Goal: Task Accomplishment & Management: Manage account settings

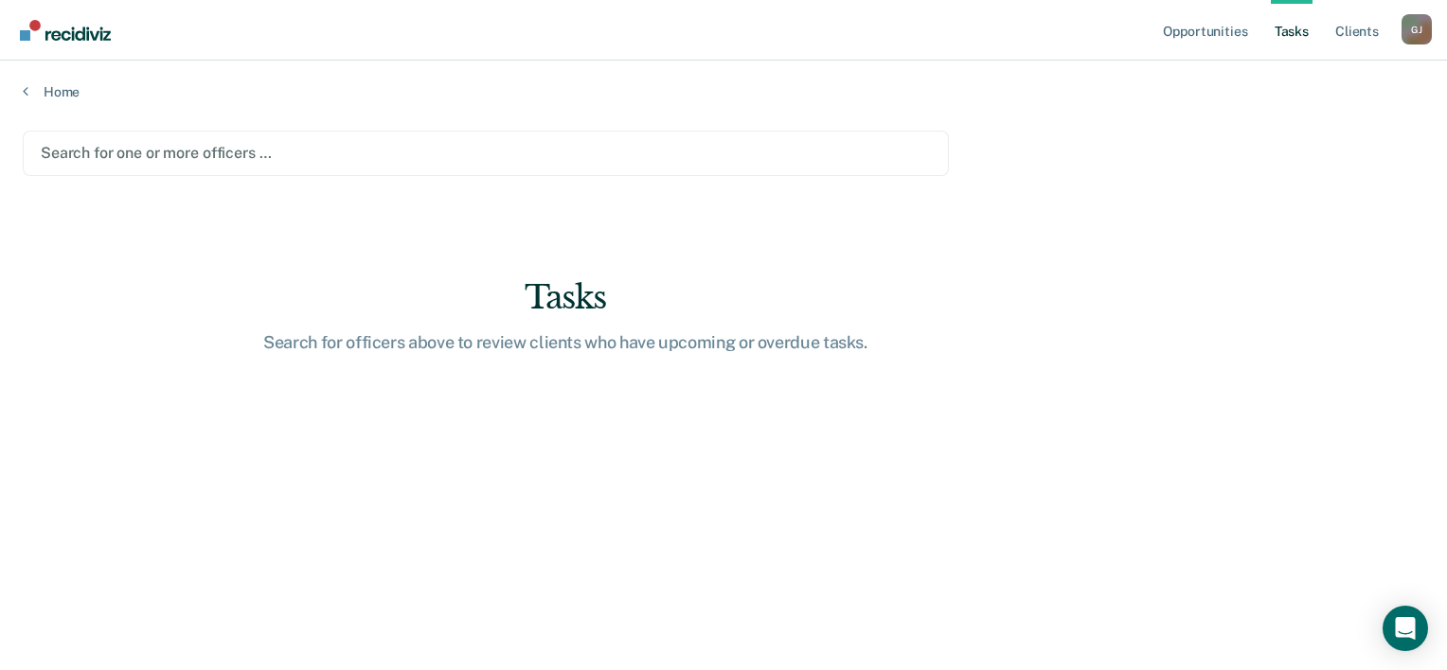
click at [62, 146] on div at bounding box center [486, 153] width 890 height 22
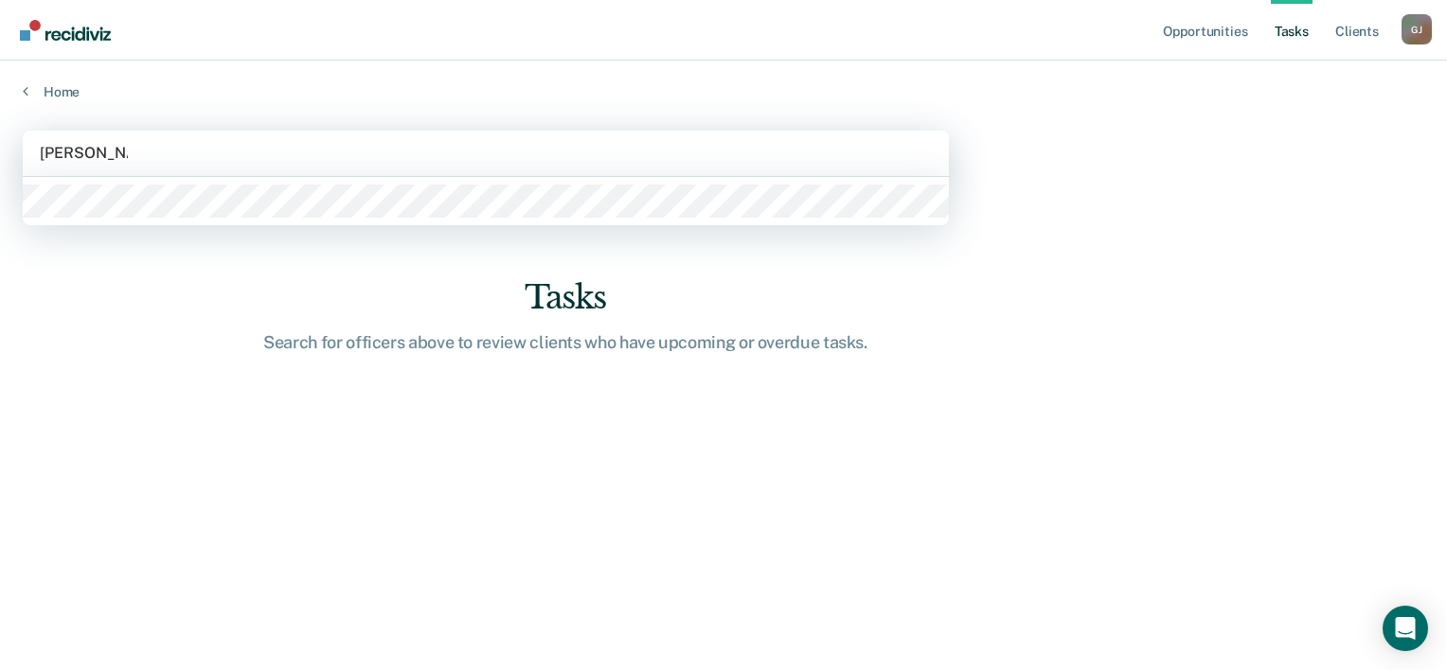
type input "[PERSON_NAME]"
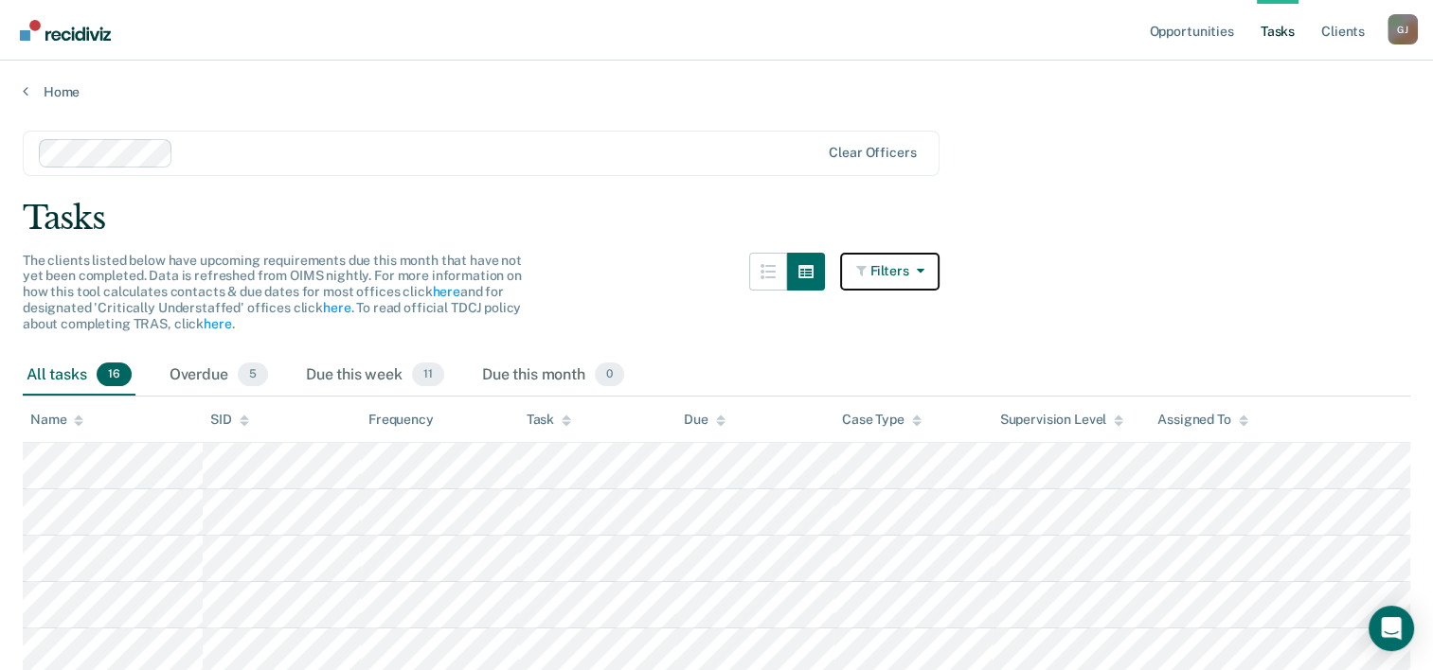
click at [923, 267] on icon "button" at bounding box center [915, 270] width 15 height 13
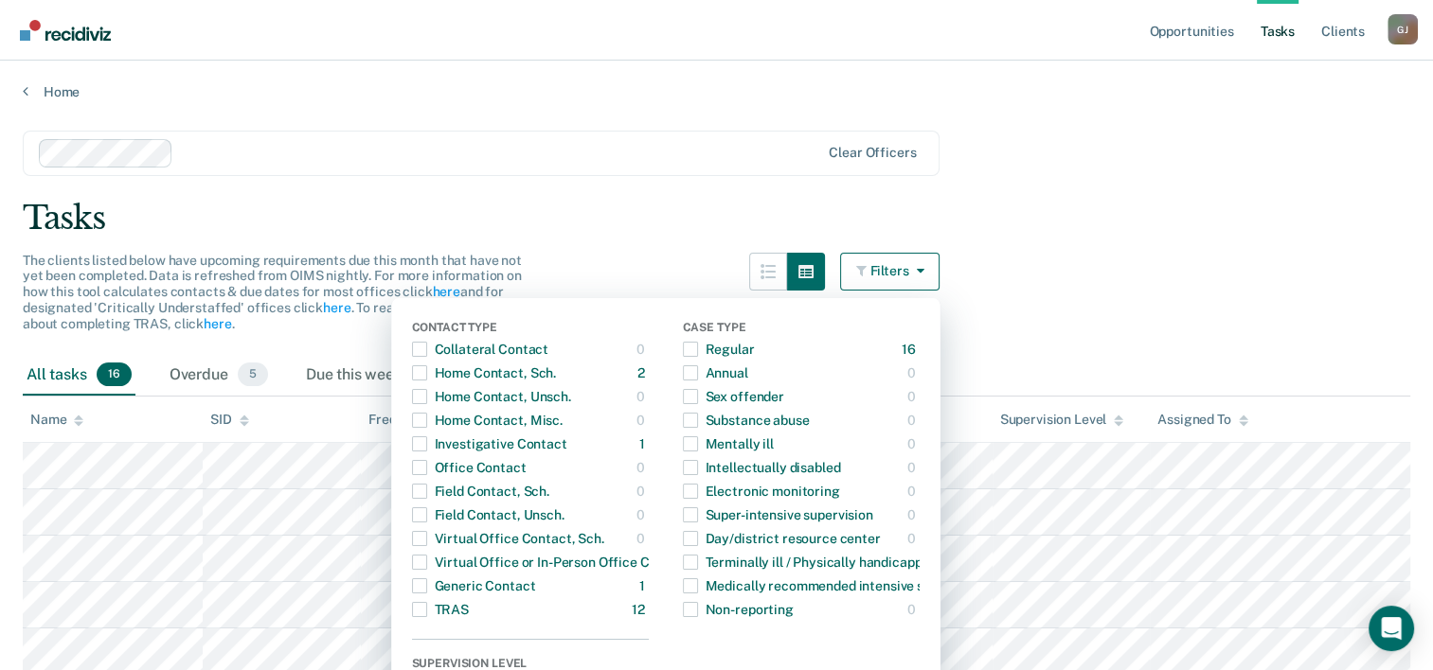
click at [1038, 246] on main "Clear officers Tasks The clients listed below have upcoming requirements due th…" at bounding box center [716, 677] width 1433 height 1155
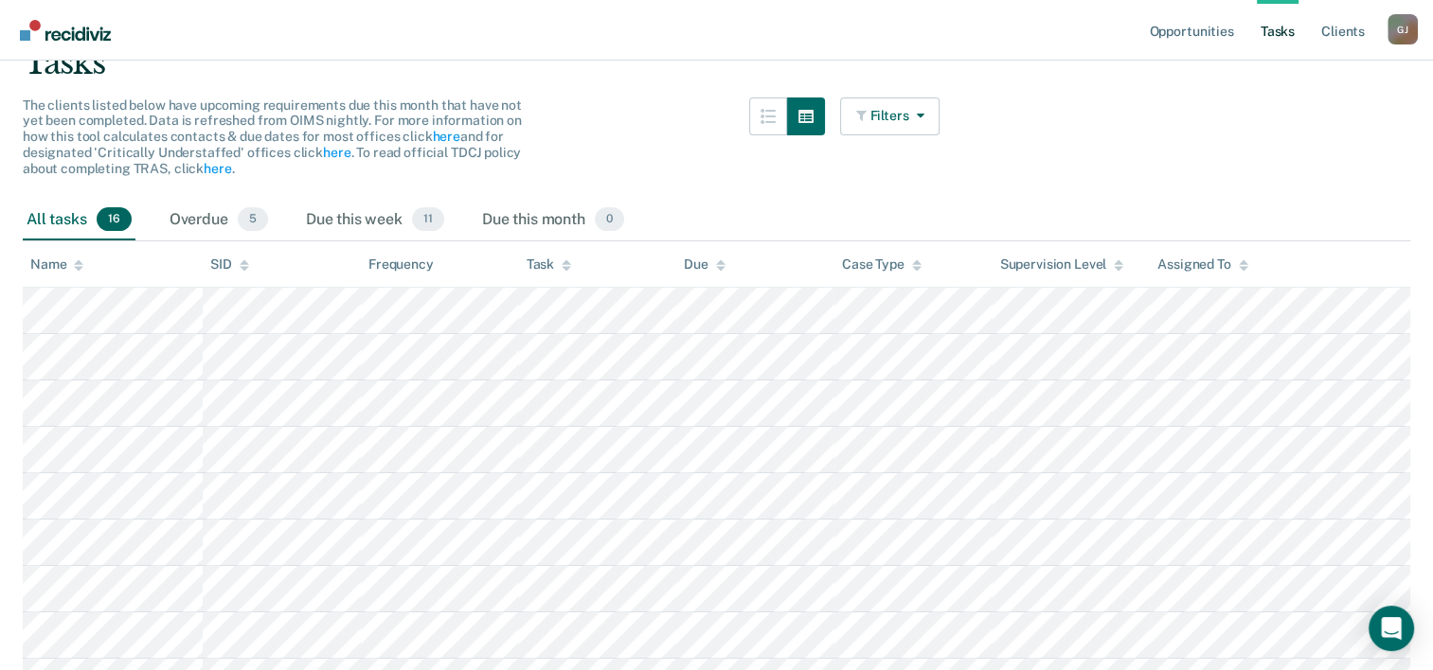
scroll to position [189, 0]
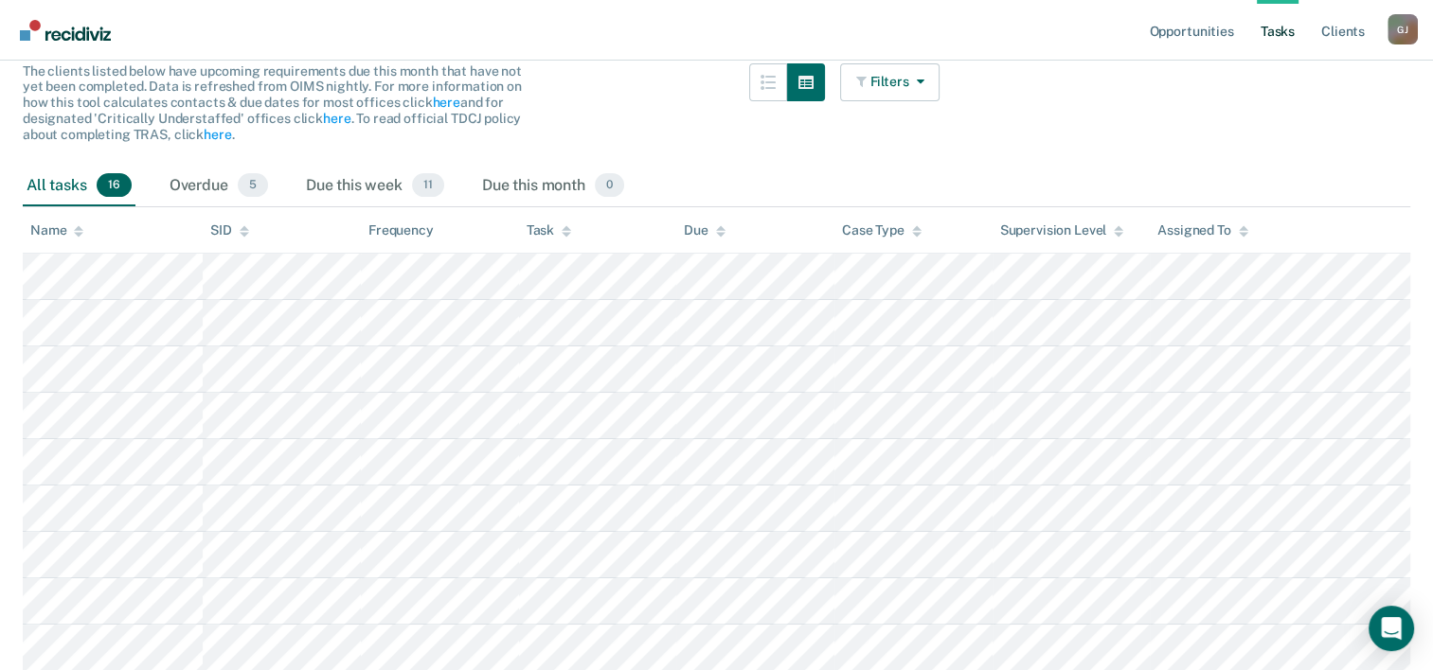
click at [57, 187] on div "All tasks 16" at bounding box center [79, 187] width 113 height 42
click at [114, 183] on span "16" at bounding box center [114, 185] width 35 height 25
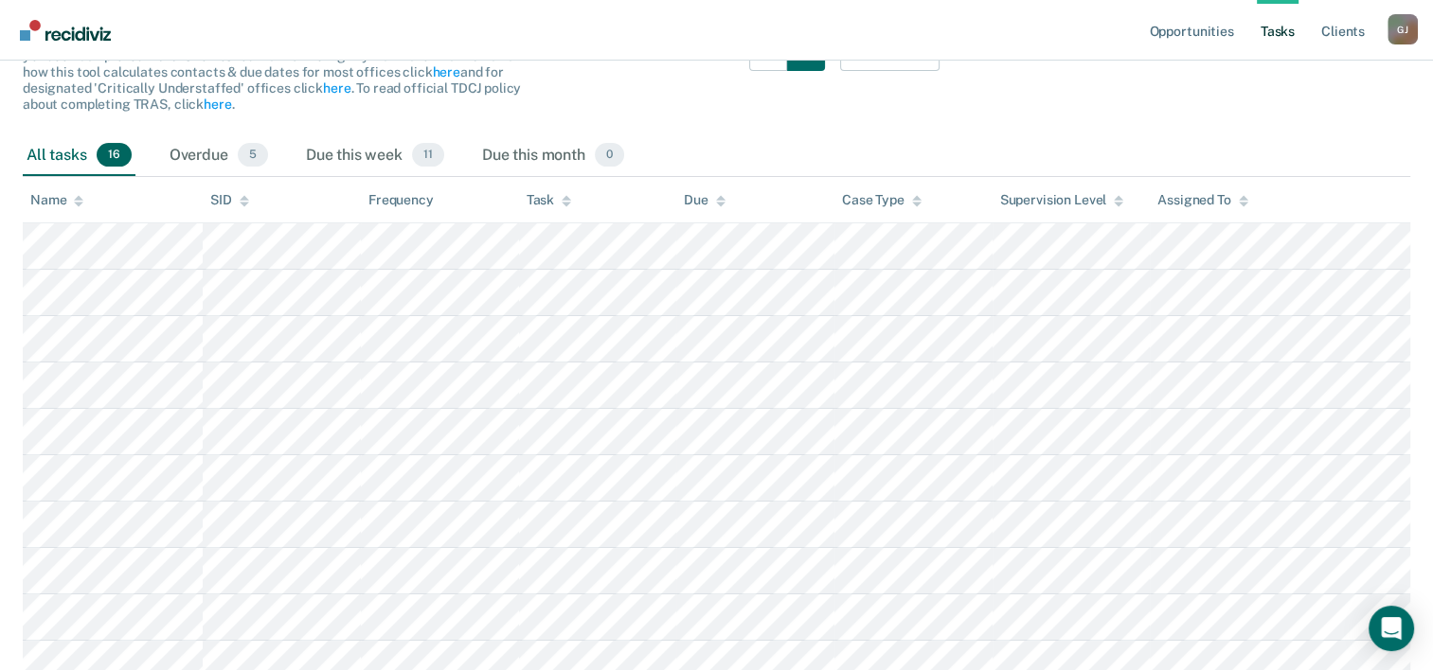
scroll to position [0, 0]
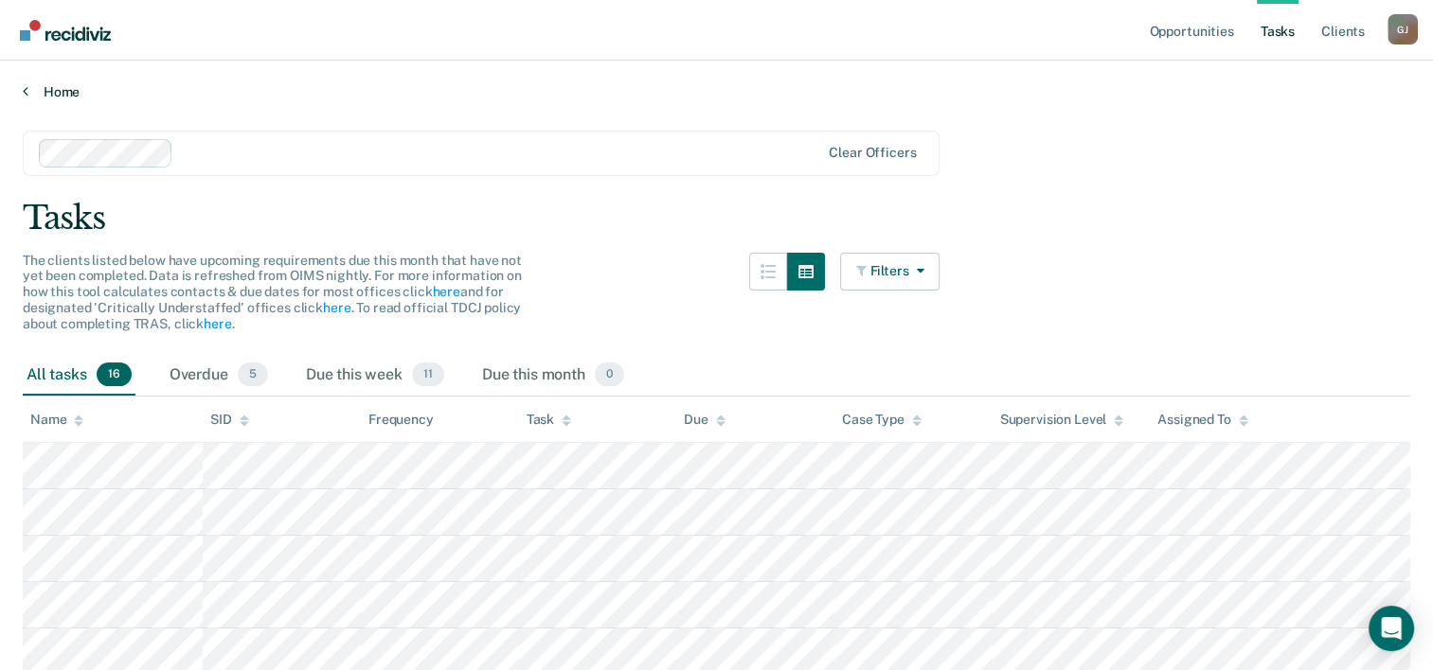
click at [54, 91] on link "Home" at bounding box center [716, 91] width 1387 height 17
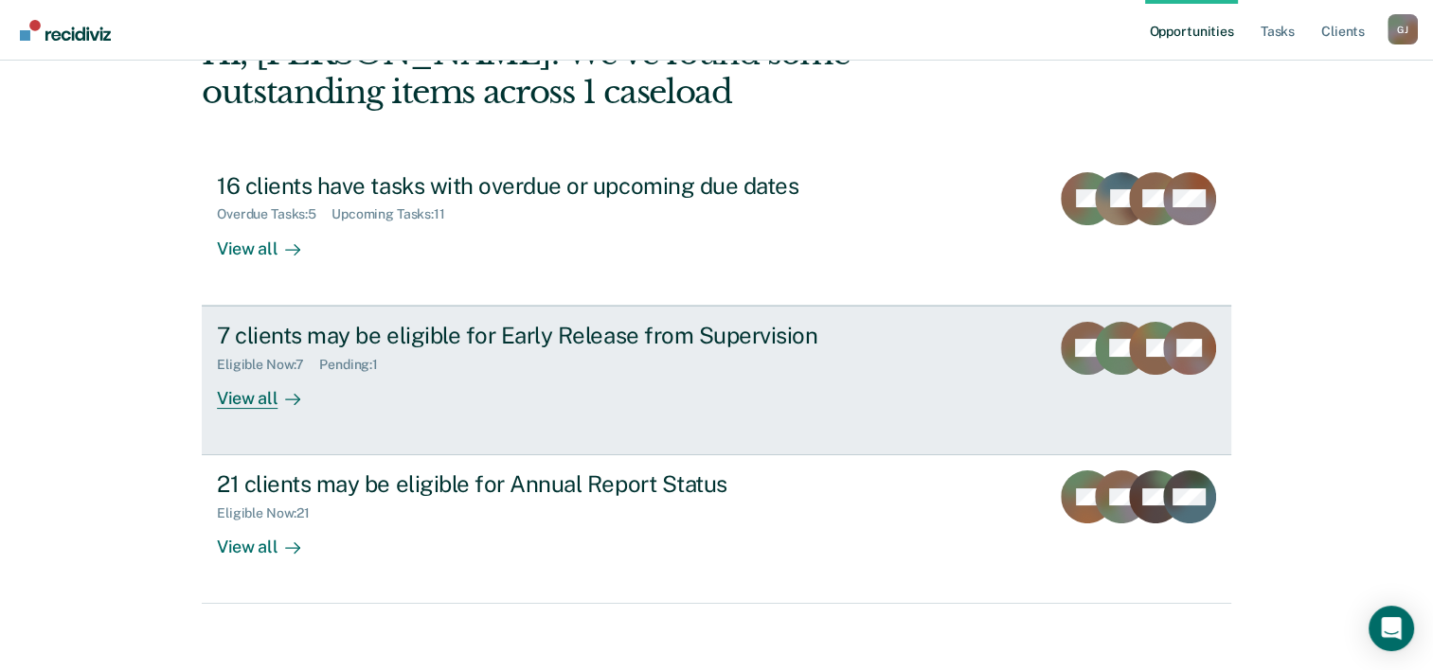
scroll to position [134, 0]
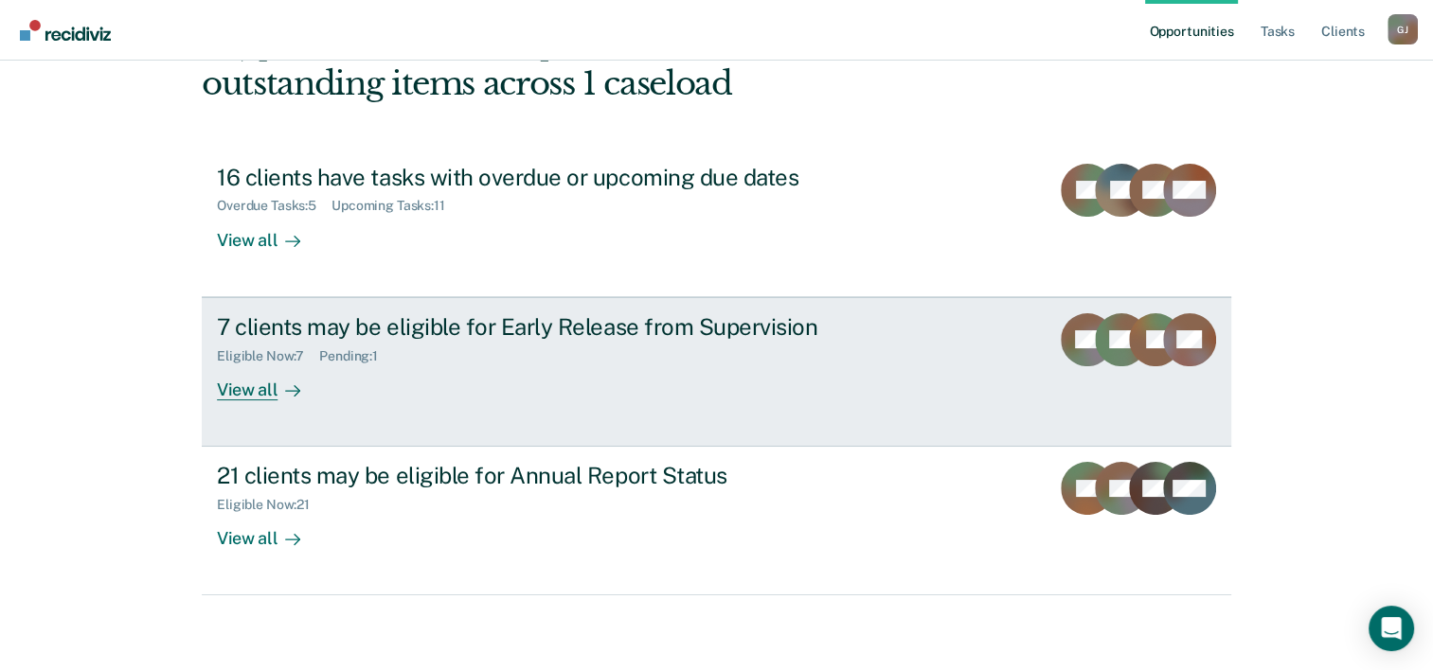
click at [1111, 338] on rect at bounding box center [1121, 339] width 53 height 53
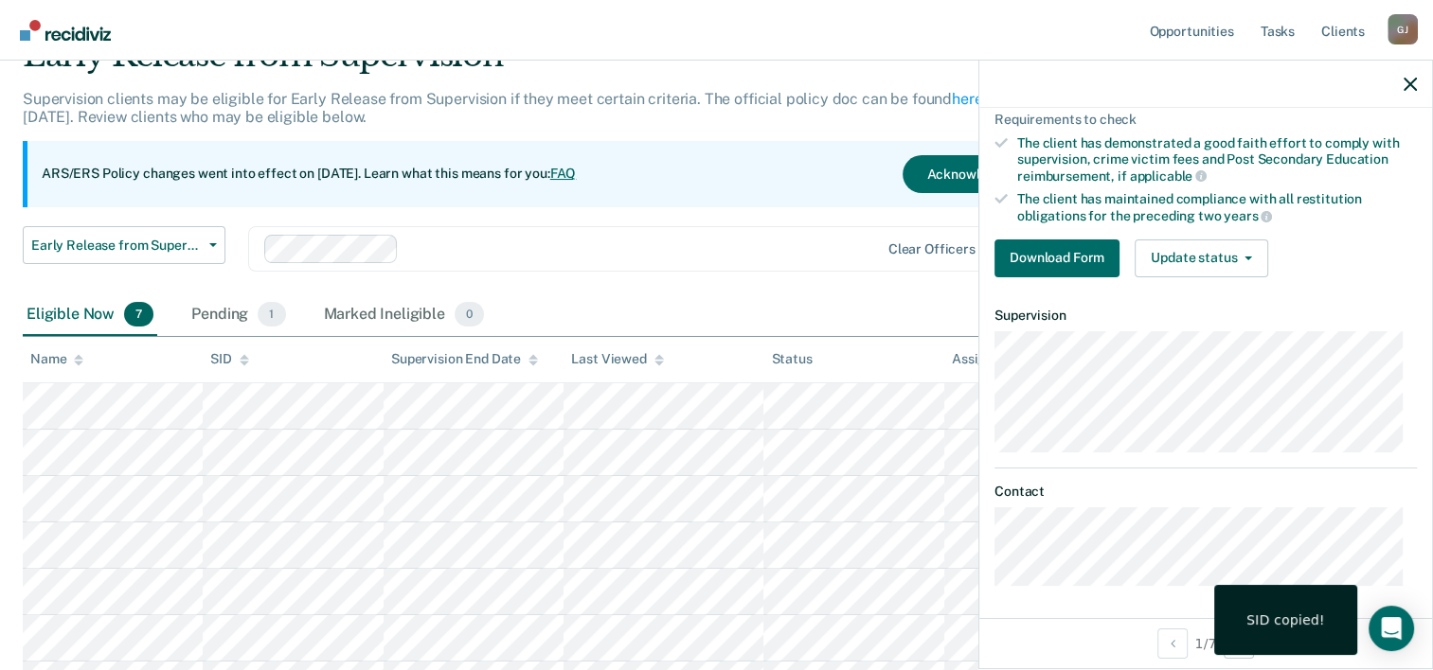
scroll to position [254, 0]
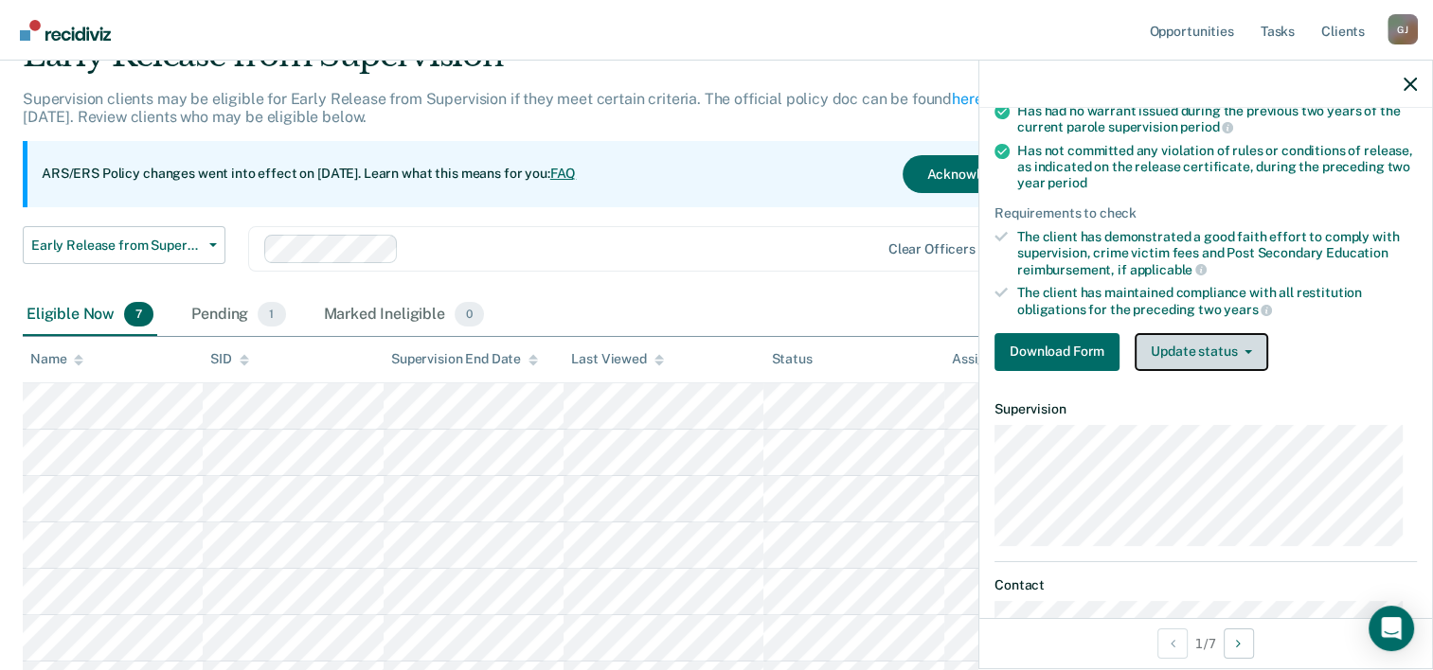
click at [1247, 350] on icon "button" at bounding box center [1248, 352] width 8 height 4
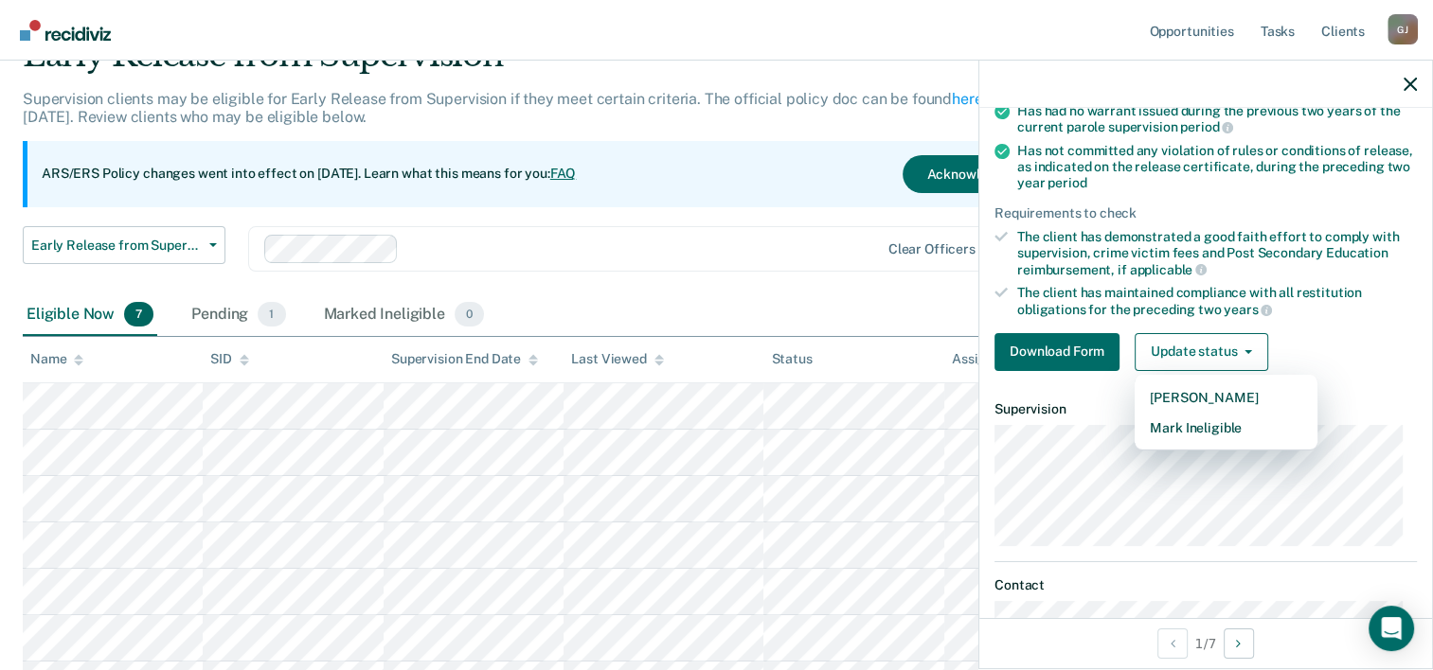
click at [754, 38] on nav "Opportunities Tasks Client s [PERSON_NAME] [PERSON_NAME] Profile How it works L…" at bounding box center [716, 30] width 1402 height 60
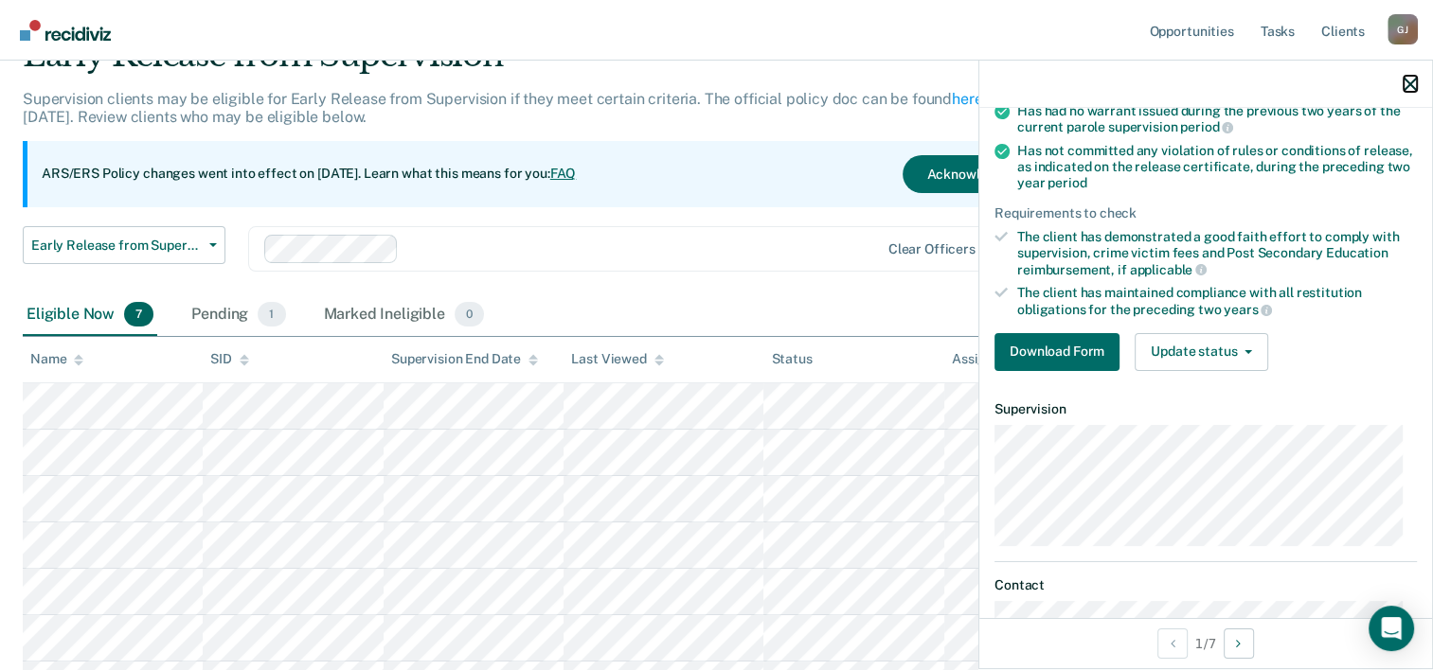
click at [1416, 80] on icon "button" at bounding box center [1409, 84] width 13 height 13
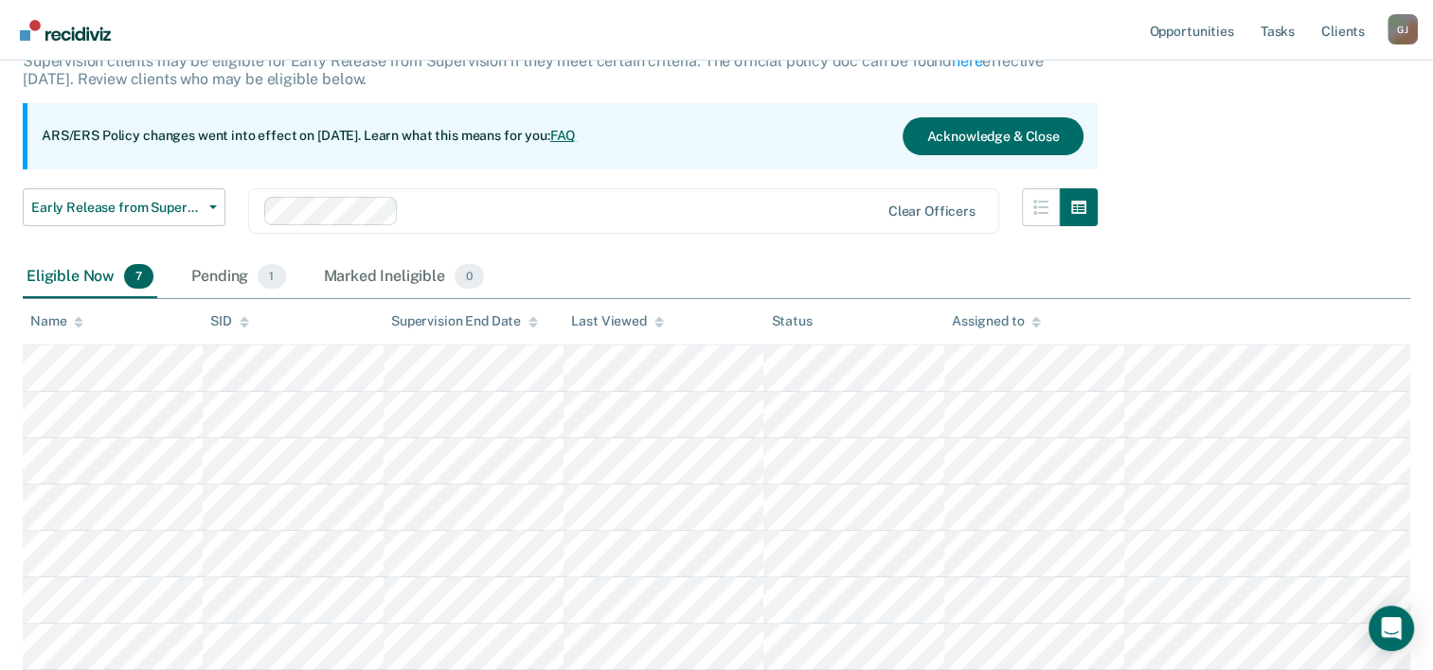
scroll to position [0, 0]
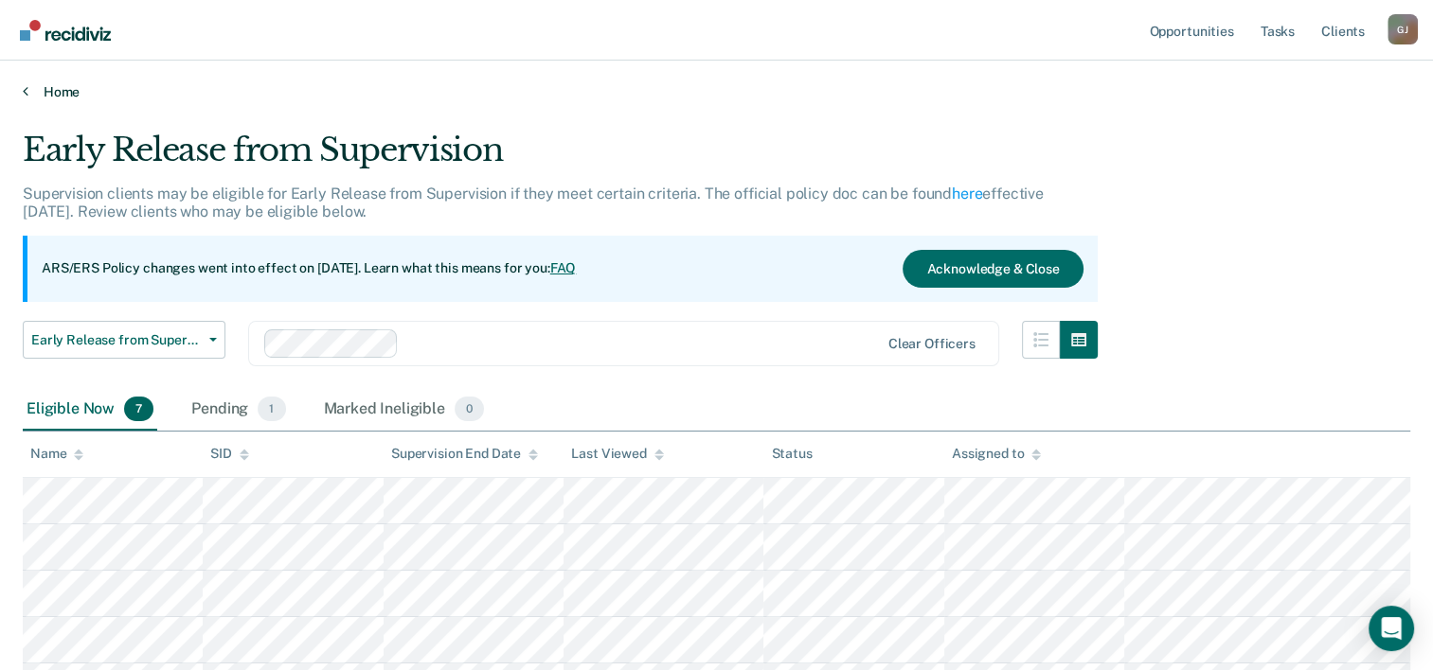
click at [62, 87] on link "Home" at bounding box center [716, 91] width 1387 height 17
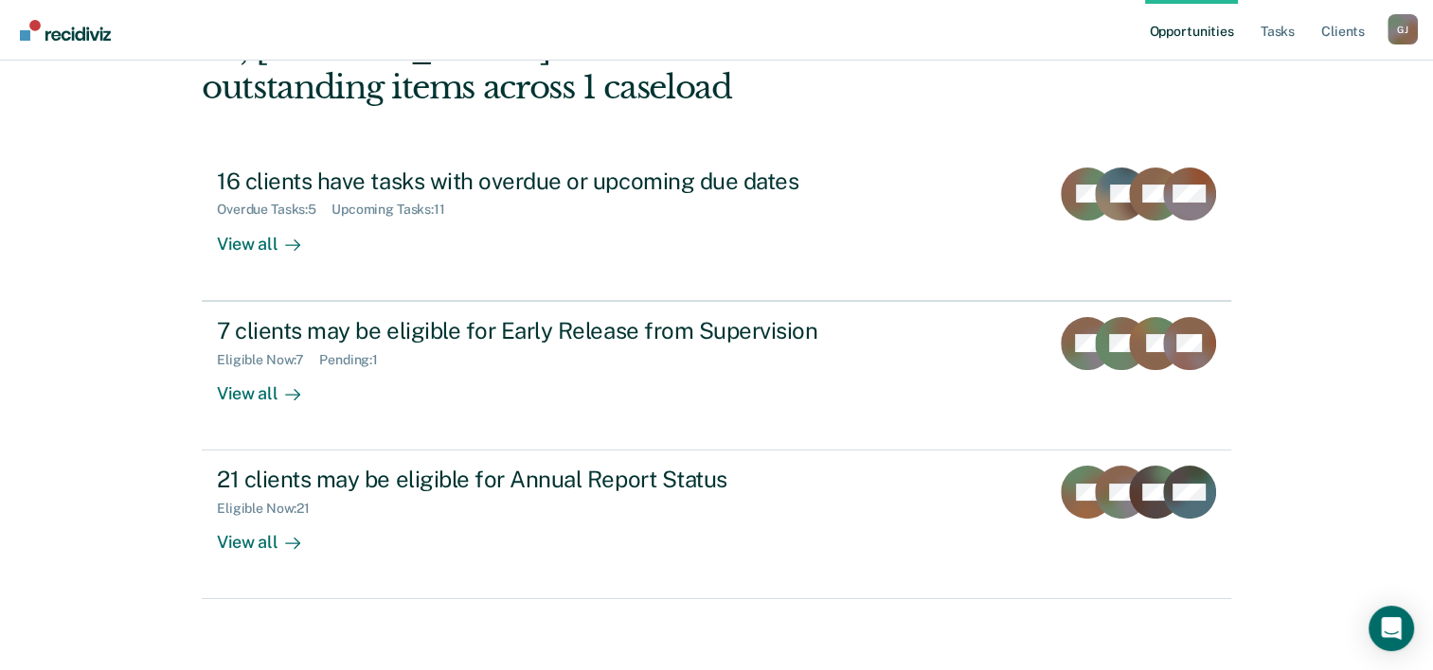
scroll to position [134, 0]
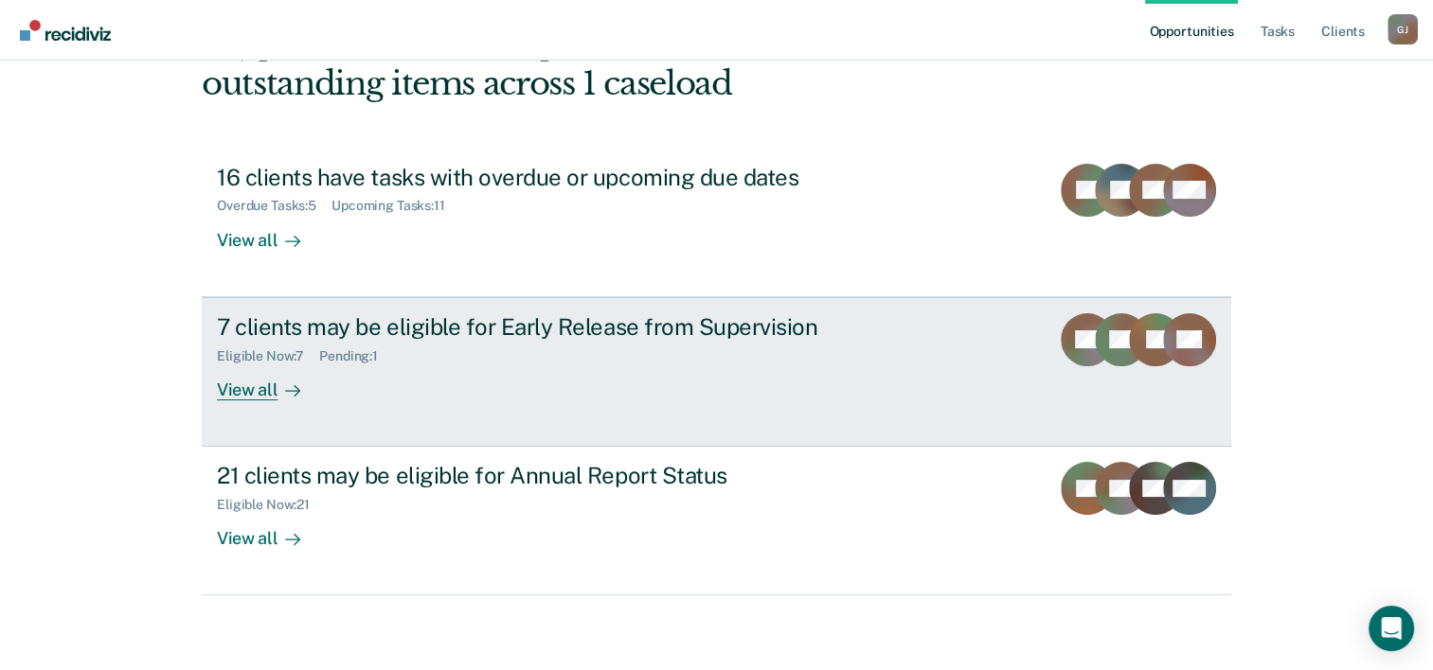
click at [321, 341] on div "Eligible Now : 7 Pending : 1" at bounding box center [549, 353] width 665 height 24
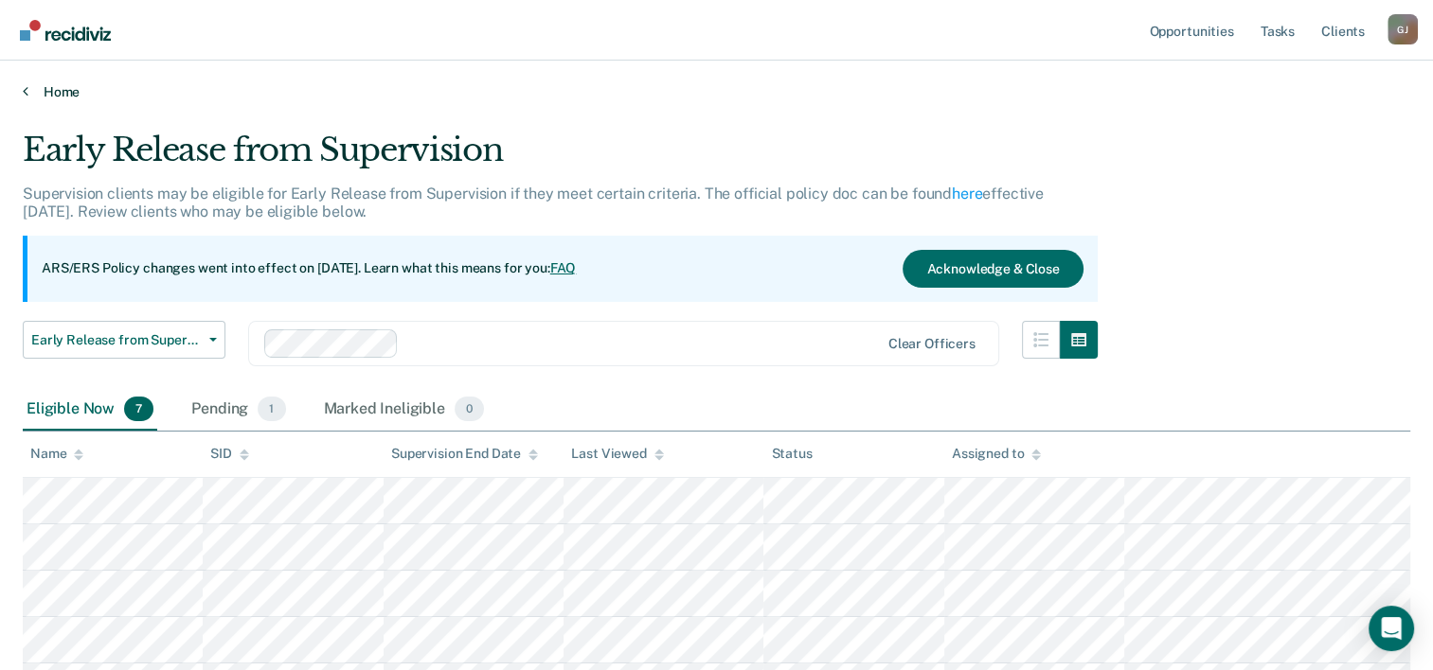
click at [58, 91] on link "Home" at bounding box center [716, 91] width 1387 height 17
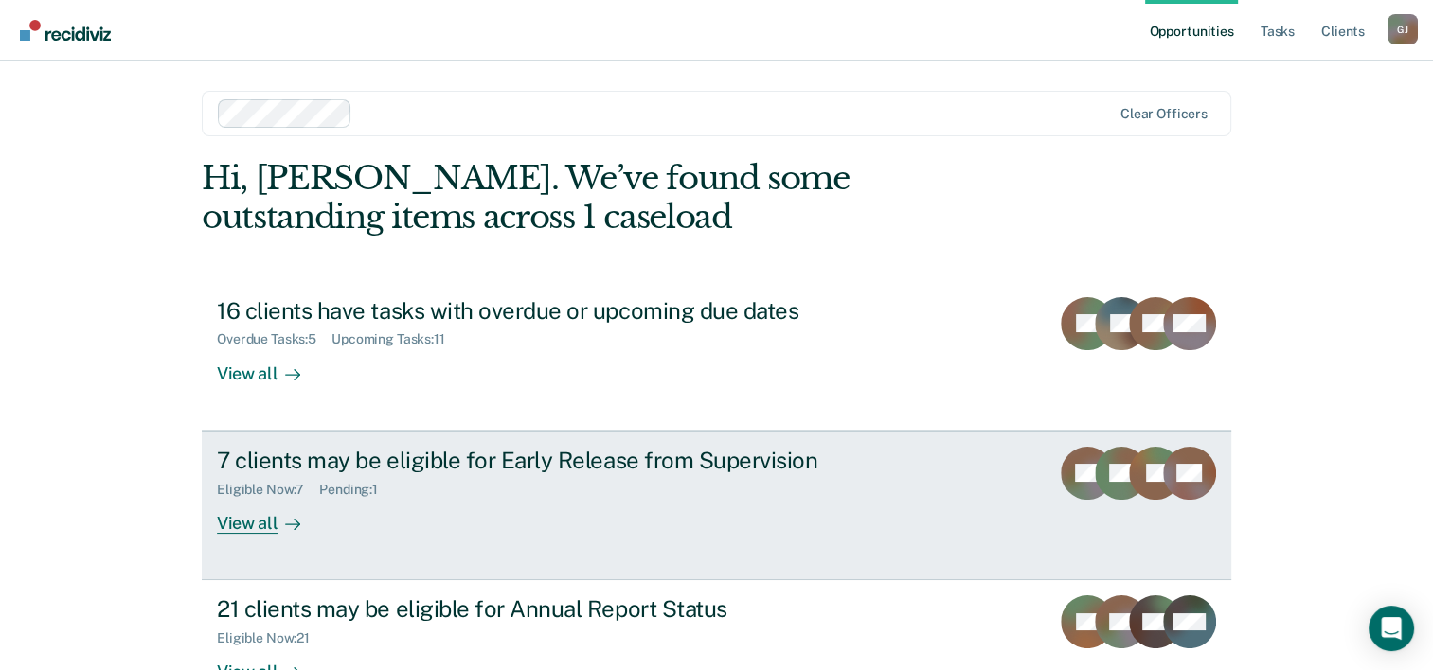
click at [648, 460] on div "7 clients may be eligible for Early Release from Supervision" at bounding box center [549, 460] width 665 height 27
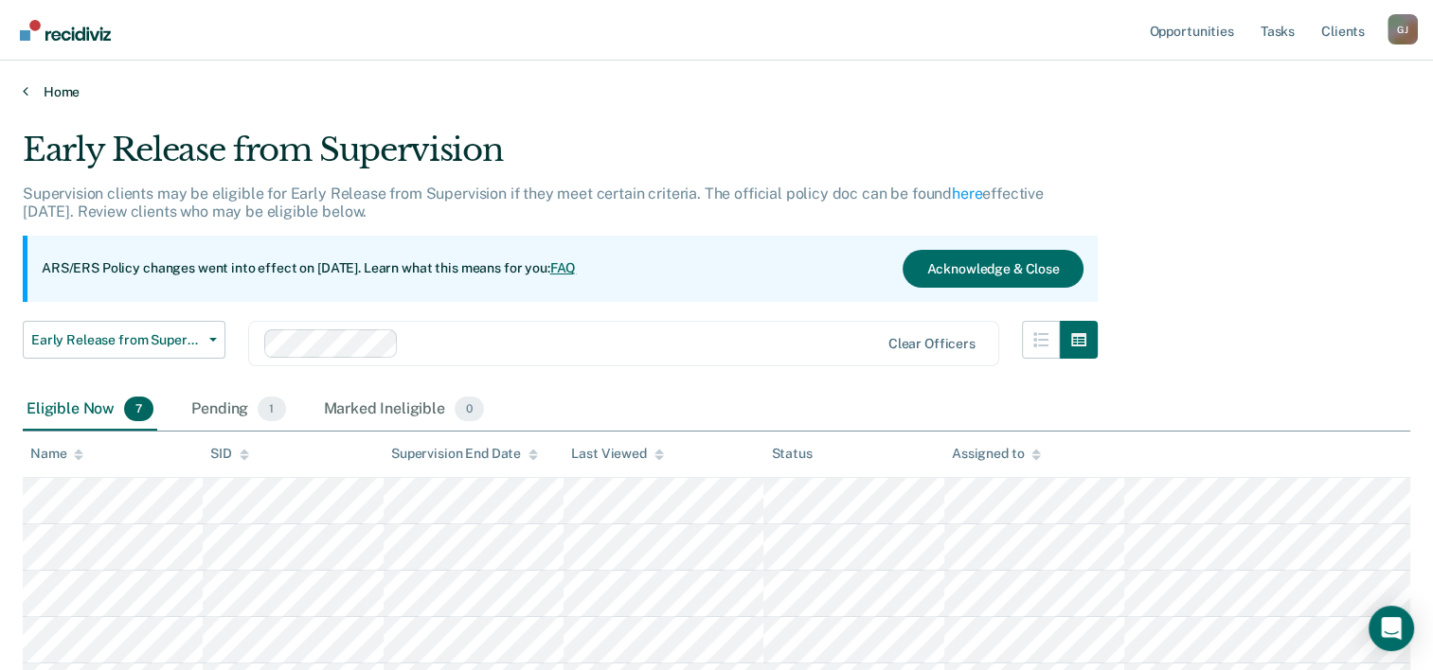
click at [57, 89] on link "Home" at bounding box center [716, 91] width 1387 height 17
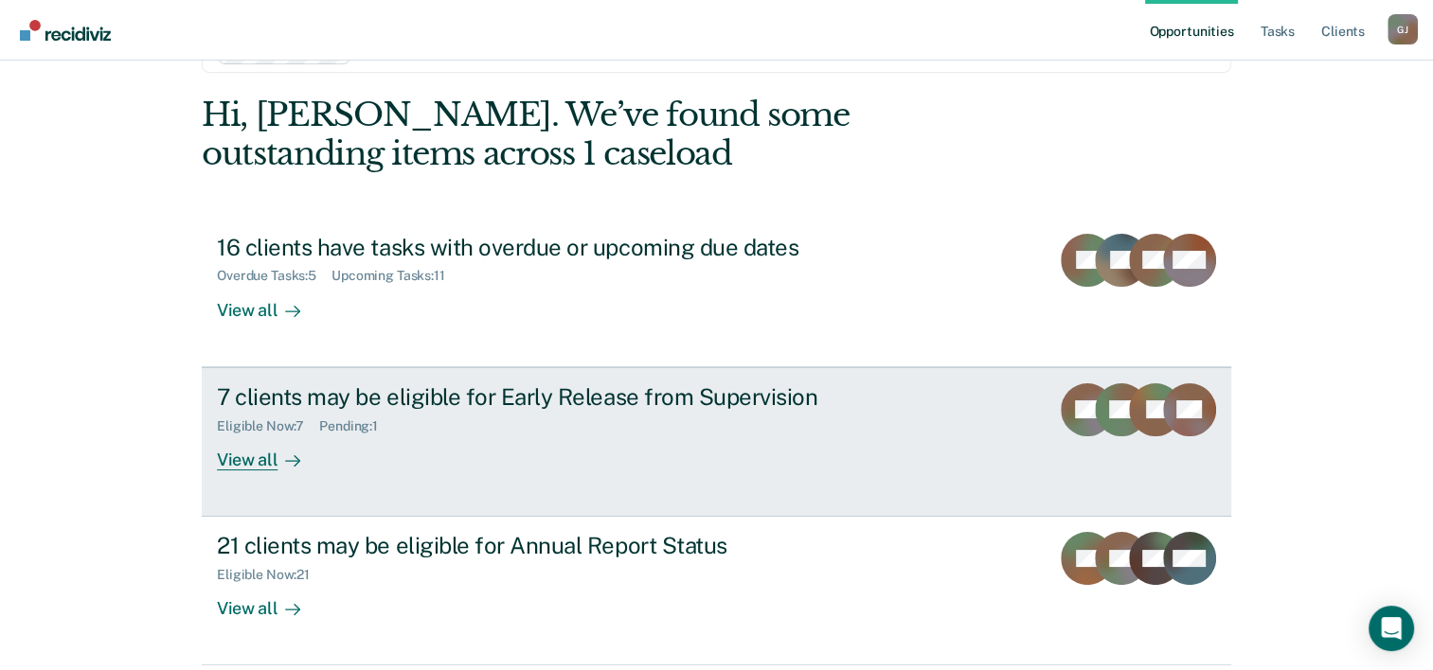
scroll to position [95, 0]
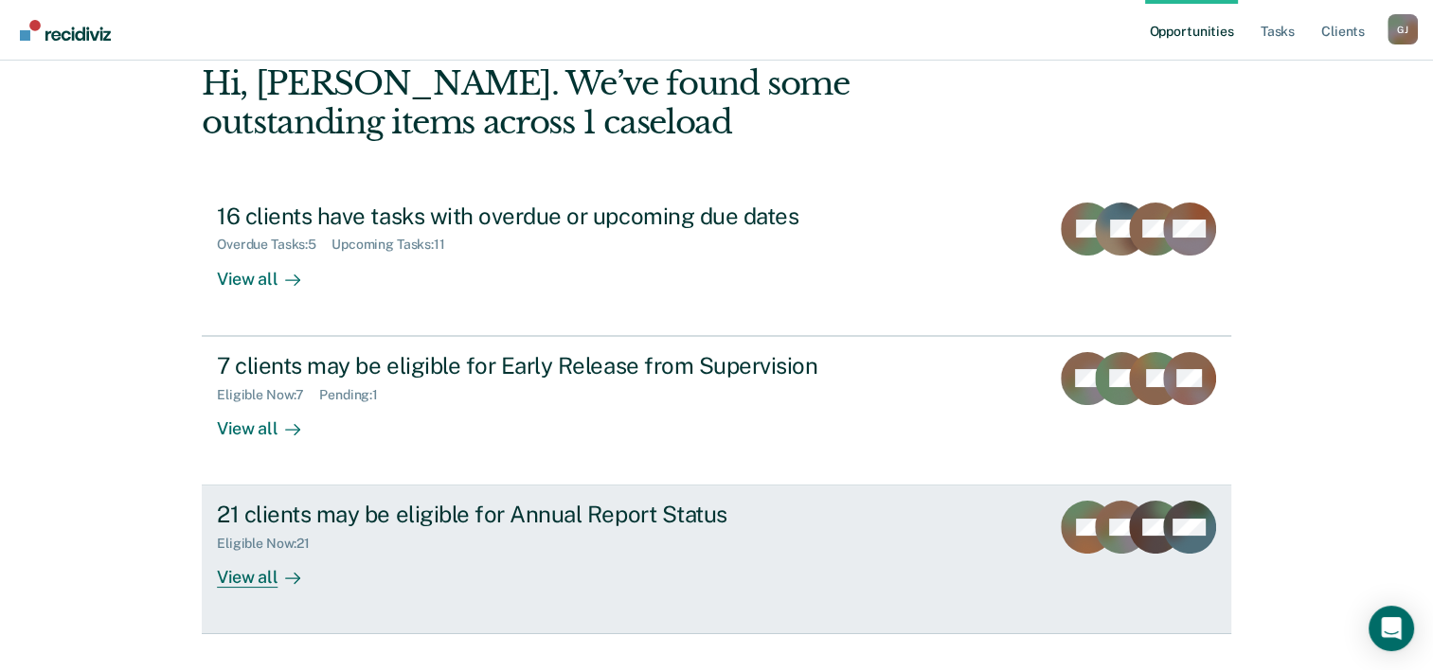
click at [640, 517] on div "21 clients may be eligible for Annual Report Status" at bounding box center [549, 514] width 665 height 27
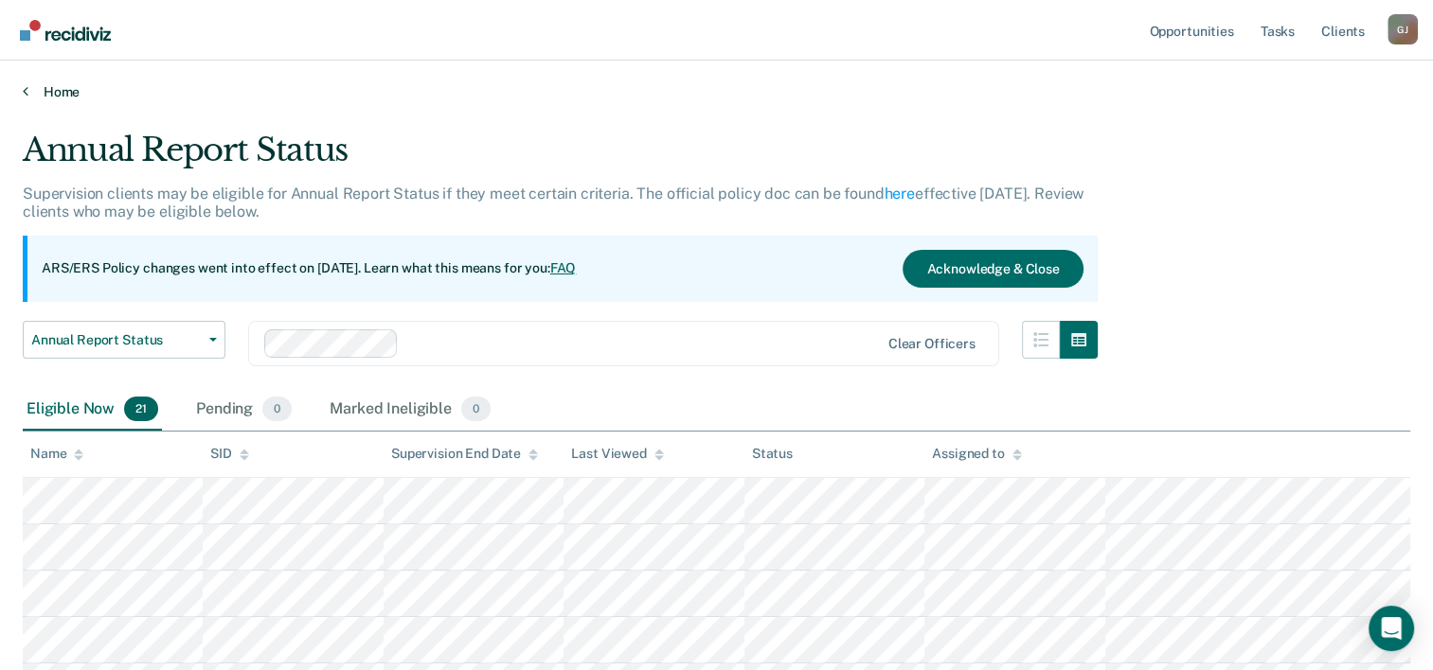
click at [52, 89] on link "Home" at bounding box center [716, 91] width 1387 height 17
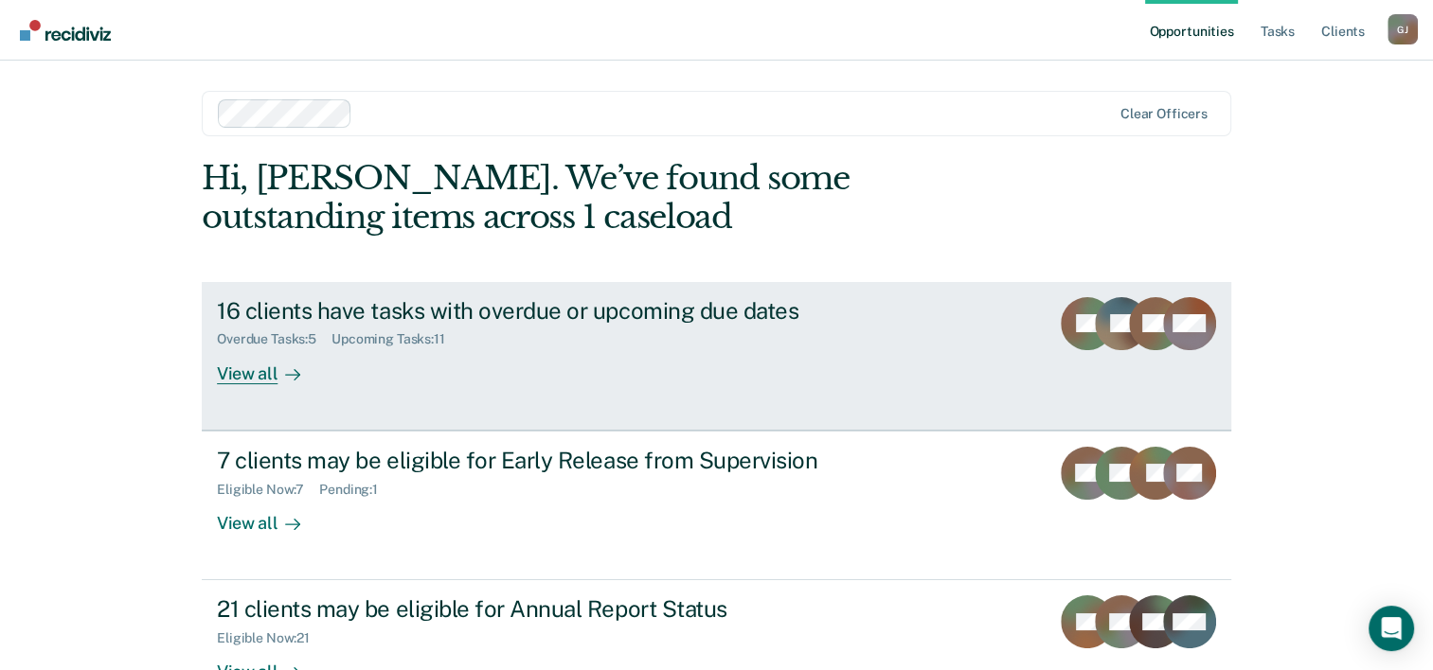
click at [377, 305] on div "16 clients have tasks with overdue or upcoming due dates" at bounding box center [549, 310] width 665 height 27
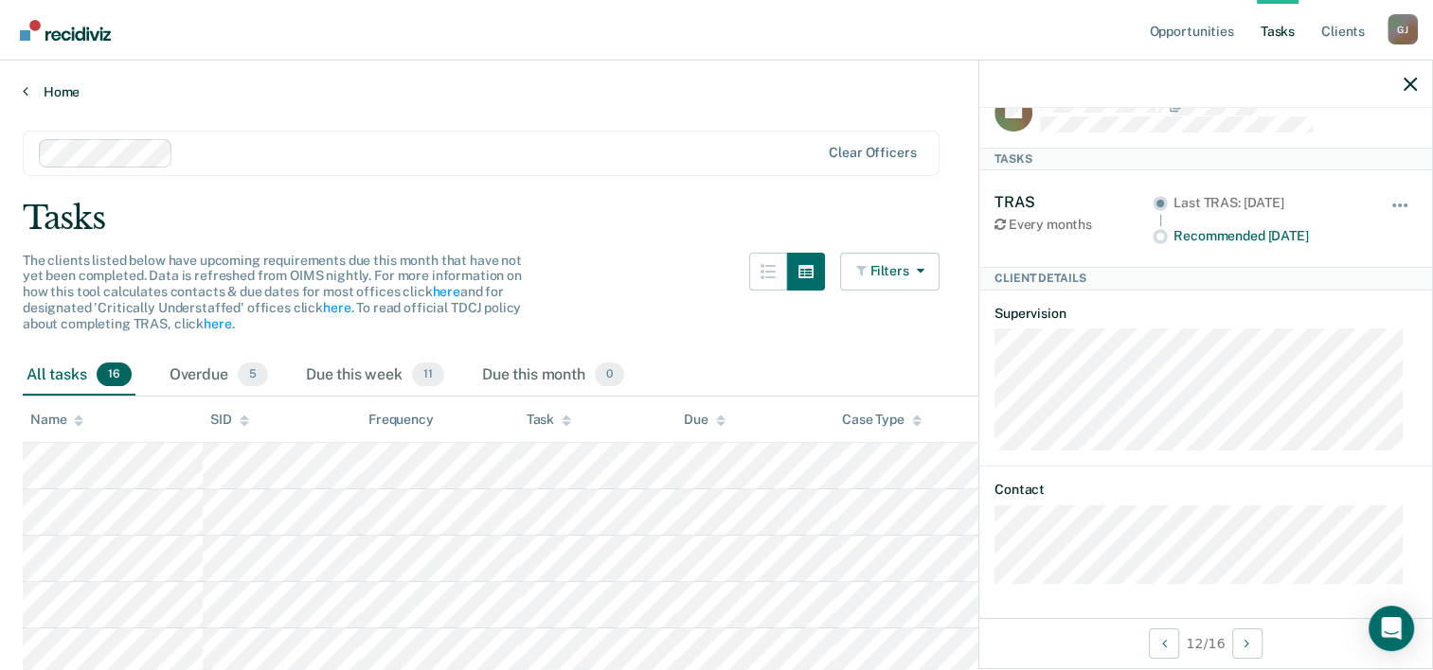
click at [55, 91] on link "Home" at bounding box center [716, 91] width 1387 height 17
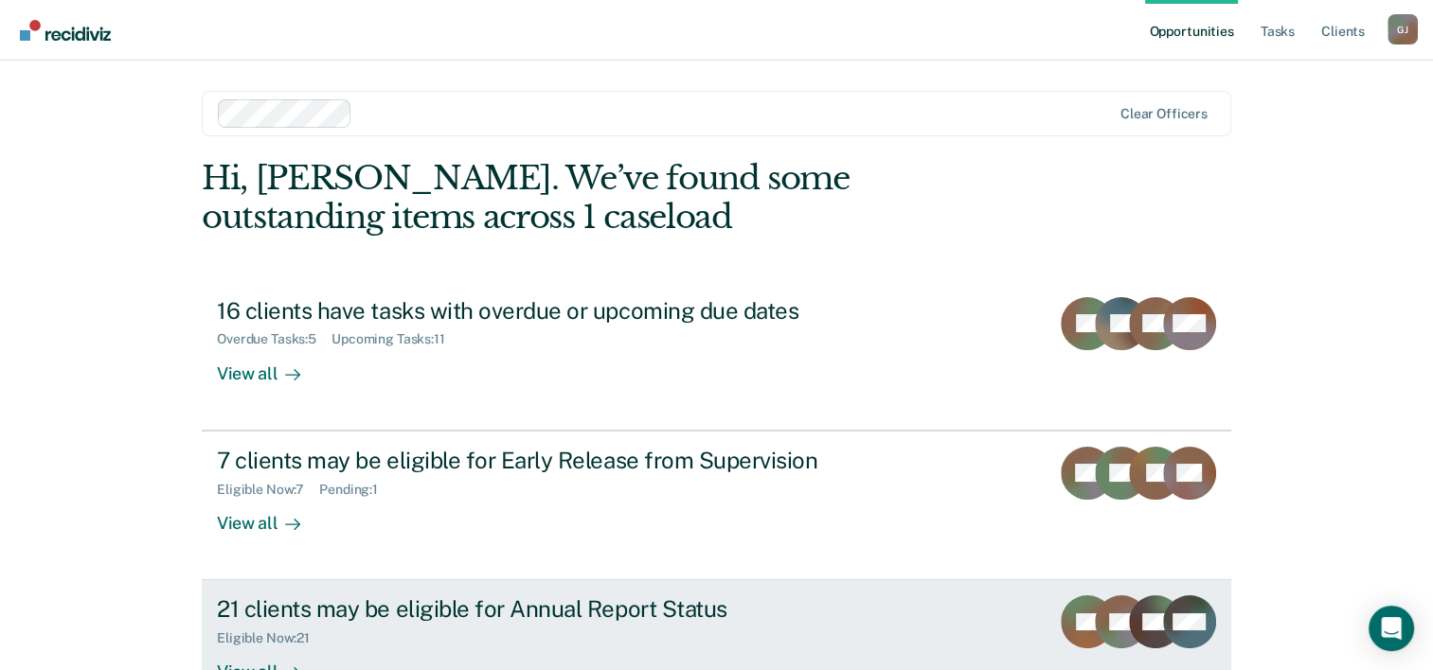
click at [323, 605] on div "21 clients may be eligible for Annual Report Status" at bounding box center [549, 609] width 665 height 27
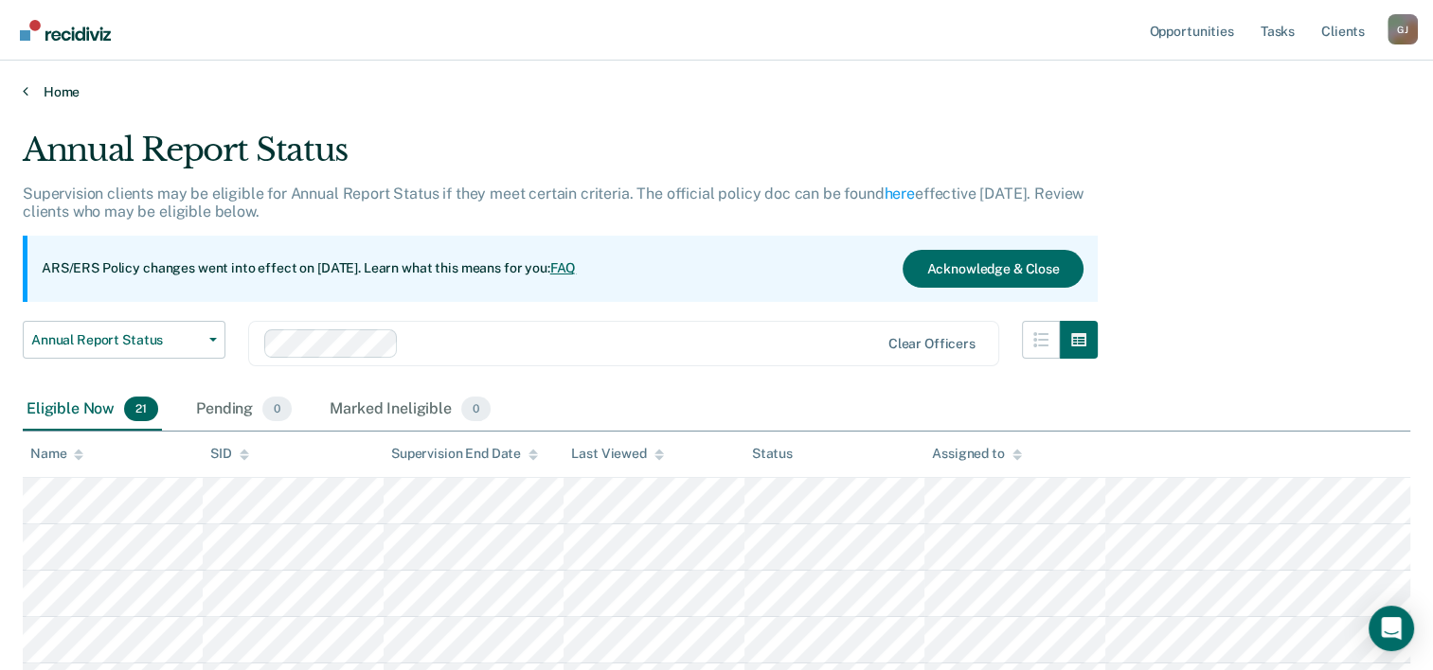
click at [64, 88] on link "Home" at bounding box center [716, 91] width 1387 height 17
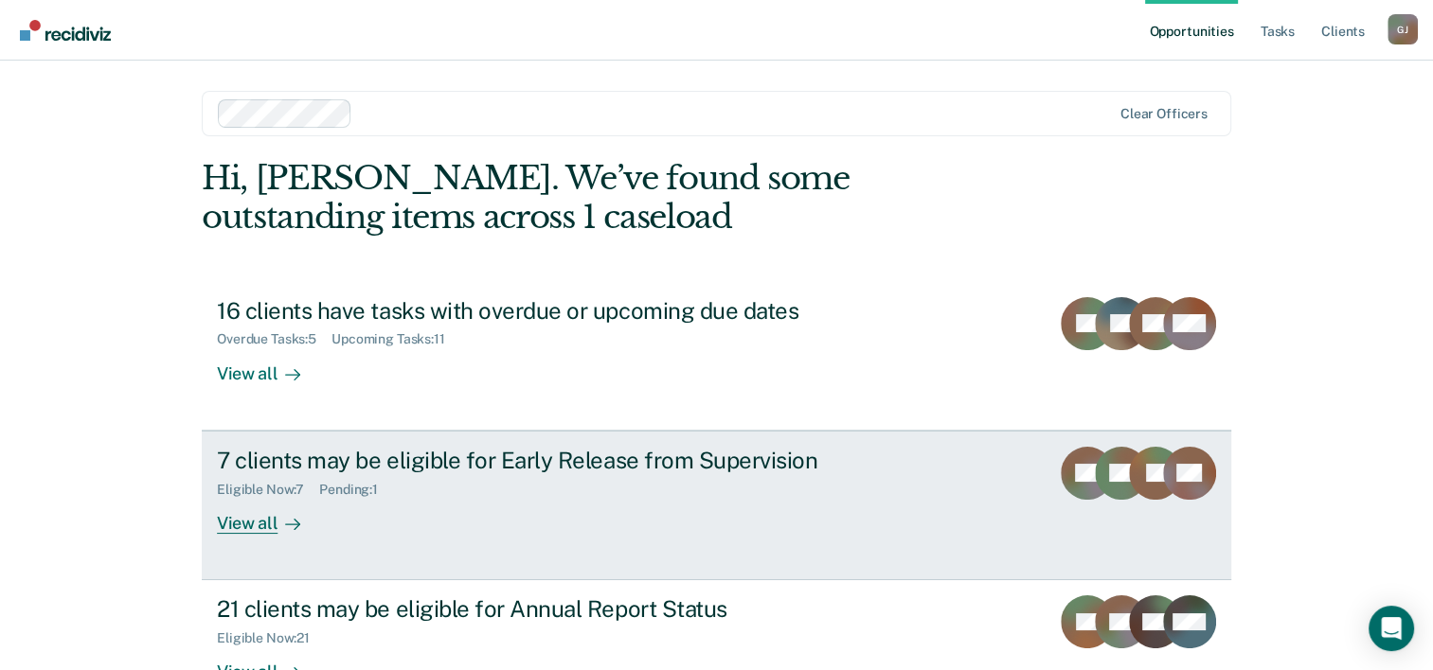
click at [361, 462] on div "7 clients may be eligible for Early Release from Supervision" at bounding box center [549, 460] width 665 height 27
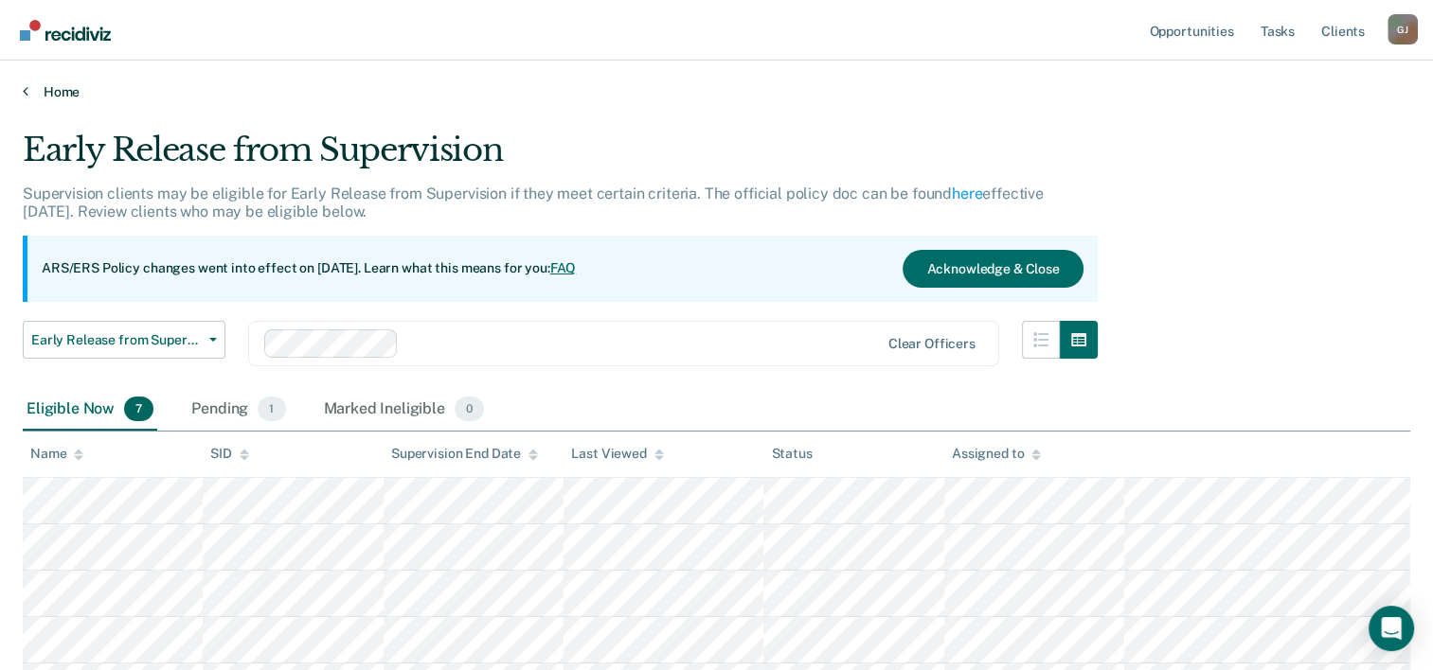
click at [56, 86] on link "Home" at bounding box center [716, 91] width 1387 height 17
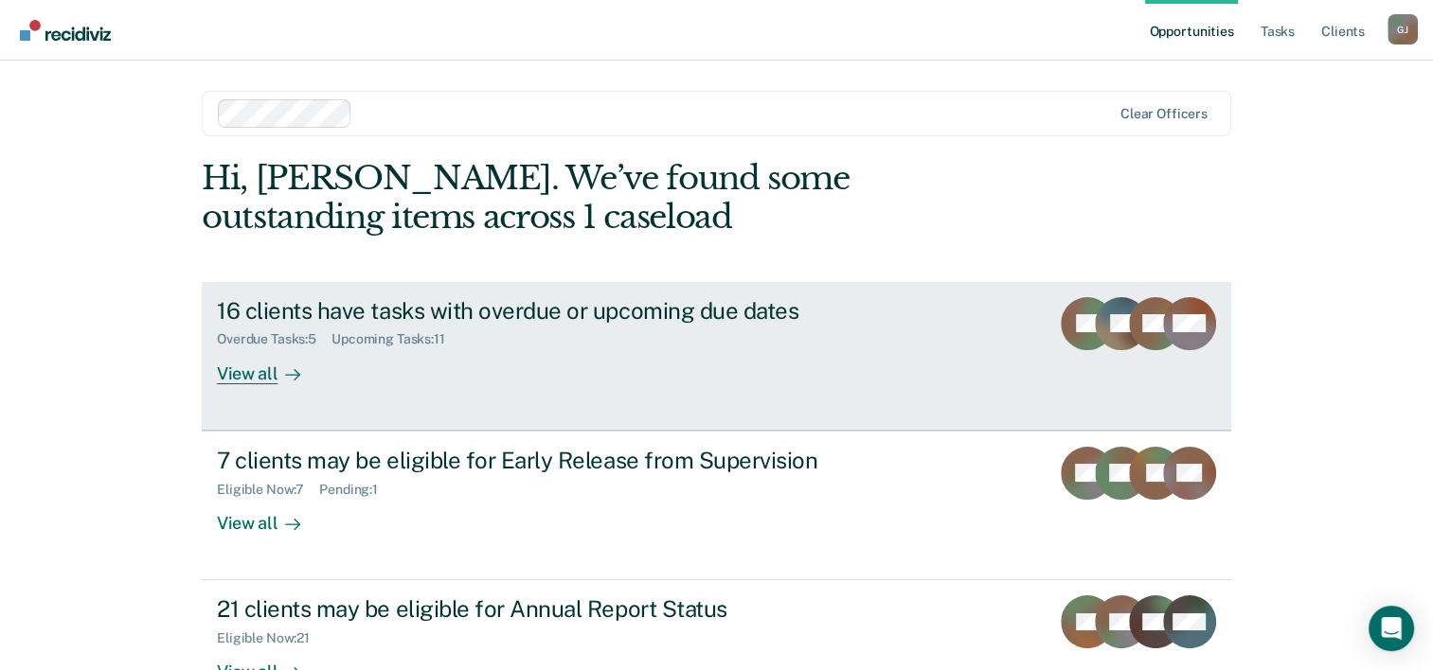
click at [311, 312] on div "16 clients have tasks with overdue or upcoming due dates" at bounding box center [549, 310] width 665 height 27
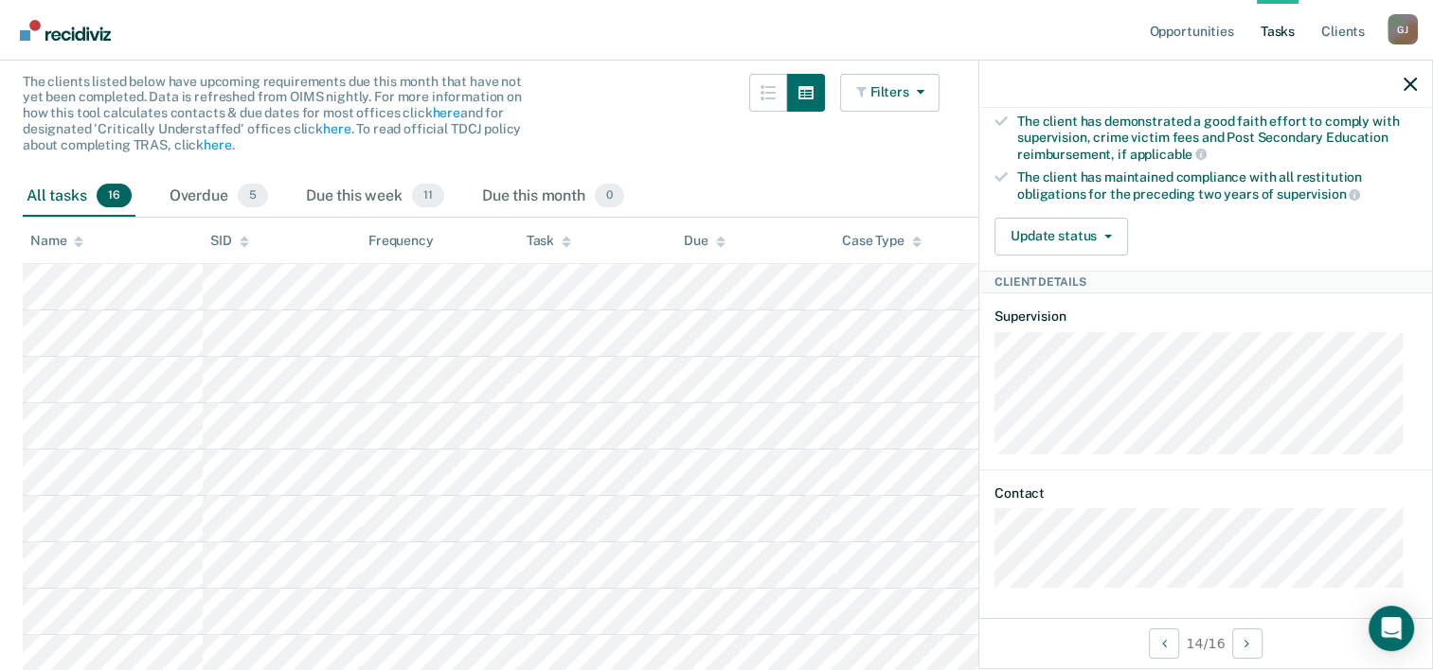
scroll to position [189, 0]
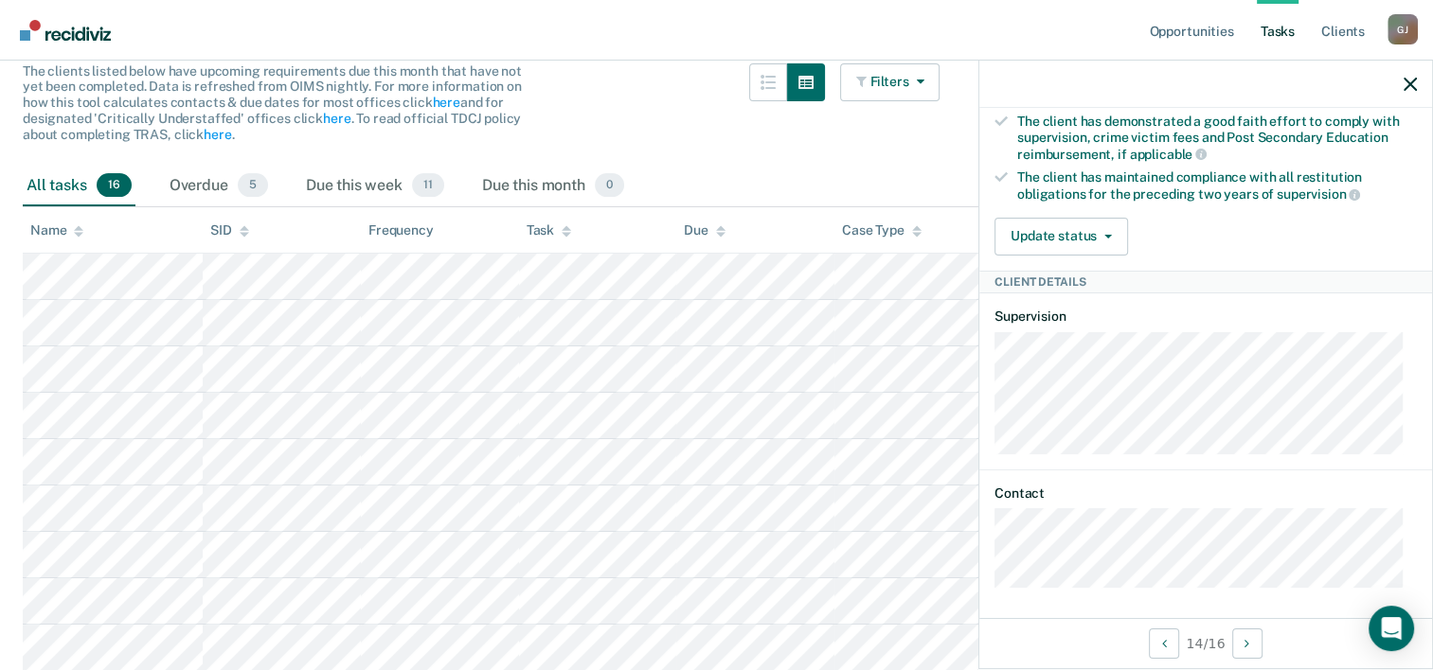
click at [824, 166] on div "All tasks 16 Overdue 5 Due this week 11 Due this month 0" at bounding box center [716, 187] width 1387 height 42
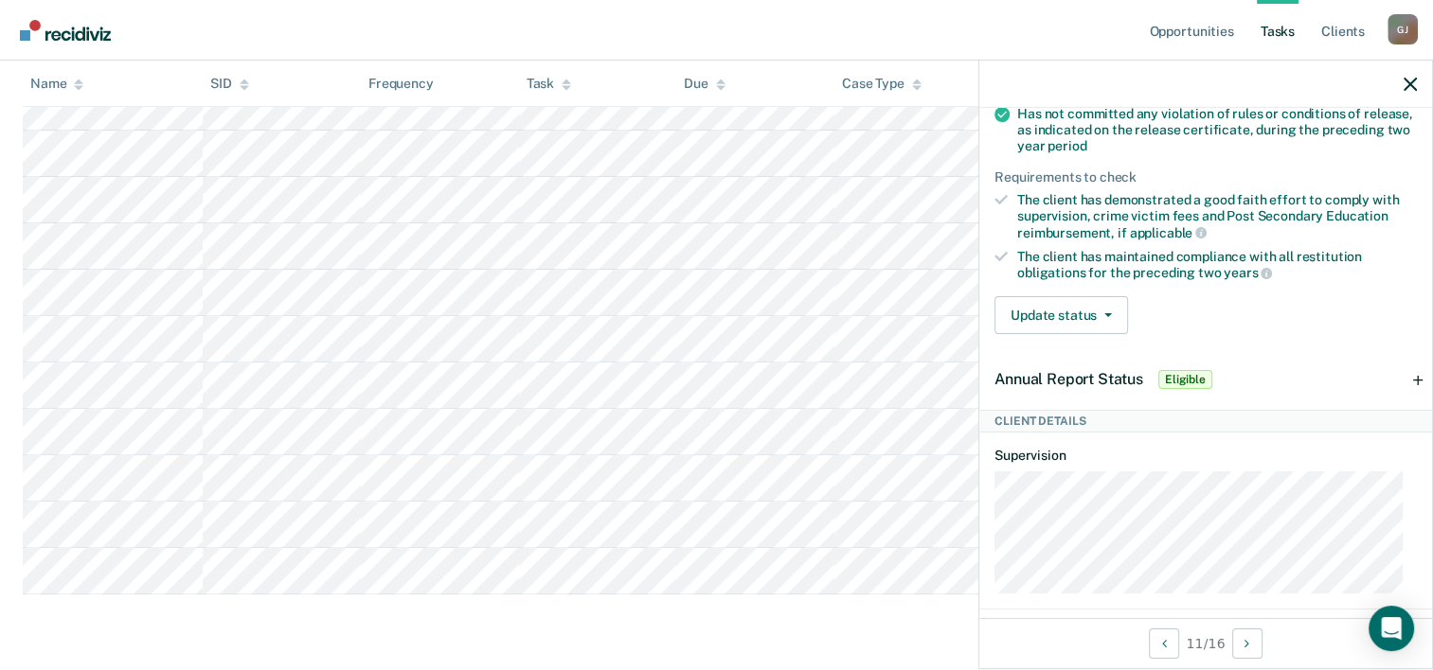
scroll to position [473, 0]
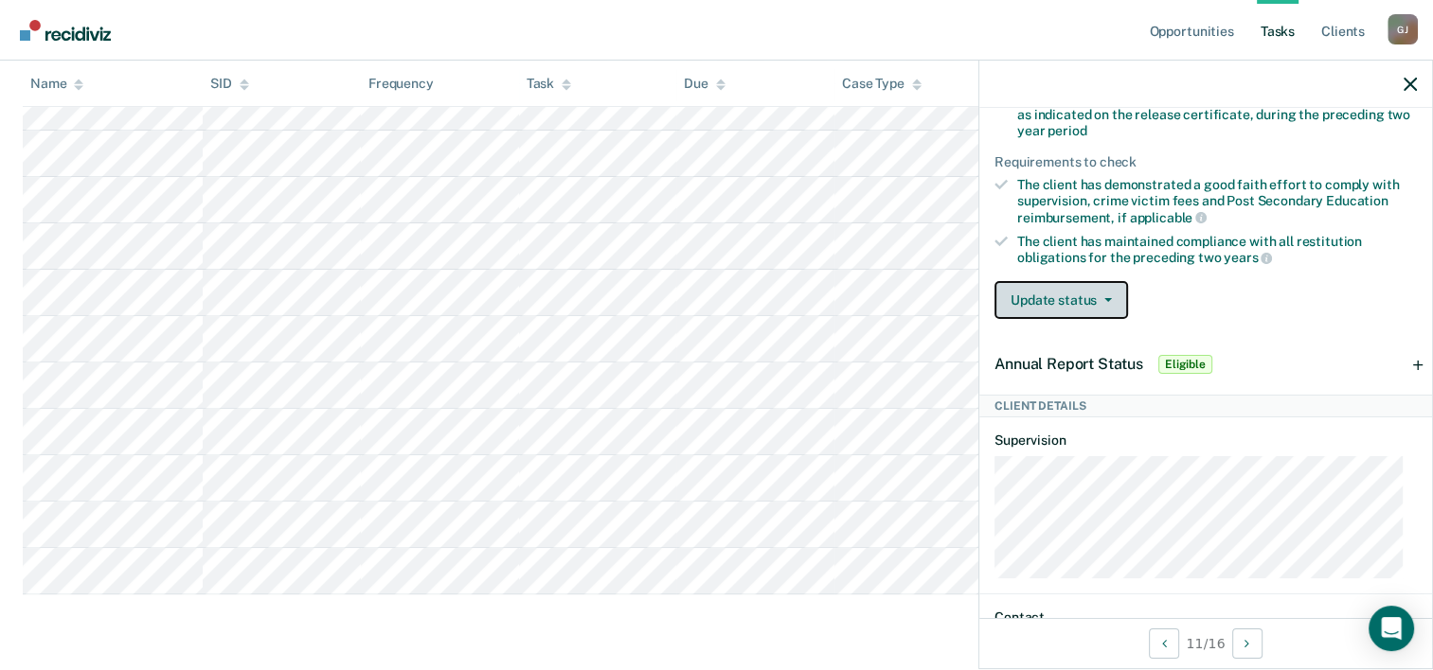
click at [1104, 298] on icon "button" at bounding box center [1108, 300] width 8 height 4
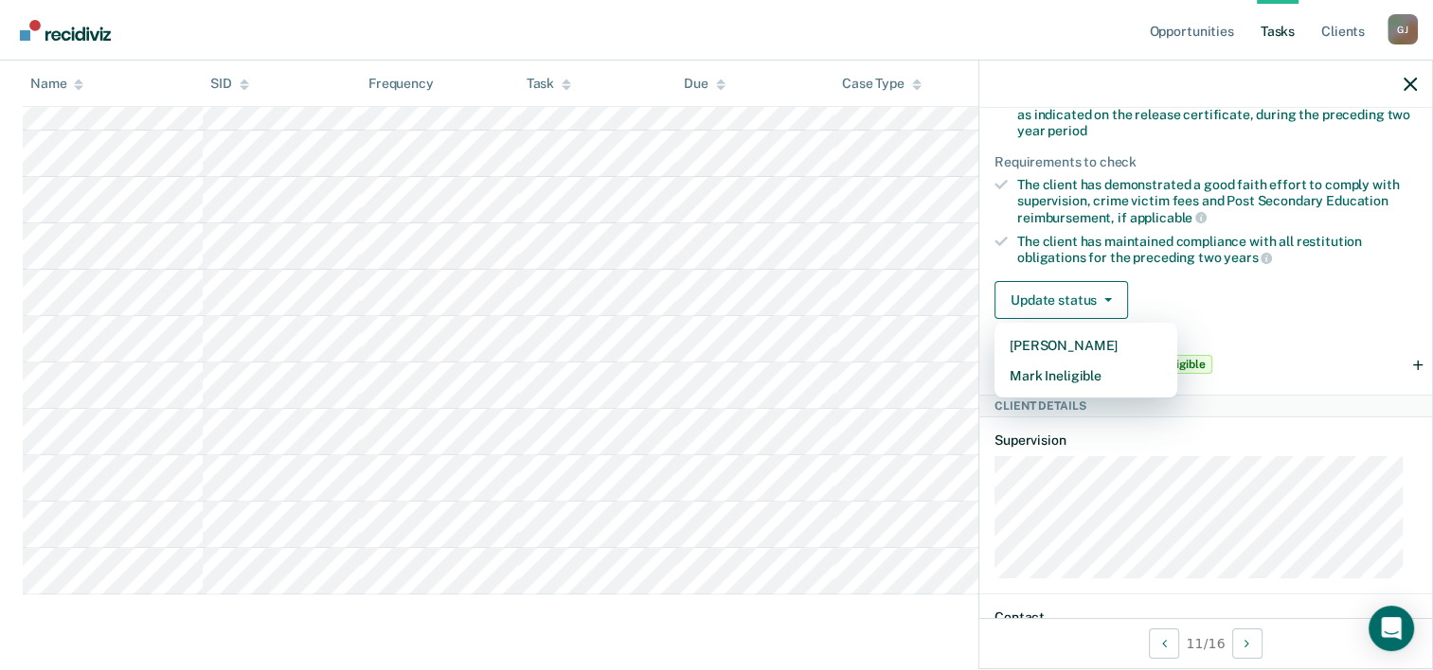
click at [1257, 288] on div "Update status [PERSON_NAME] Mark Ineligible" at bounding box center [1205, 300] width 422 height 38
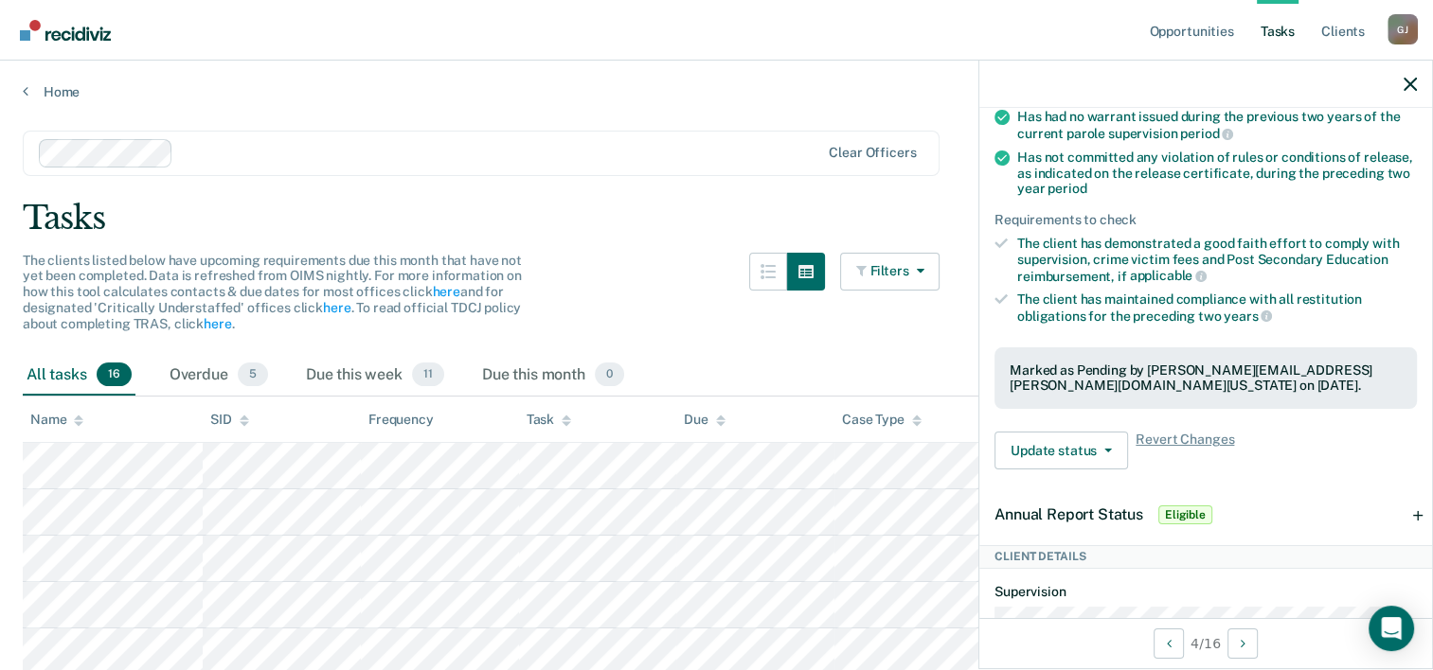
scroll to position [382, 0]
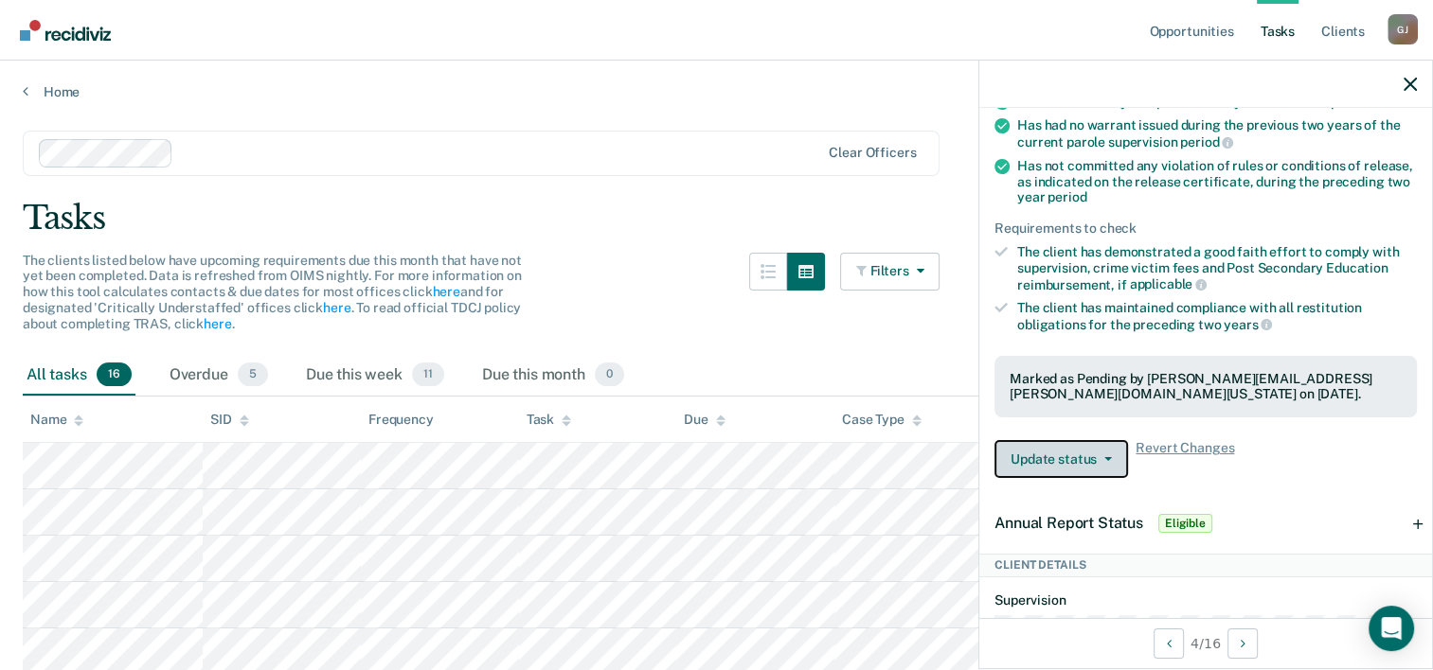
click at [1102, 448] on button "Update status" at bounding box center [1061, 459] width 134 height 38
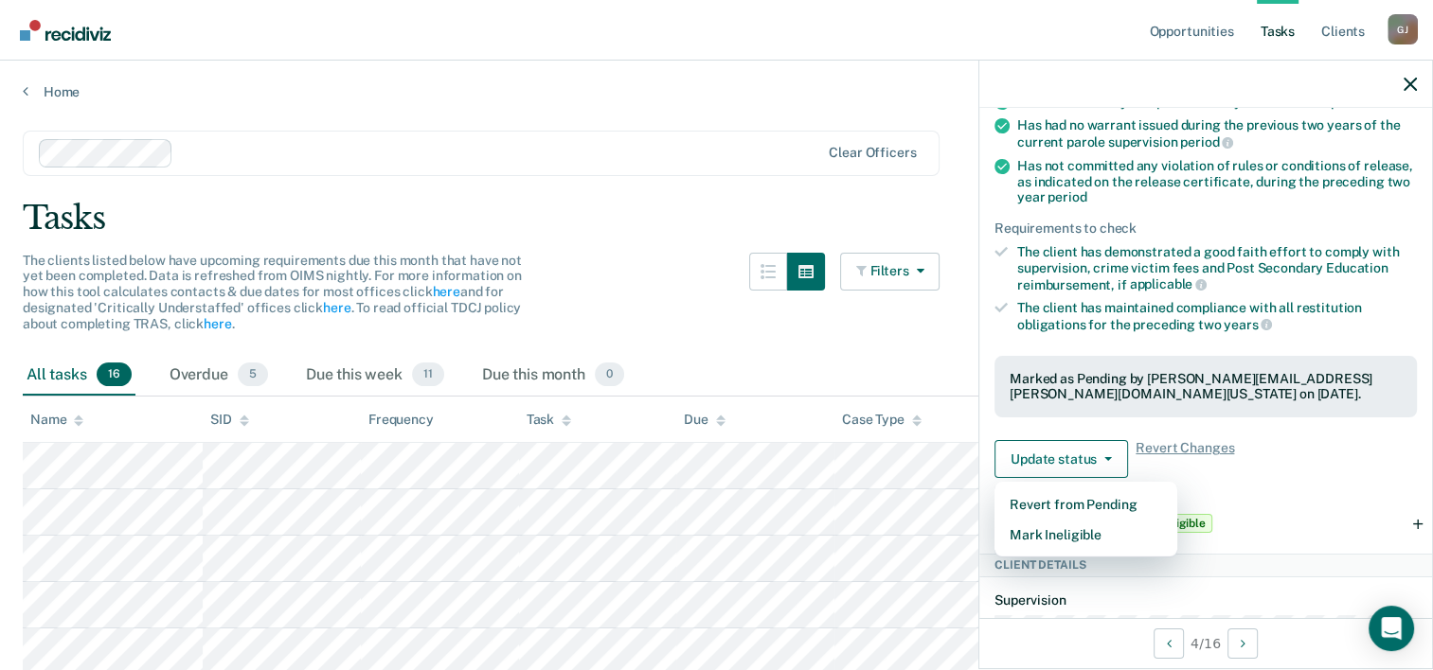
click at [1280, 431] on div "Requirements validated by OIMS data Has been under supervision for at least one…" at bounding box center [1205, 239] width 453 height 509
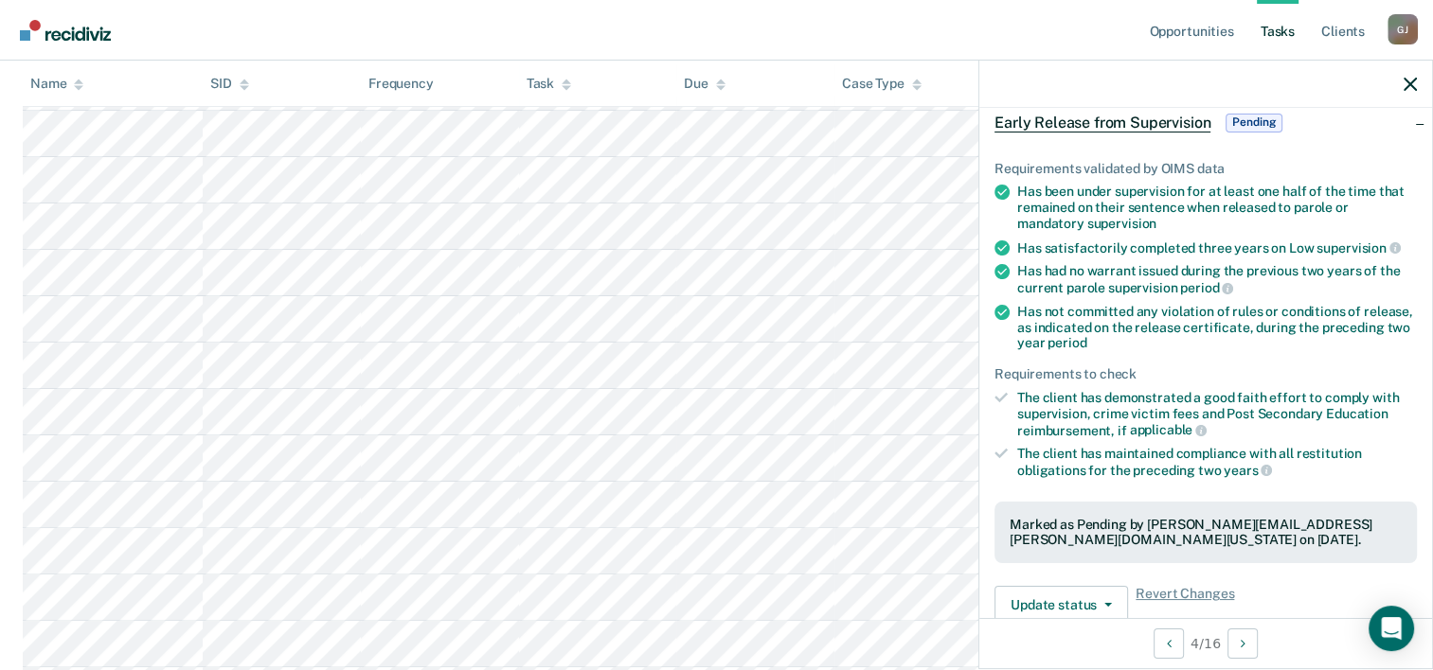
scroll to position [0, 0]
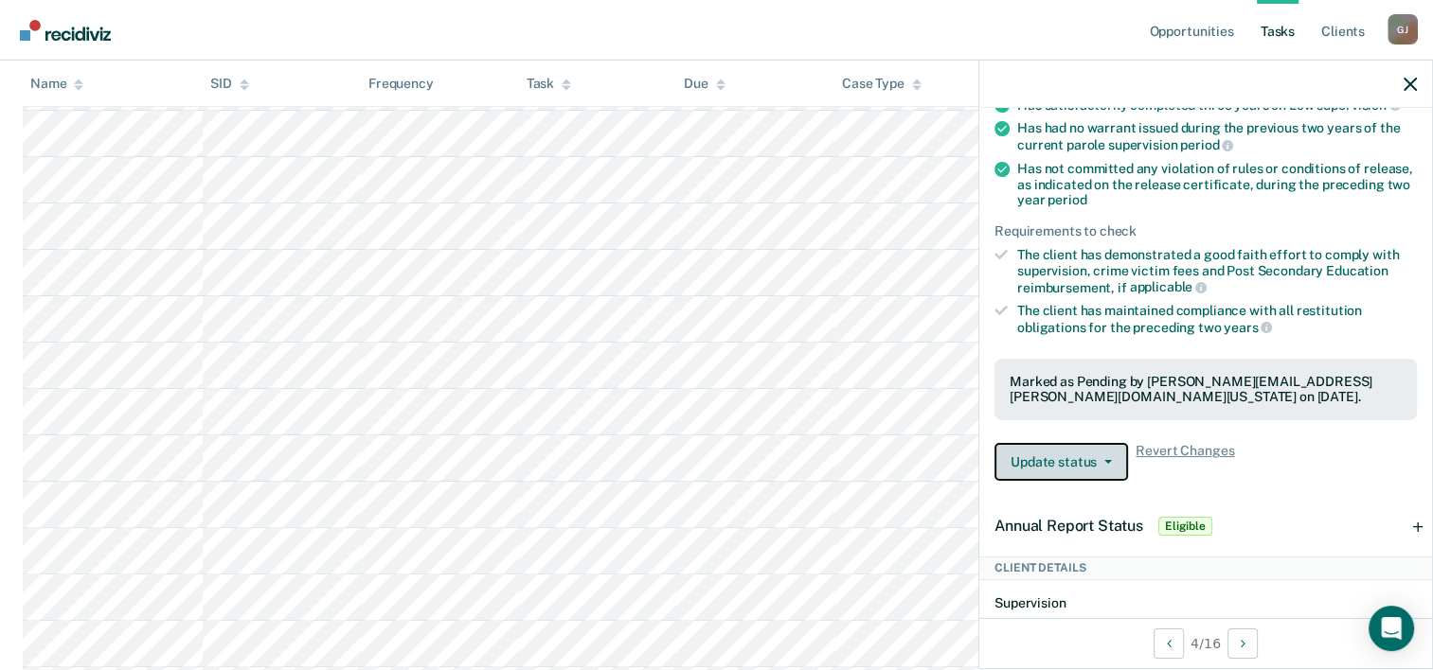
click at [1104, 450] on button "Update status" at bounding box center [1061, 462] width 134 height 38
click at [1339, 461] on div "Update status Revert from Pending Mark Ineligible Revert Changes" at bounding box center [1205, 462] width 422 height 38
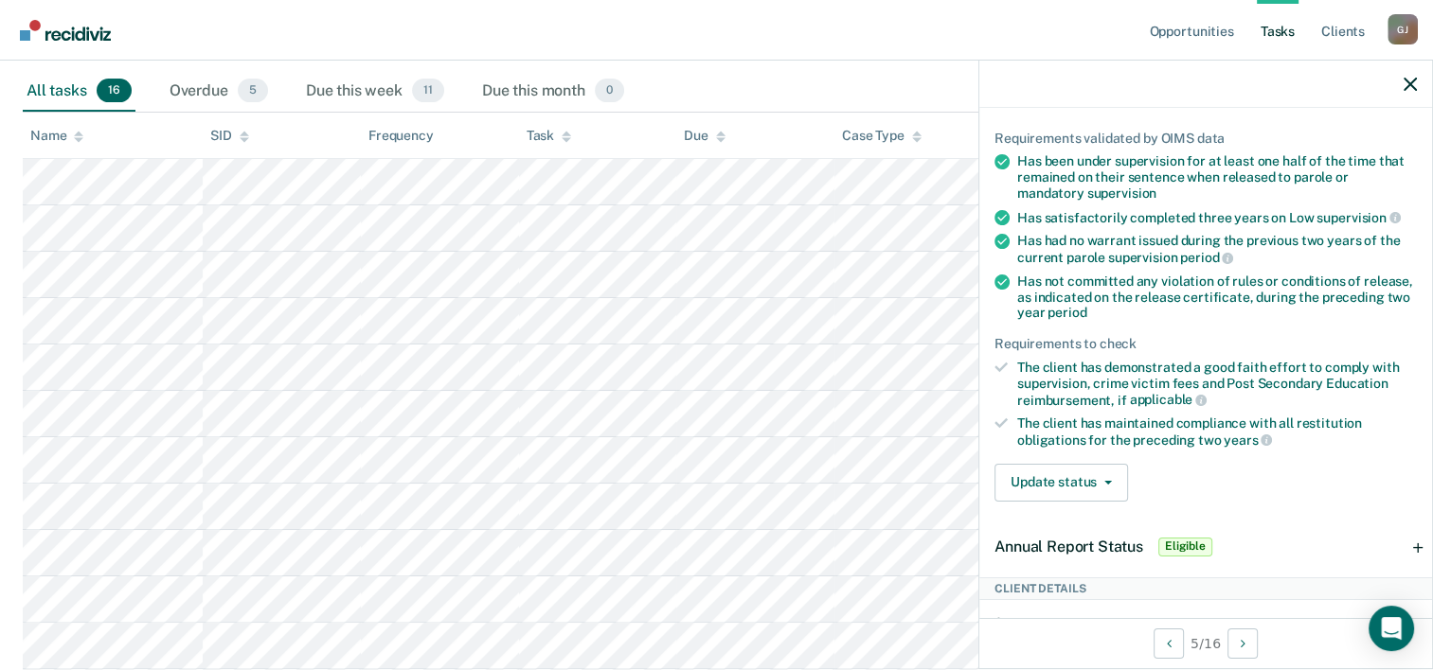
scroll to position [379, 0]
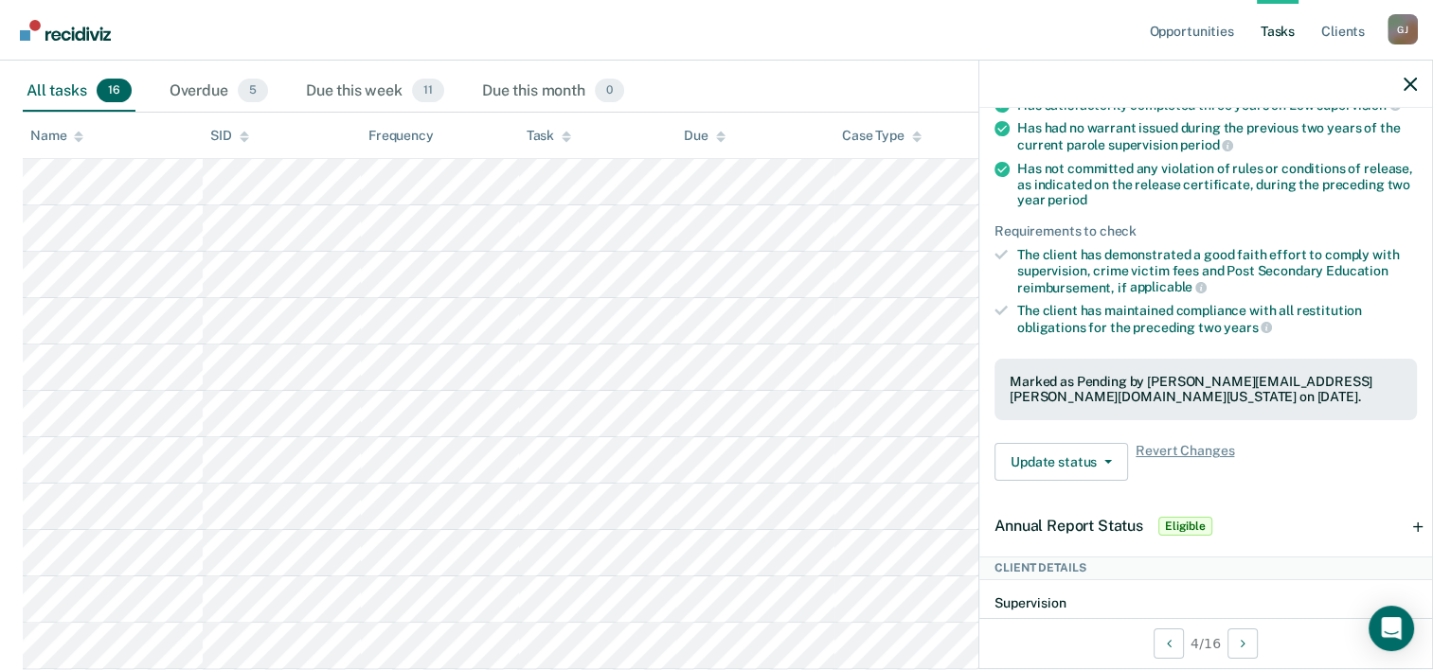
click at [1194, 523] on span "Eligible" at bounding box center [1185, 526] width 54 height 19
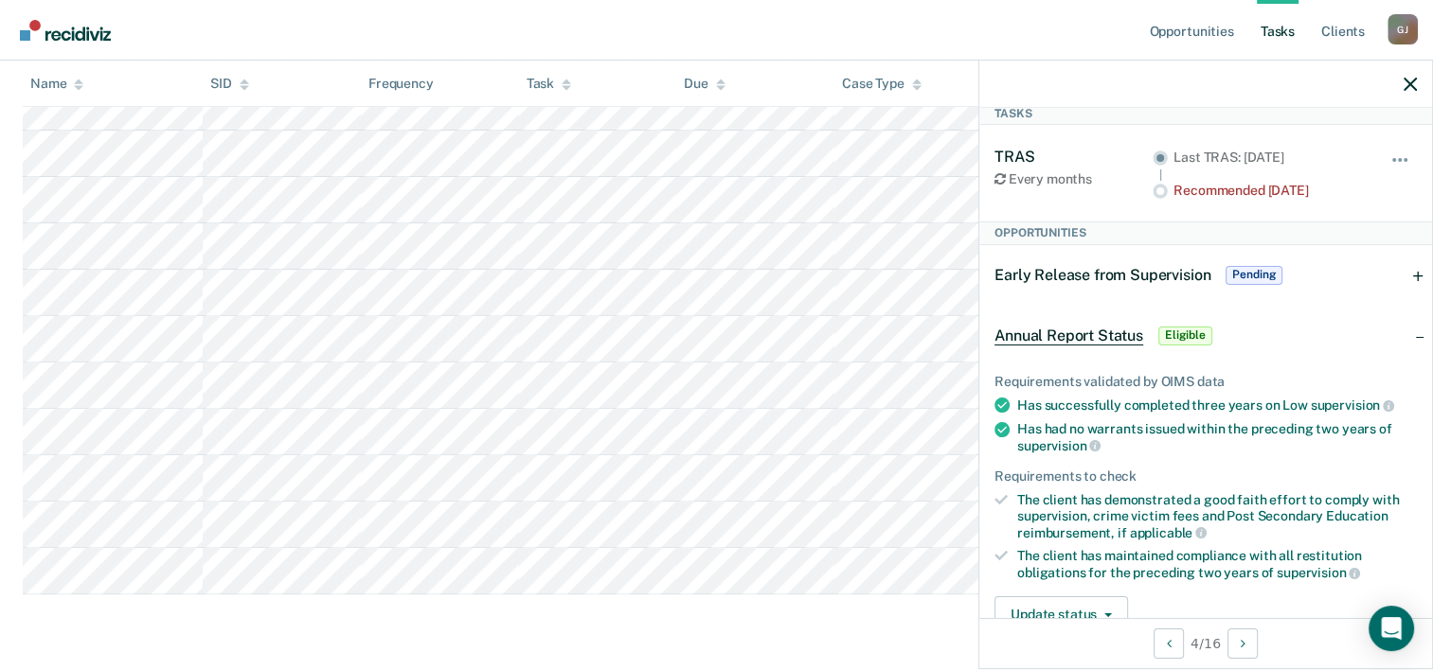
scroll to position [462, 0]
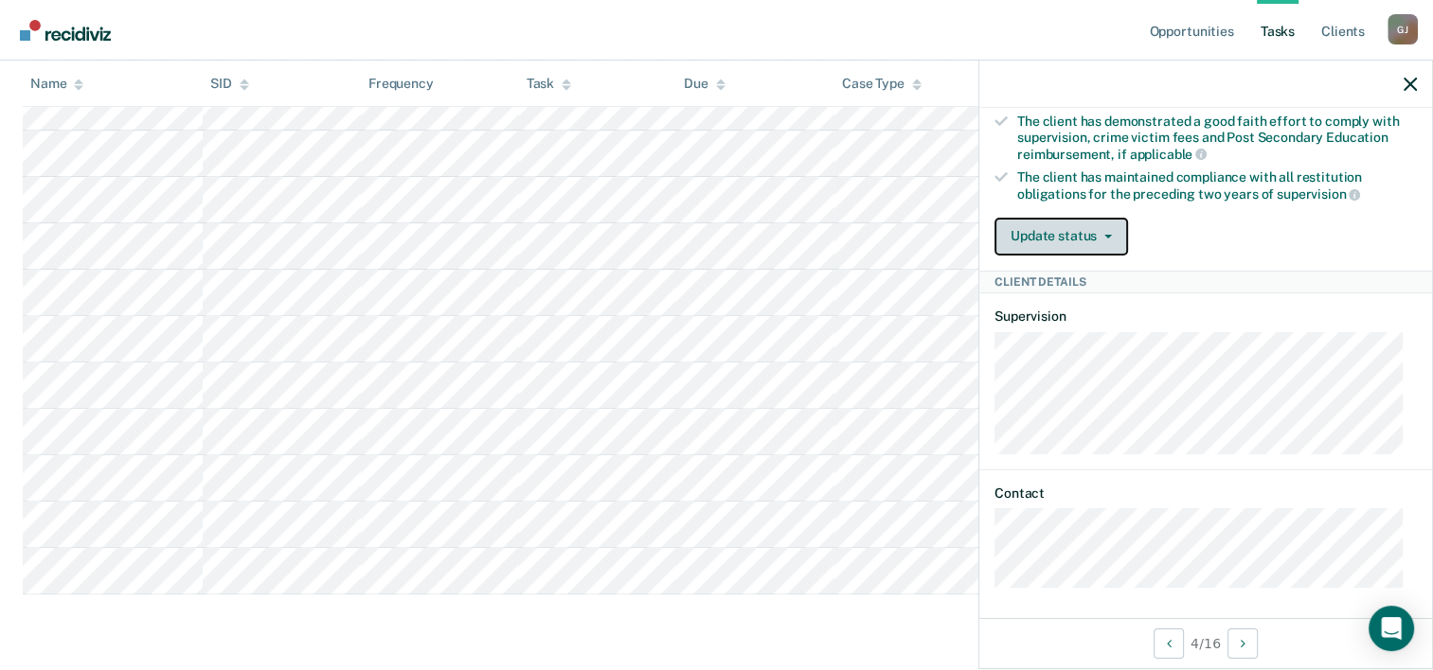
click at [1108, 235] on icon "button" at bounding box center [1108, 237] width 8 height 4
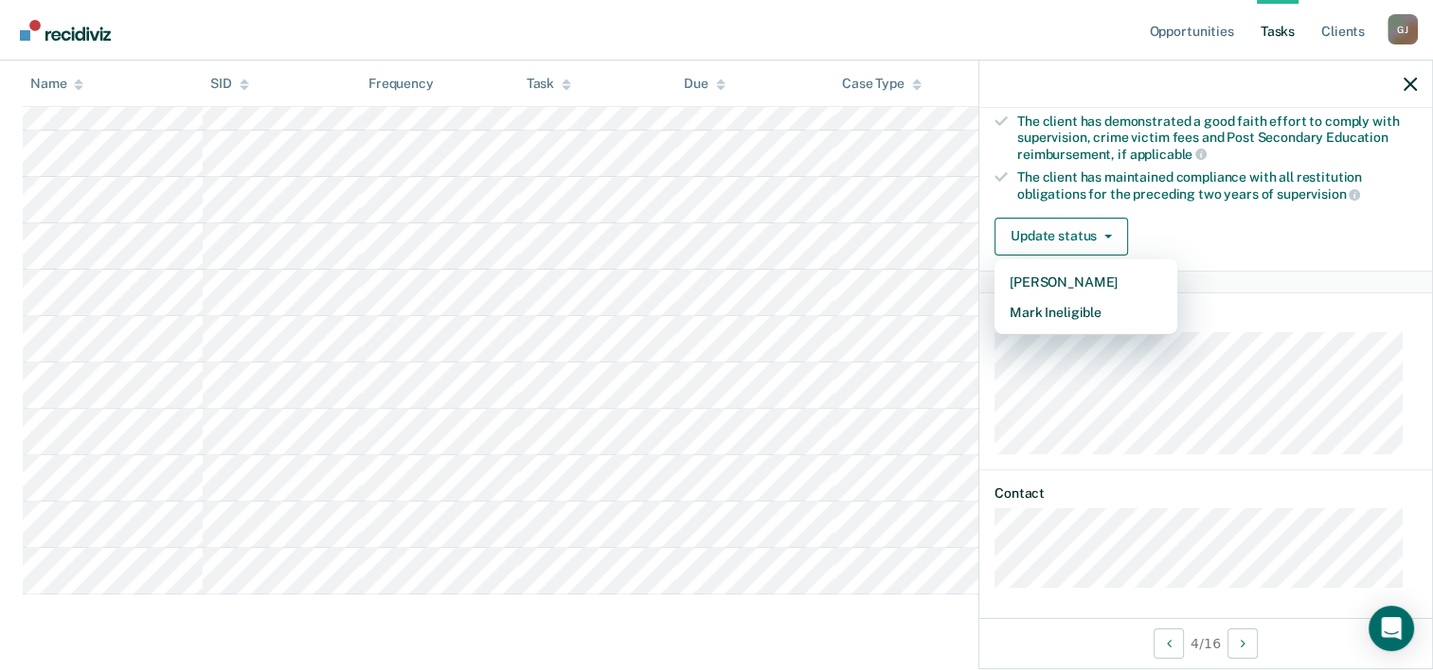
click at [1228, 220] on div "Update status [PERSON_NAME] Mark Ineligible" at bounding box center [1205, 237] width 422 height 38
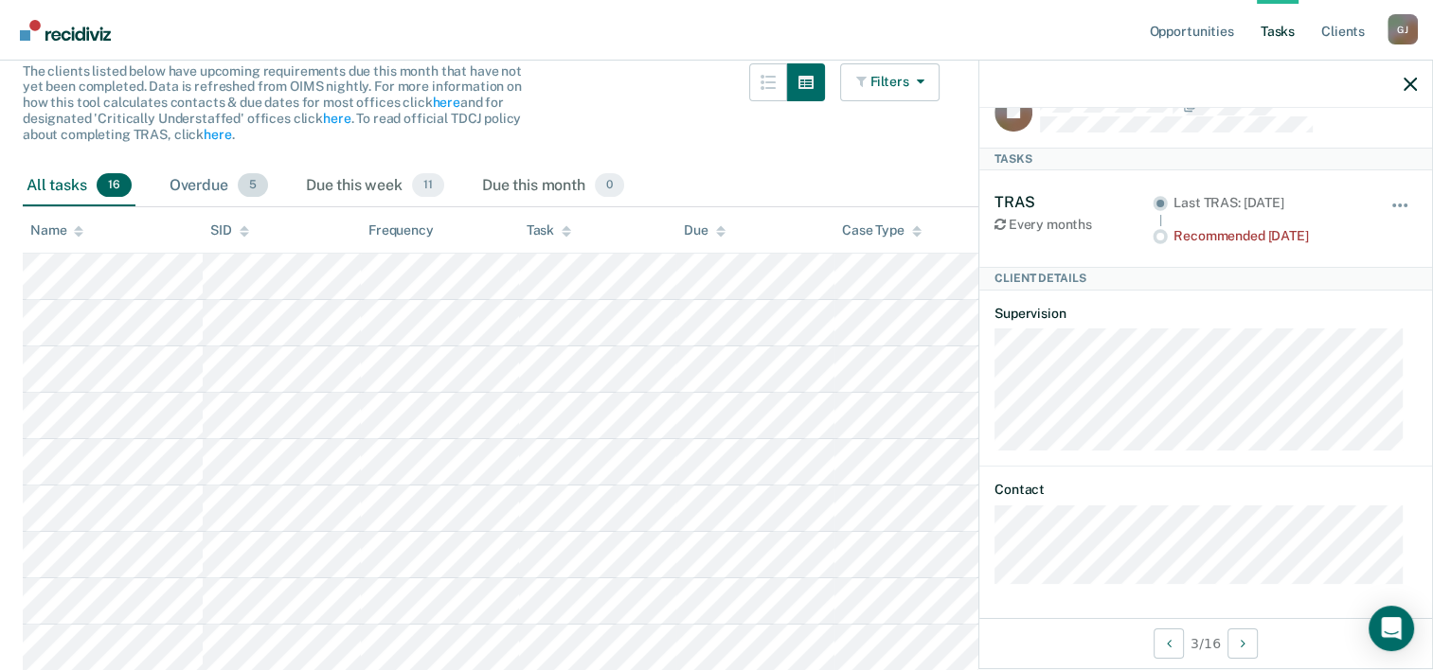
scroll to position [0, 0]
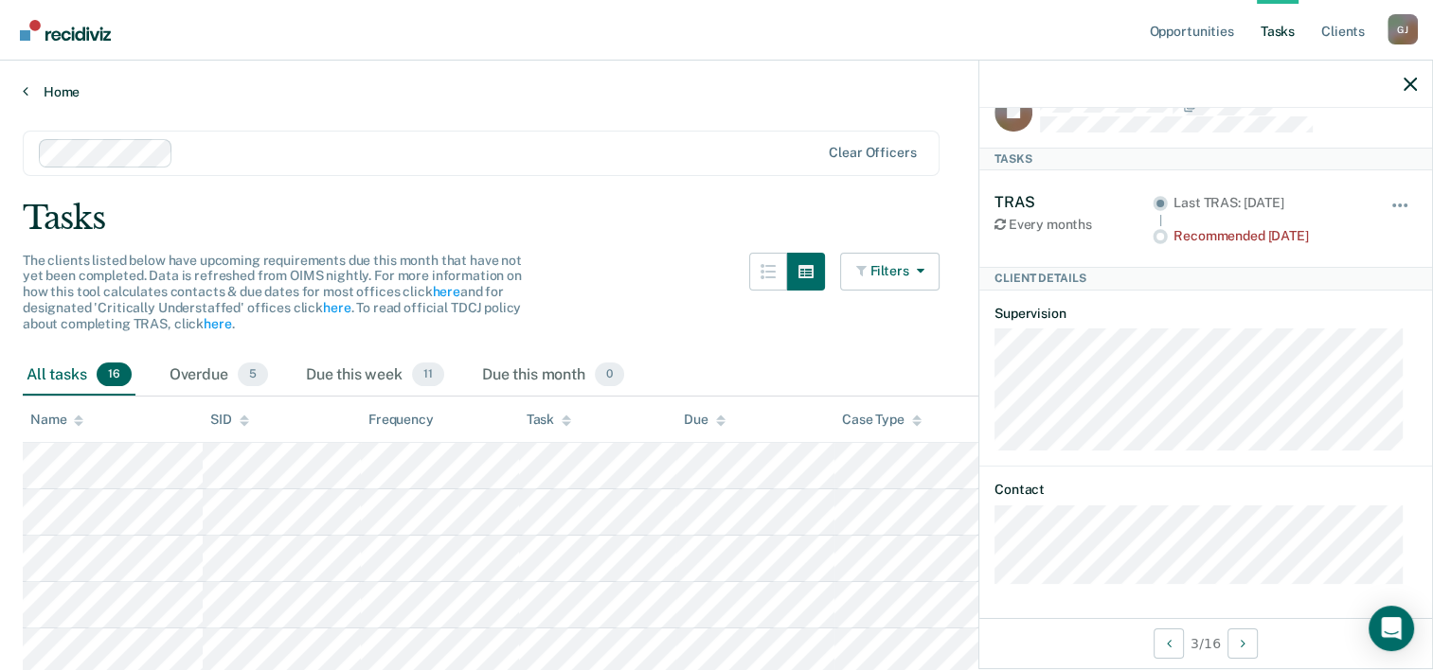
click at [57, 95] on link "Home" at bounding box center [716, 91] width 1387 height 17
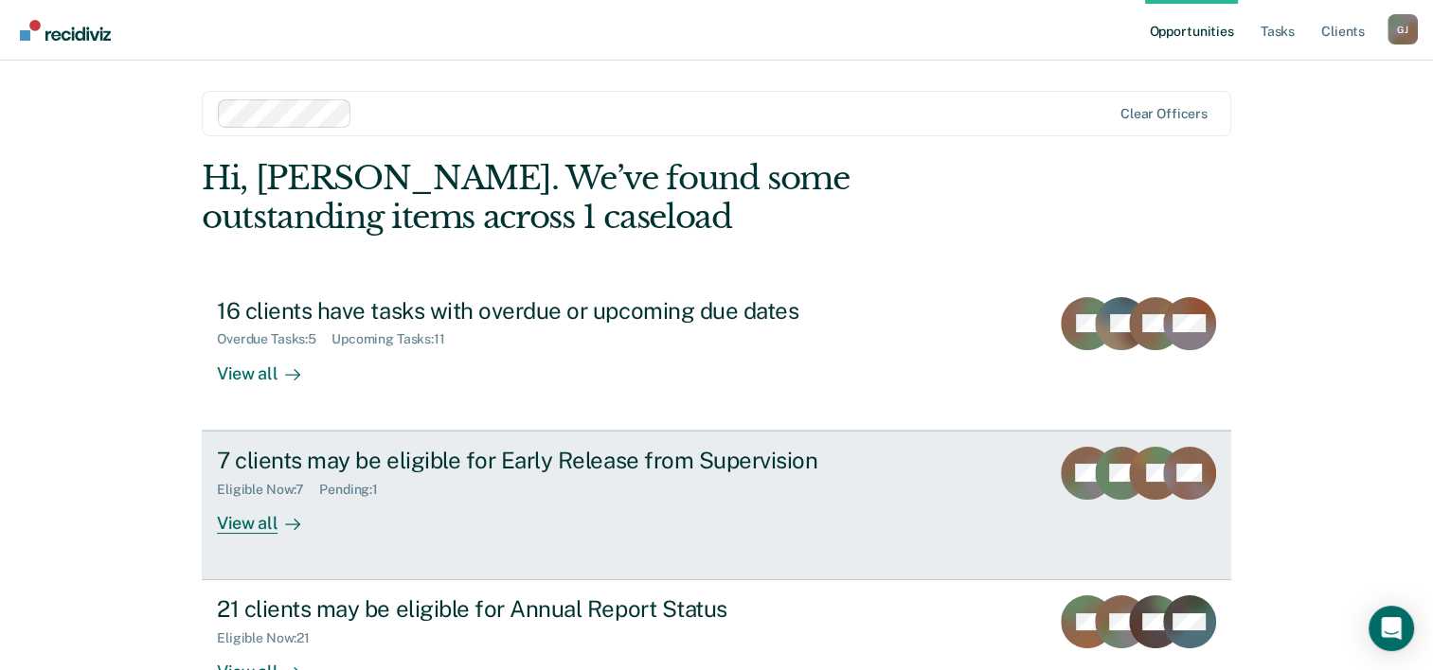
click at [420, 461] on div "7 clients may be eligible for Early Release from Supervision" at bounding box center [549, 460] width 665 height 27
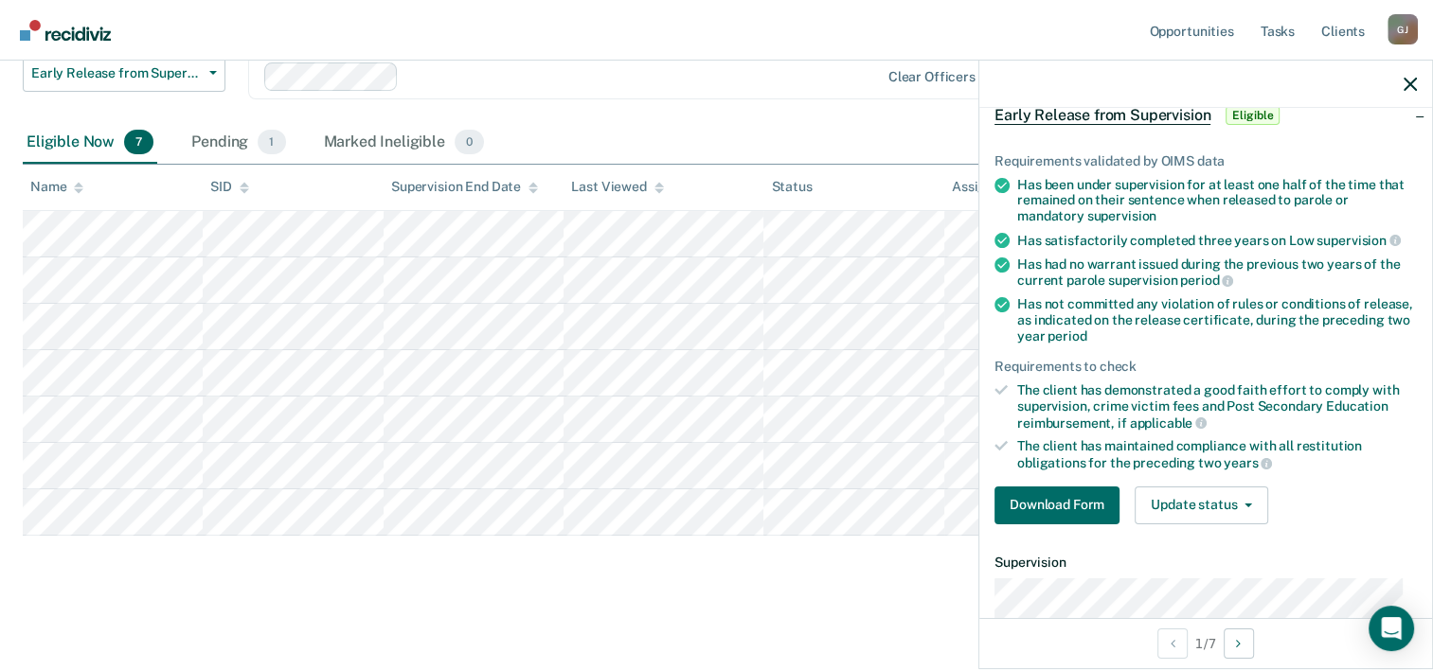
scroll to position [189, 0]
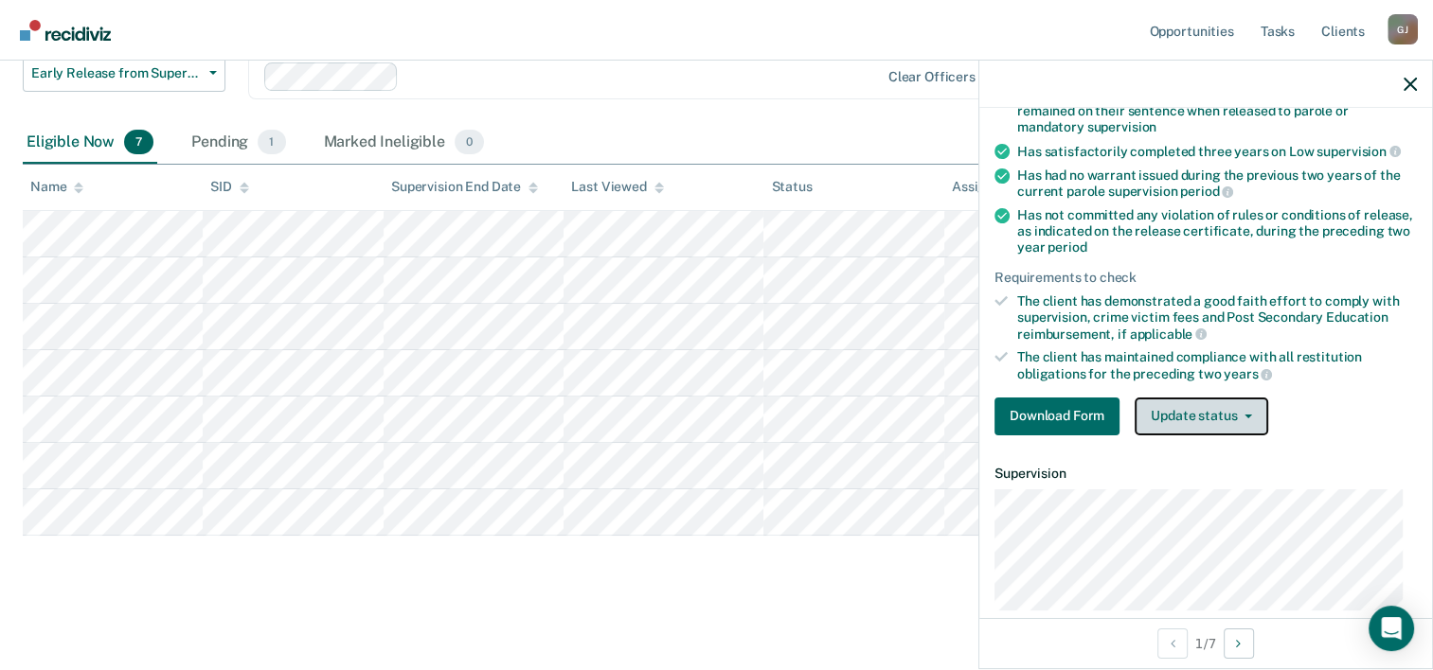
click at [1245, 414] on button "Update status" at bounding box center [1201, 417] width 134 height 38
click at [1312, 384] on div "Requirements validated by OIMS data Has been under supervision for at least one…" at bounding box center [1205, 242] width 453 height 417
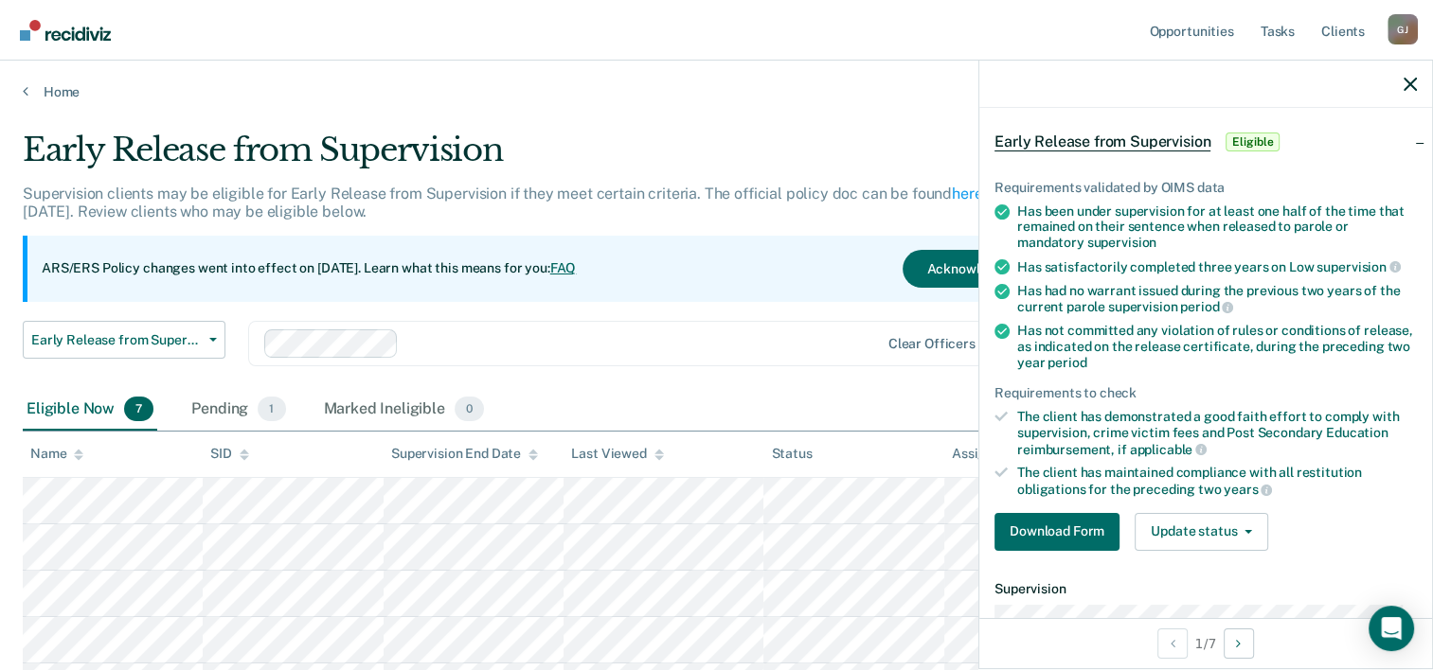
scroll to position [95, 0]
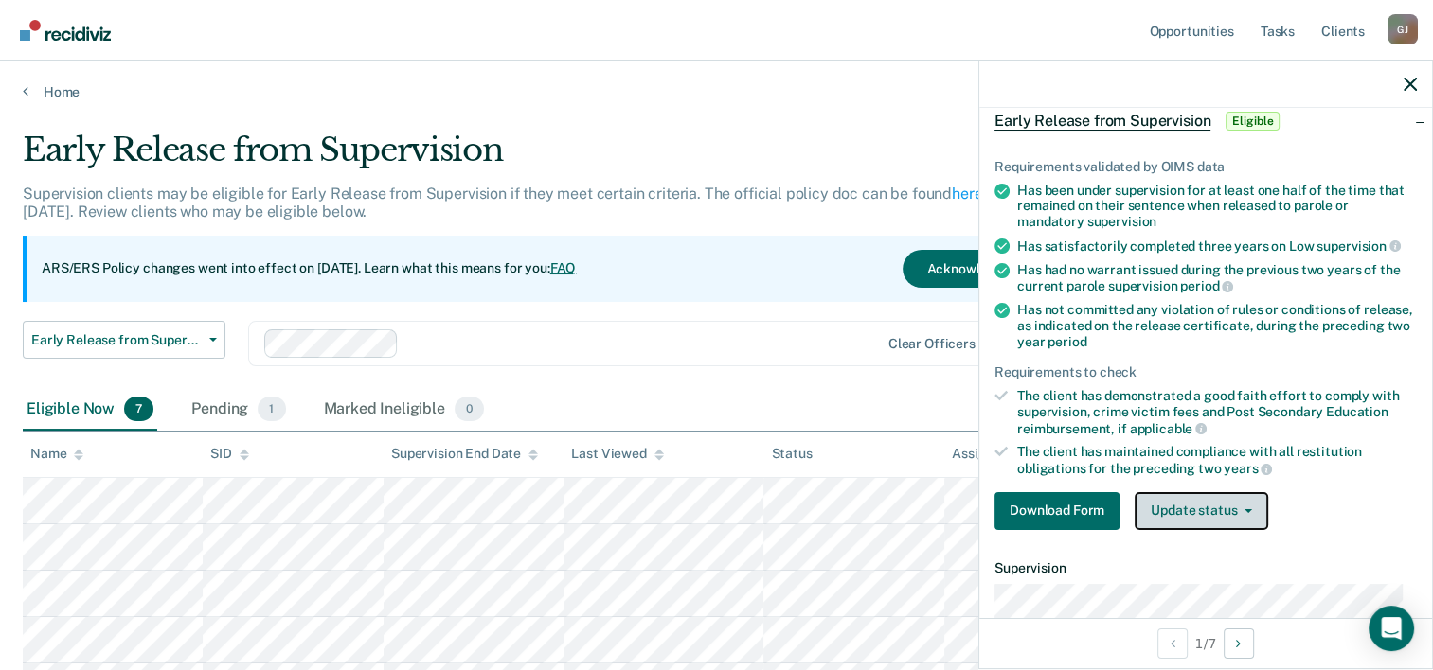
click at [1245, 509] on icon "button" at bounding box center [1248, 511] width 8 height 4
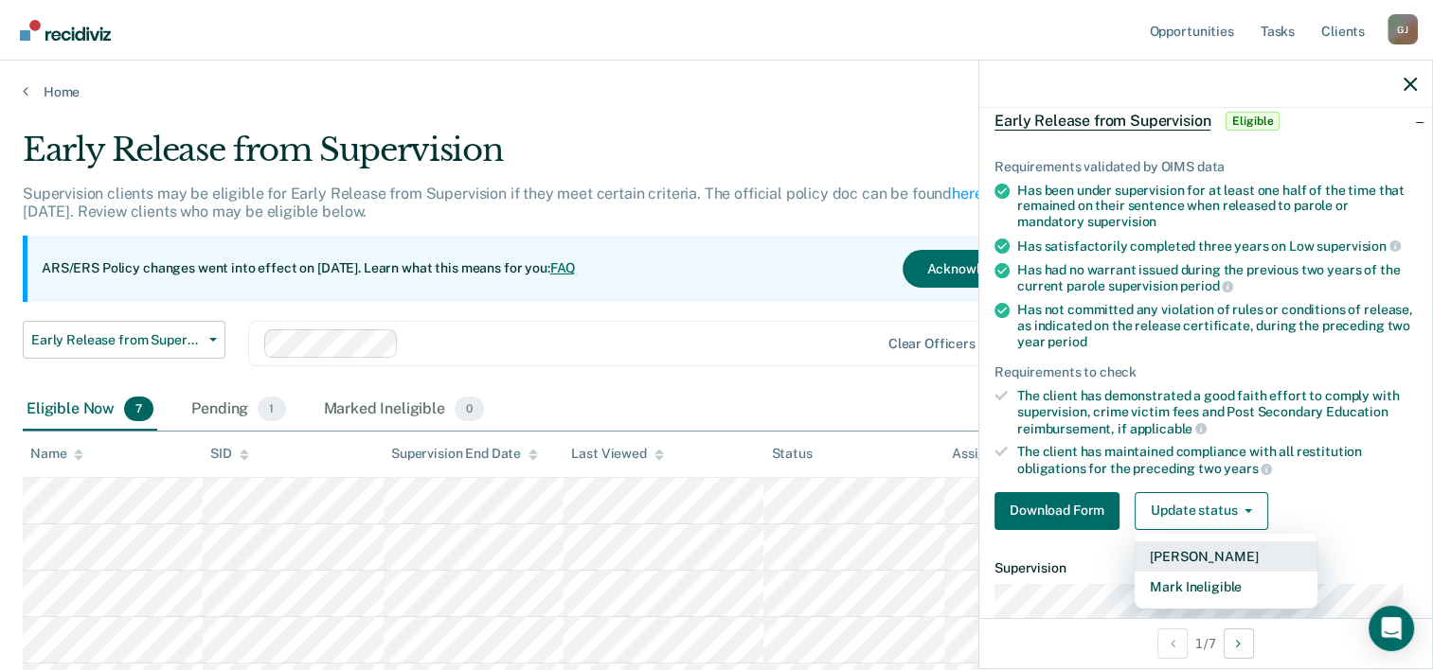
click at [1208, 548] on button "[PERSON_NAME]" at bounding box center [1225, 557] width 183 height 30
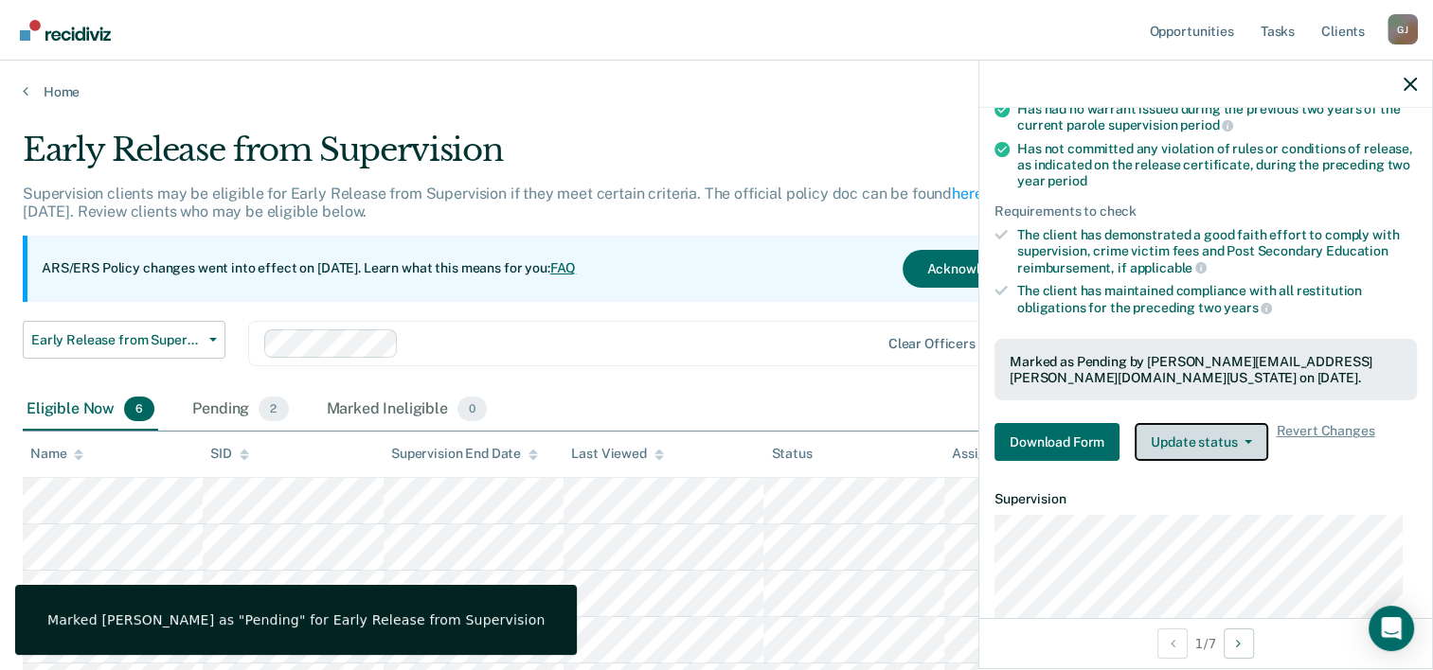
scroll to position [284, 0]
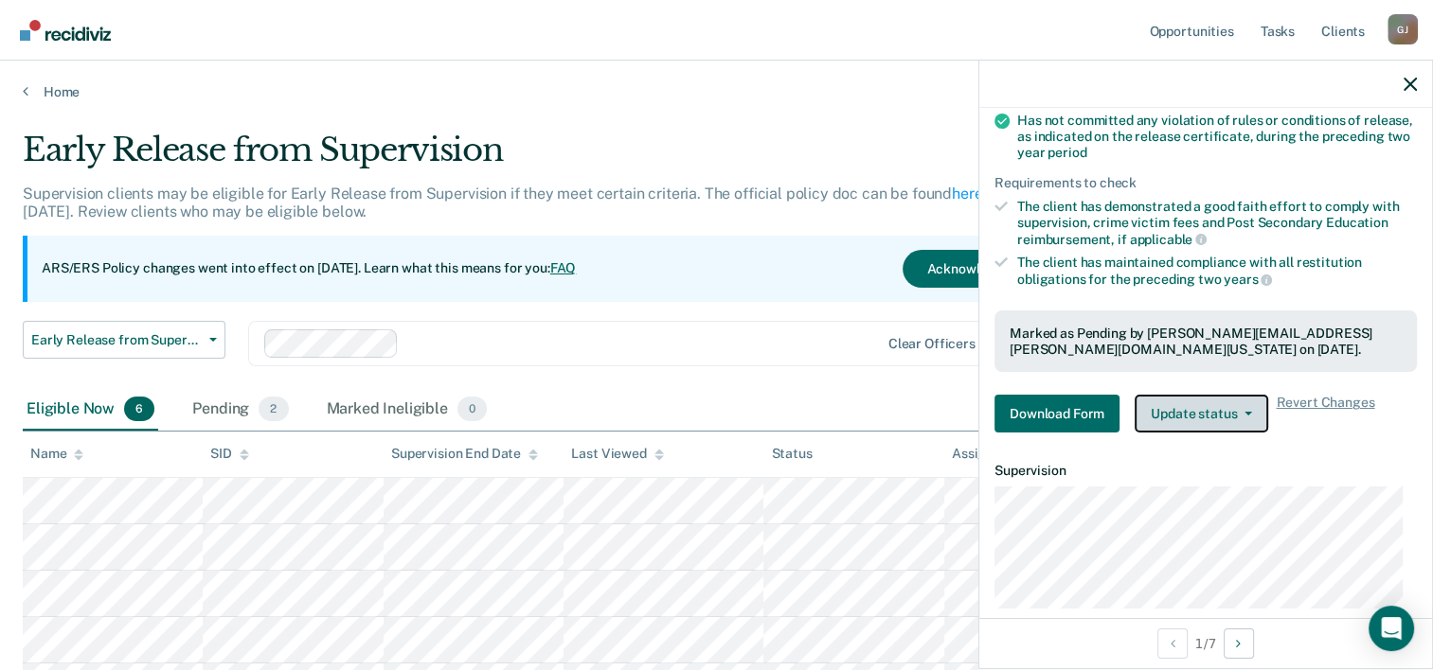
click at [1242, 405] on button "Update status" at bounding box center [1201, 414] width 134 height 38
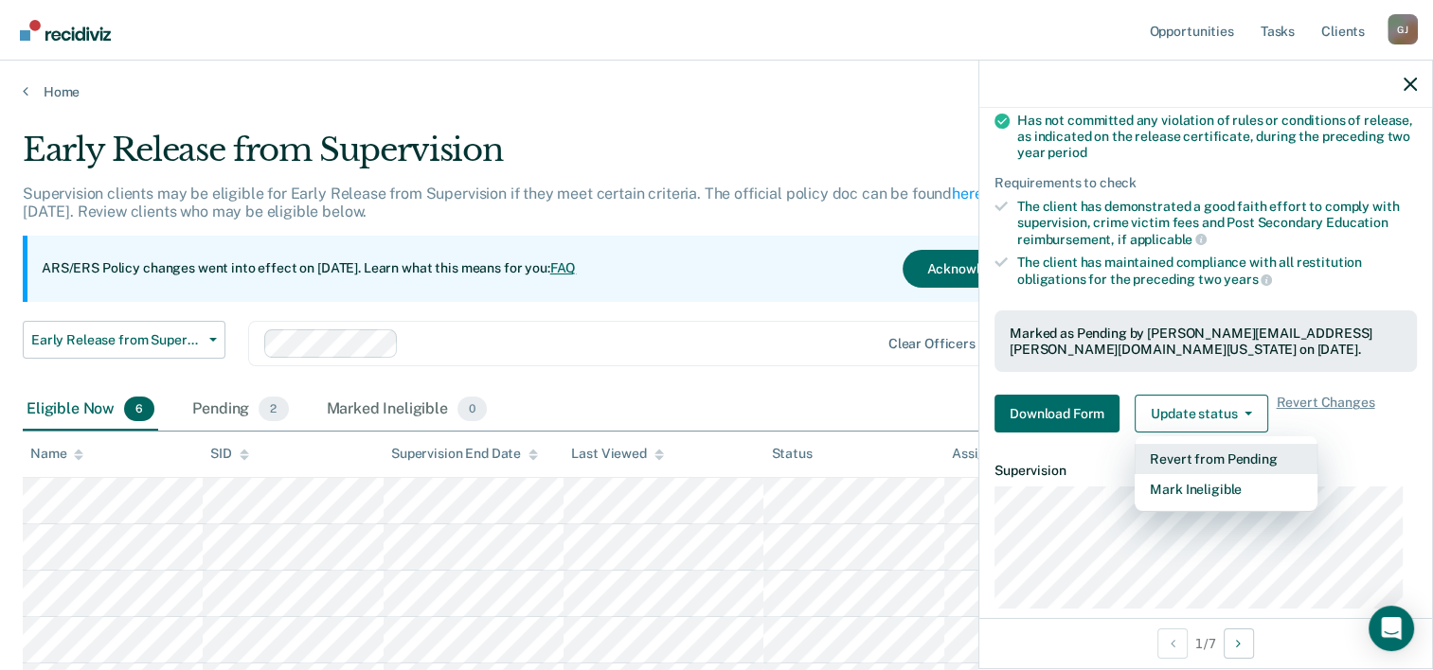
click at [1241, 455] on button "Revert from Pending" at bounding box center [1225, 459] width 183 height 30
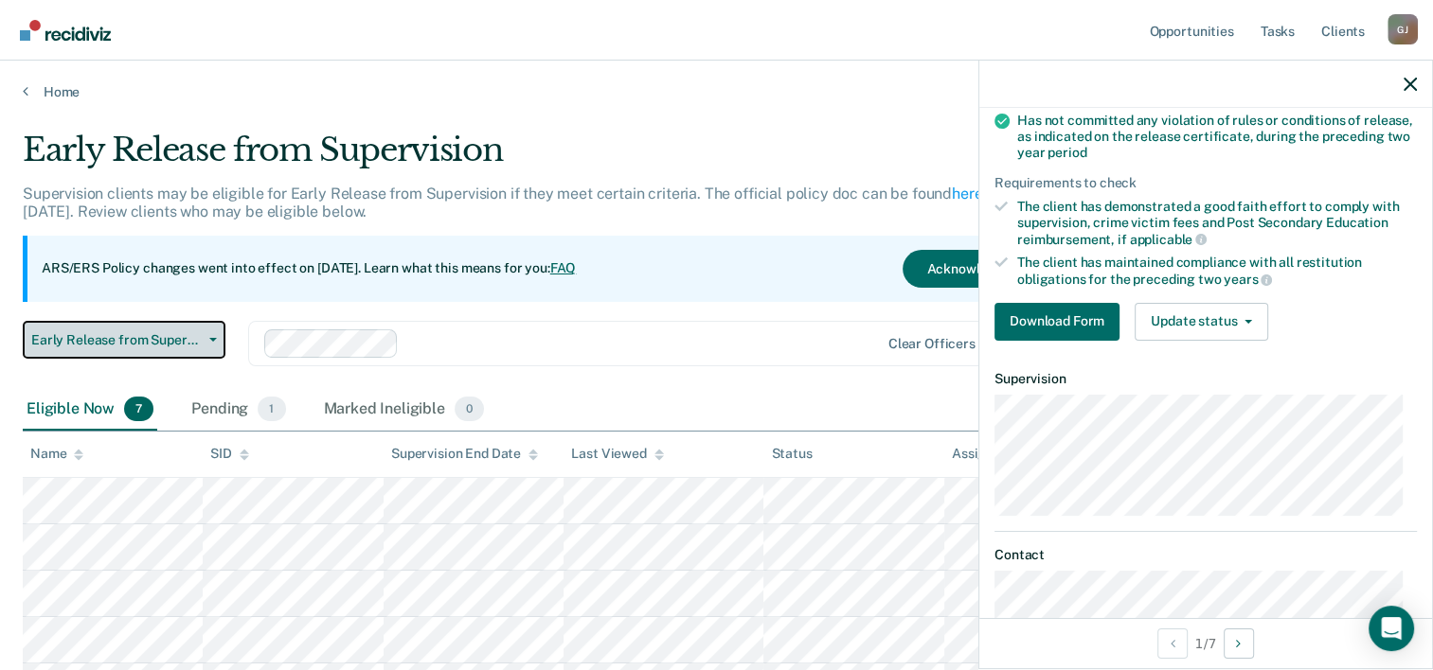
click at [212, 338] on icon "button" at bounding box center [213, 340] width 8 height 4
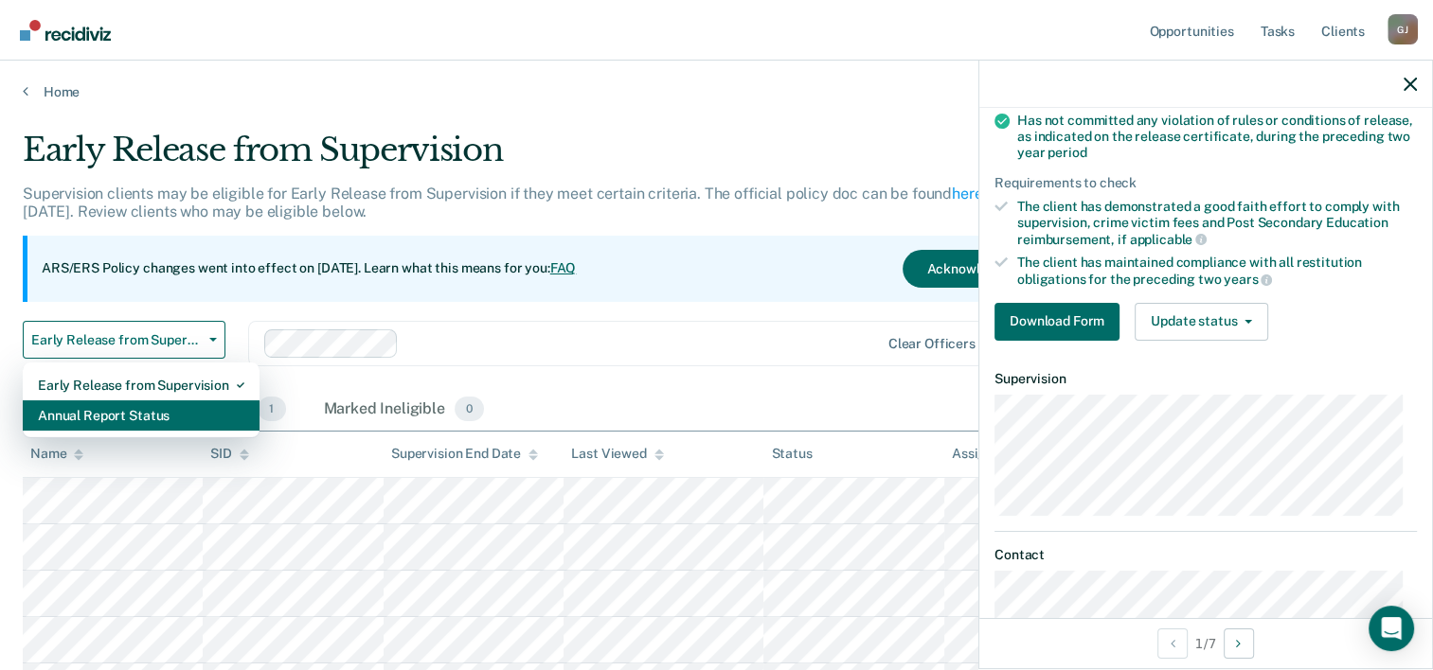
click at [164, 413] on div "Annual Report Status" at bounding box center [141, 416] width 206 height 30
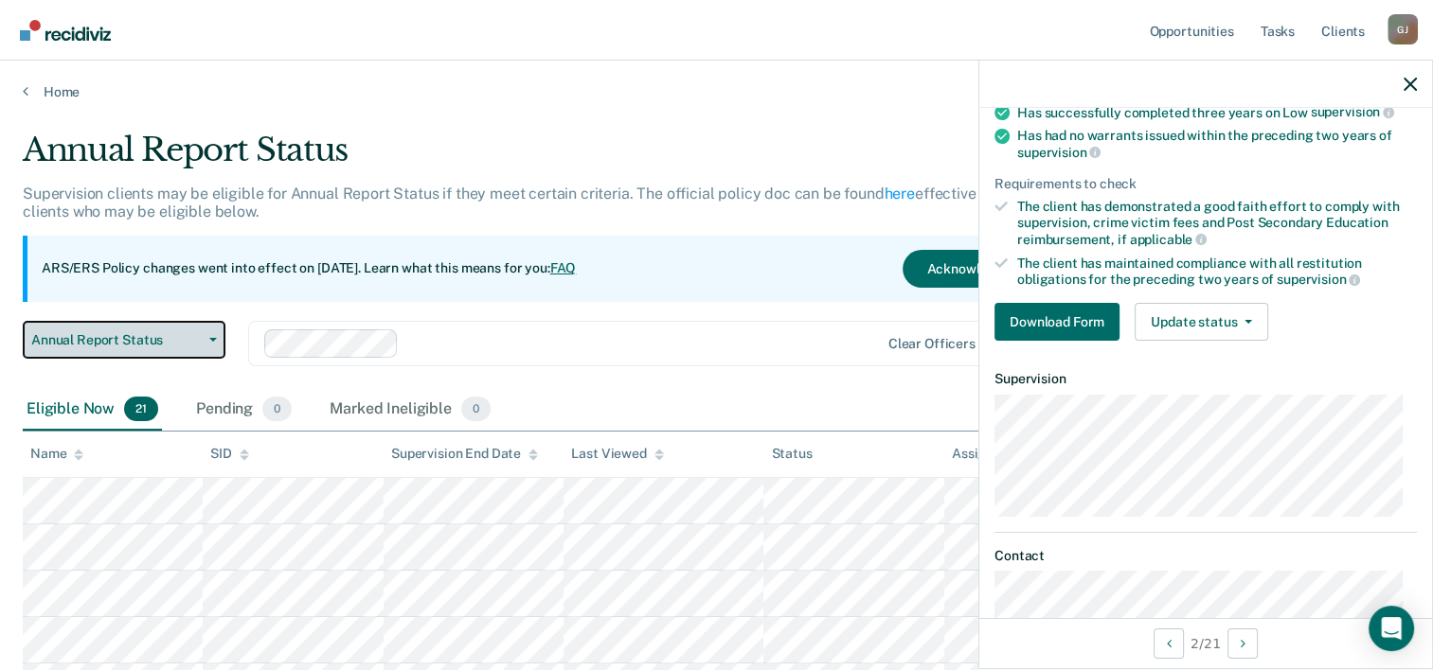
click at [211, 338] on icon "button" at bounding box center [213, 340] width 8 height 4
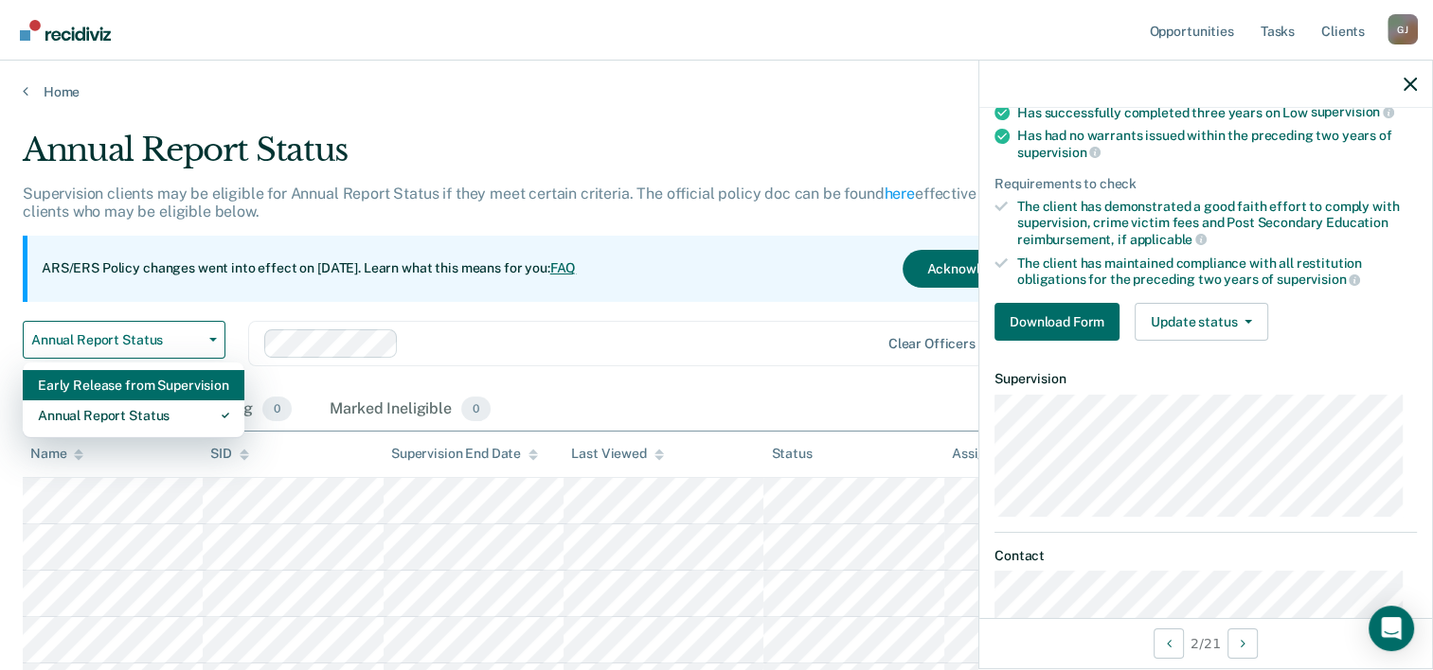
click at [181, 379] on div "Early Release from Supervision" at bounding box center [133, 385] width 191 height 30
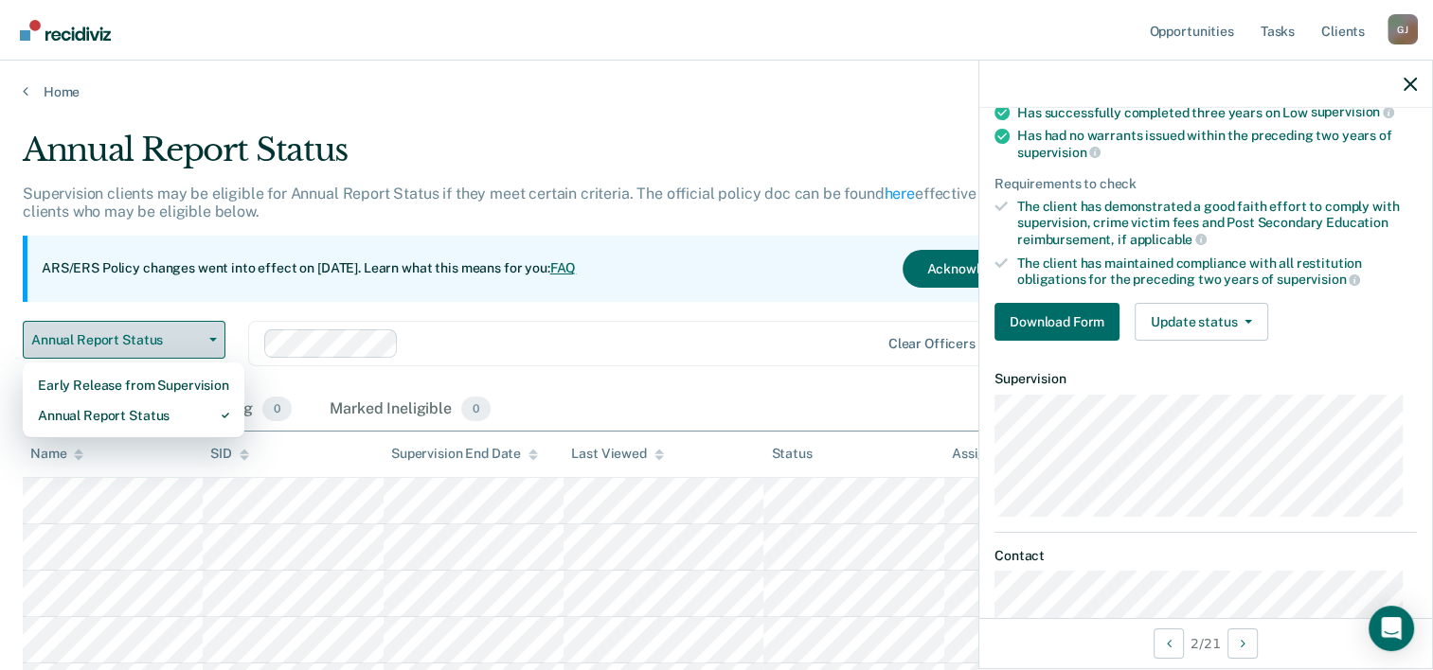
scroll to position [284, 0]
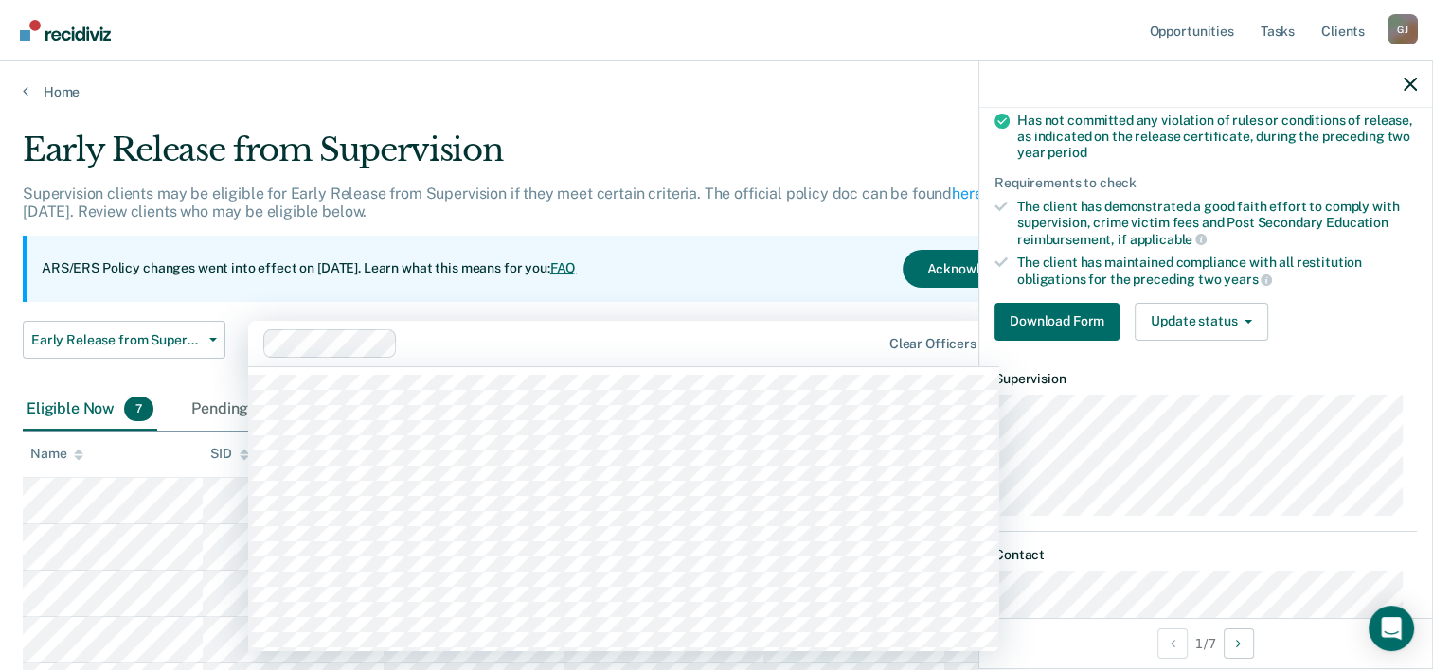
click at [735, 344] on div at bounding box center [641, 343] width 473 height 22
click at [157, 308] on div "Early Release from Supervision Supervision clients may be eligible for Early Re…" at bounding box center [560, 260] width 1075 height 258
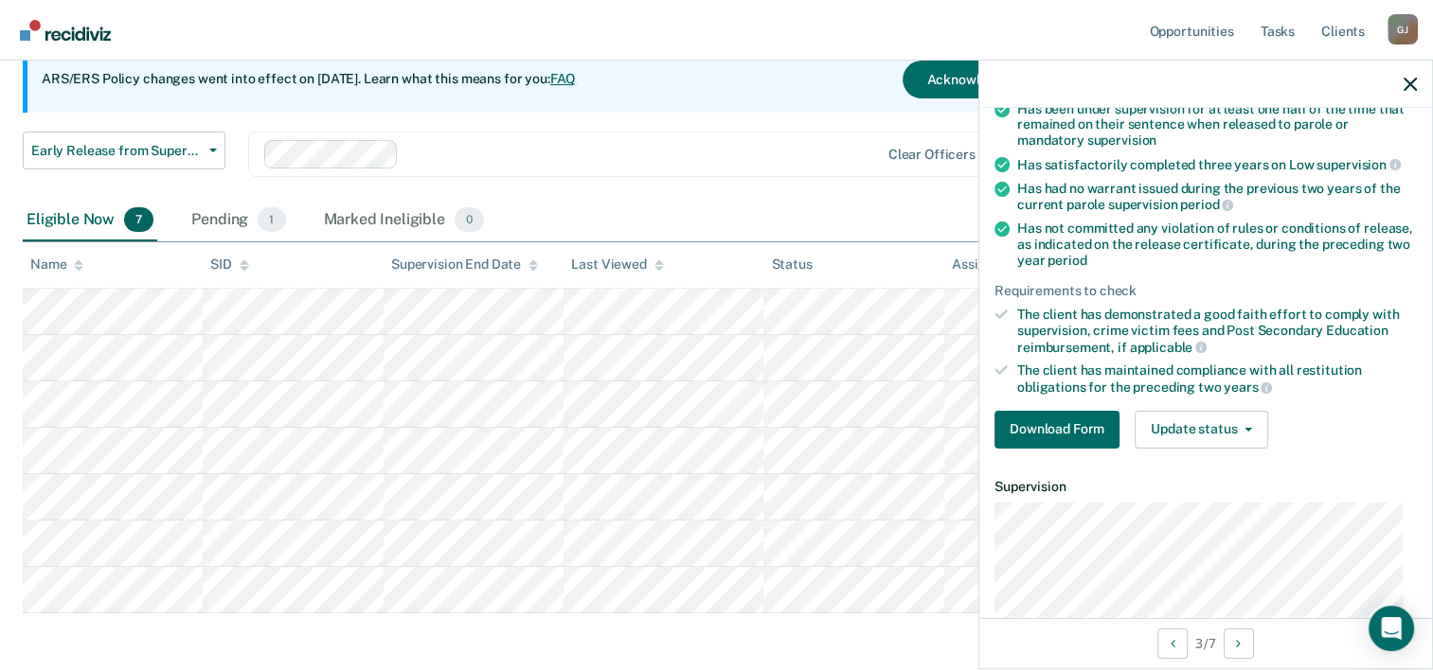
scroll to position [189, 0]
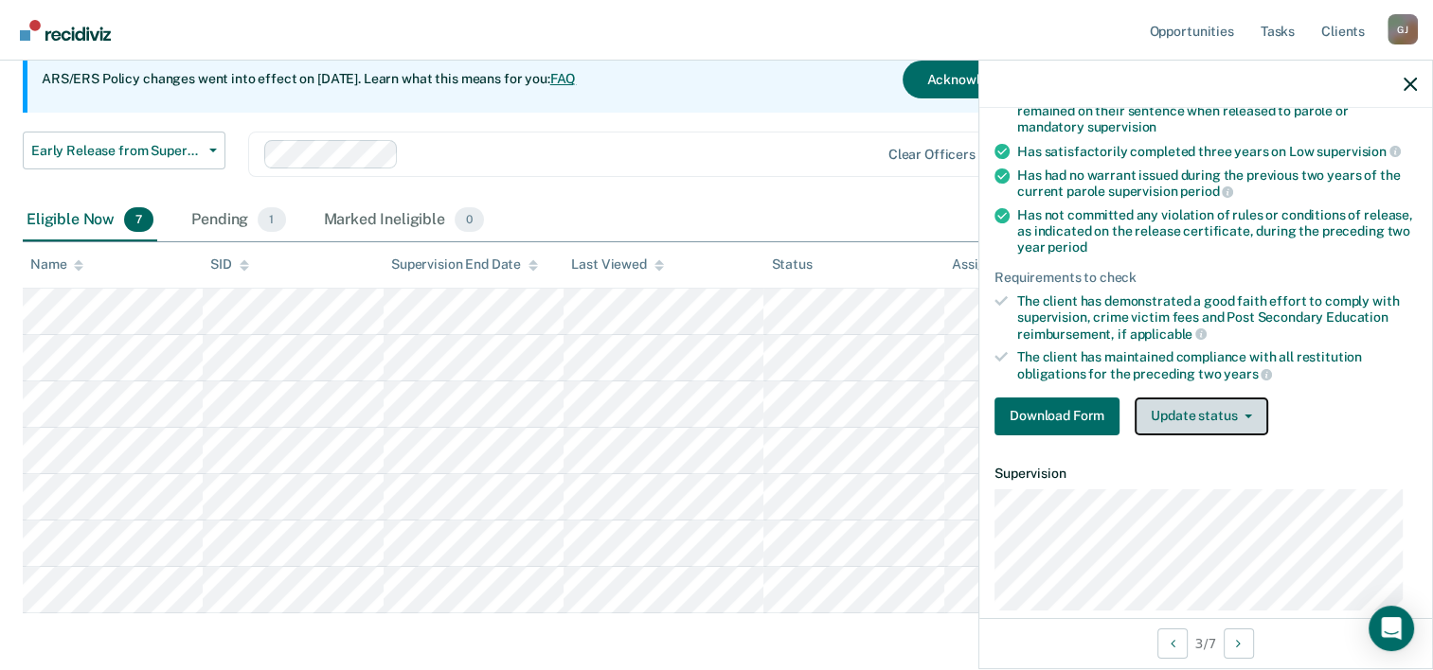
click at [1246, 415] on icon "button" at bounding box center [1248, 417] width 8 height 4
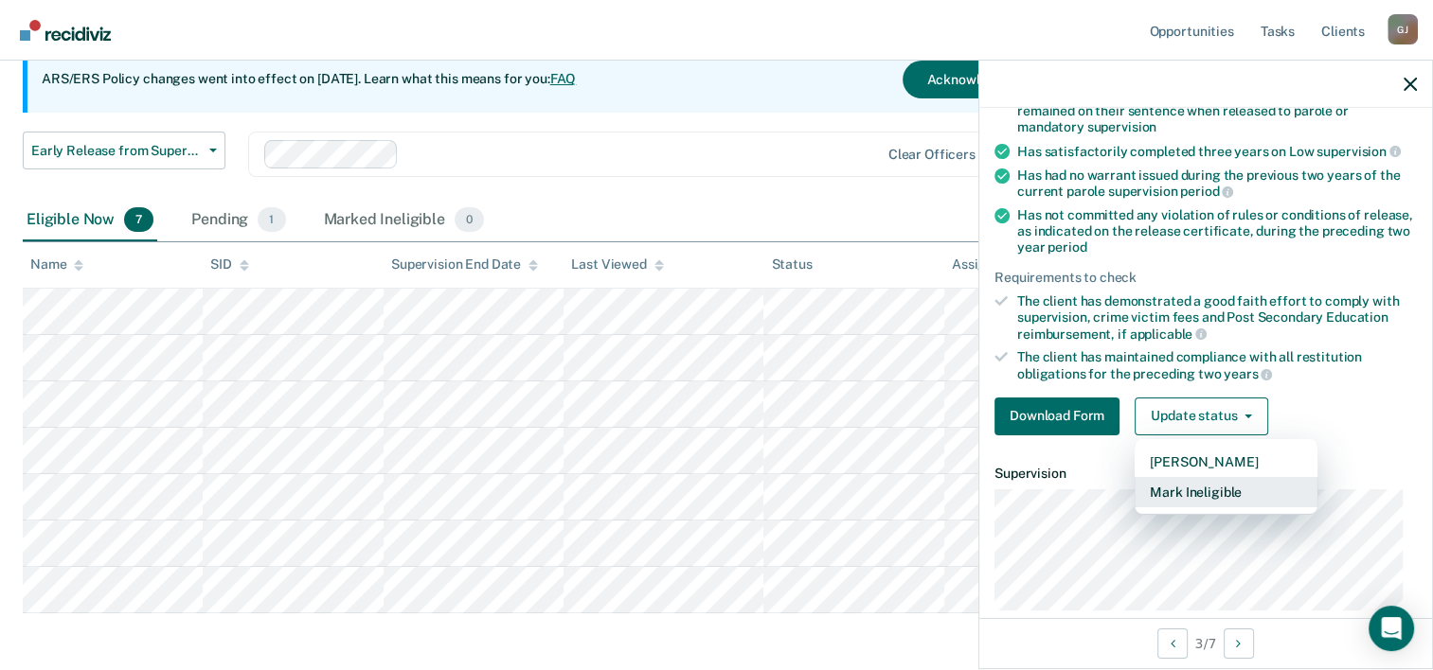
click at [1212, 487] on button "Mark Ineligible" at bounding box center [1225, 492] width 183 height 30
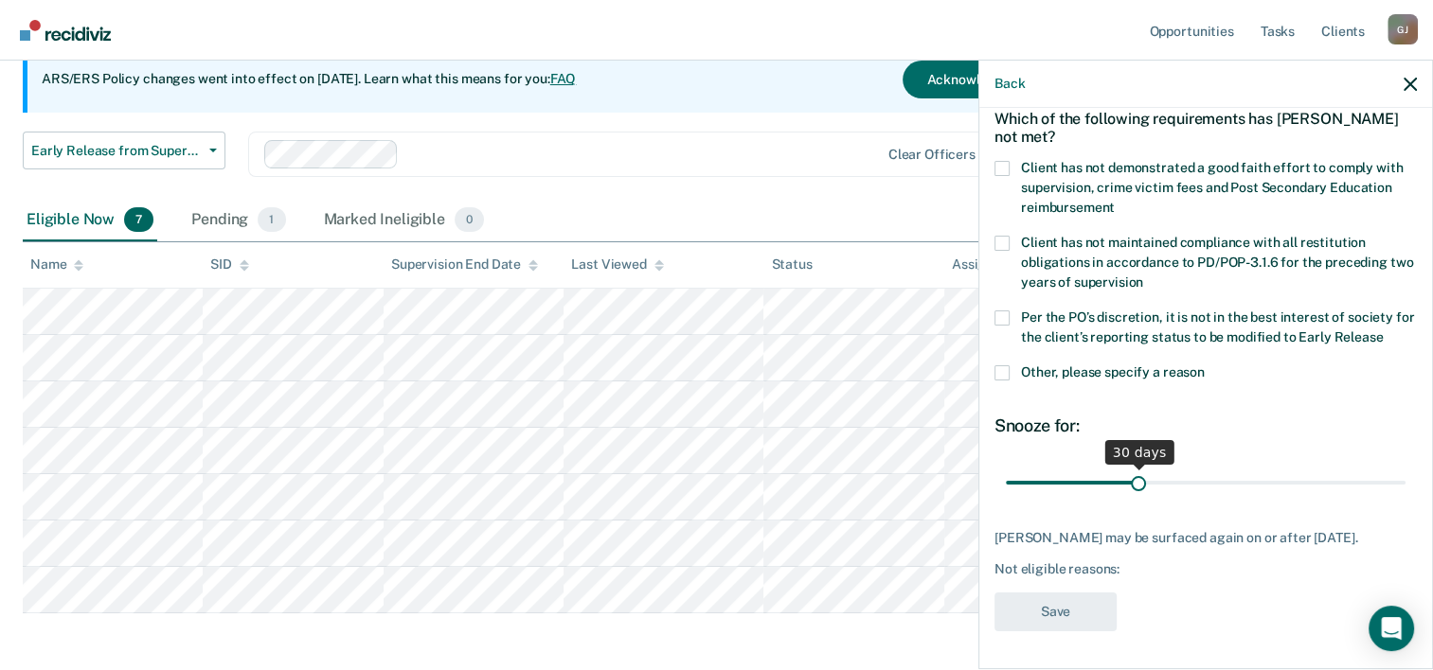
scroll to position [267, 0]
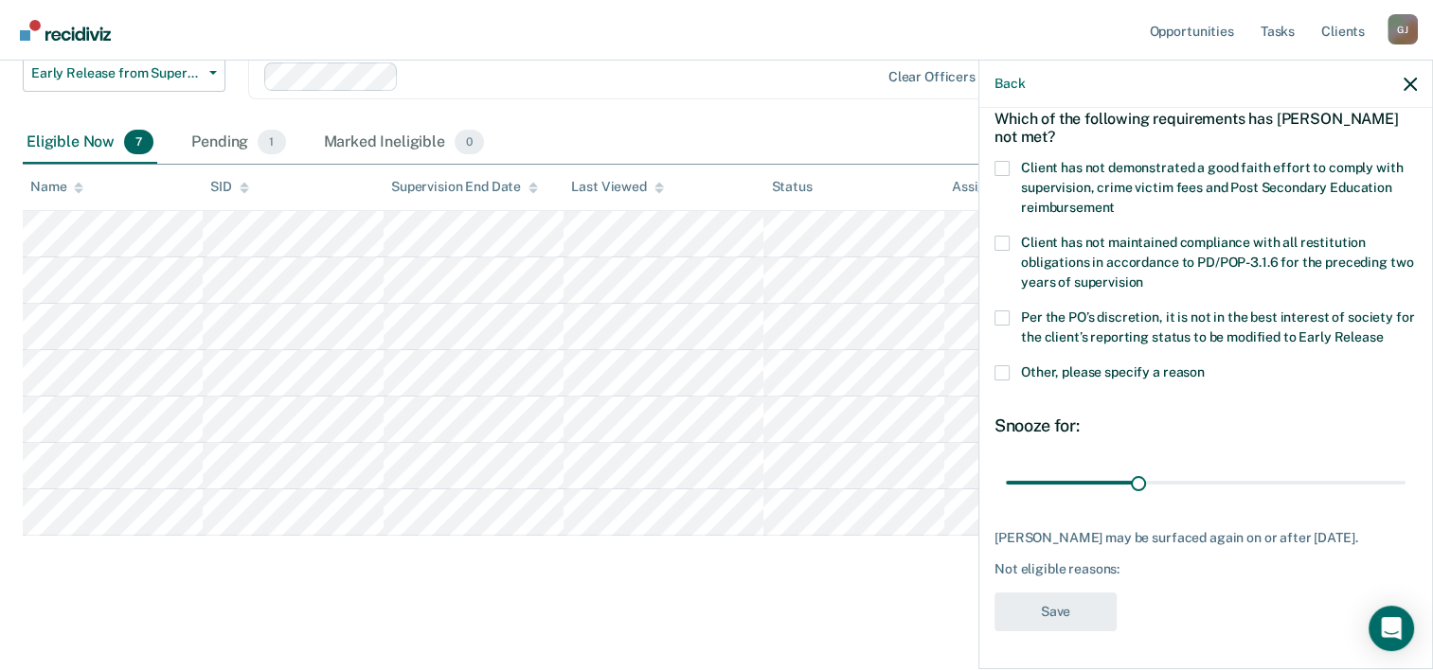
click at [1293, 379] on div "Other, please specify a reason" at bounding box center [1205, 382] width 422 height 35
drag, startPoint x: 1131, startPoint y: 466, endPoint x: 1436, endPoint y: 455, distance: 306.1
type input "90"
click at [1405, 467] on input "range" at bounding box center [1206, 483] width 400 height 33
click at [1199, 606] on div "WH Which of the following requirements has [PERSON_NAME] not met? Client has no…" at bounding box center [1205, 341] width 422 height 603
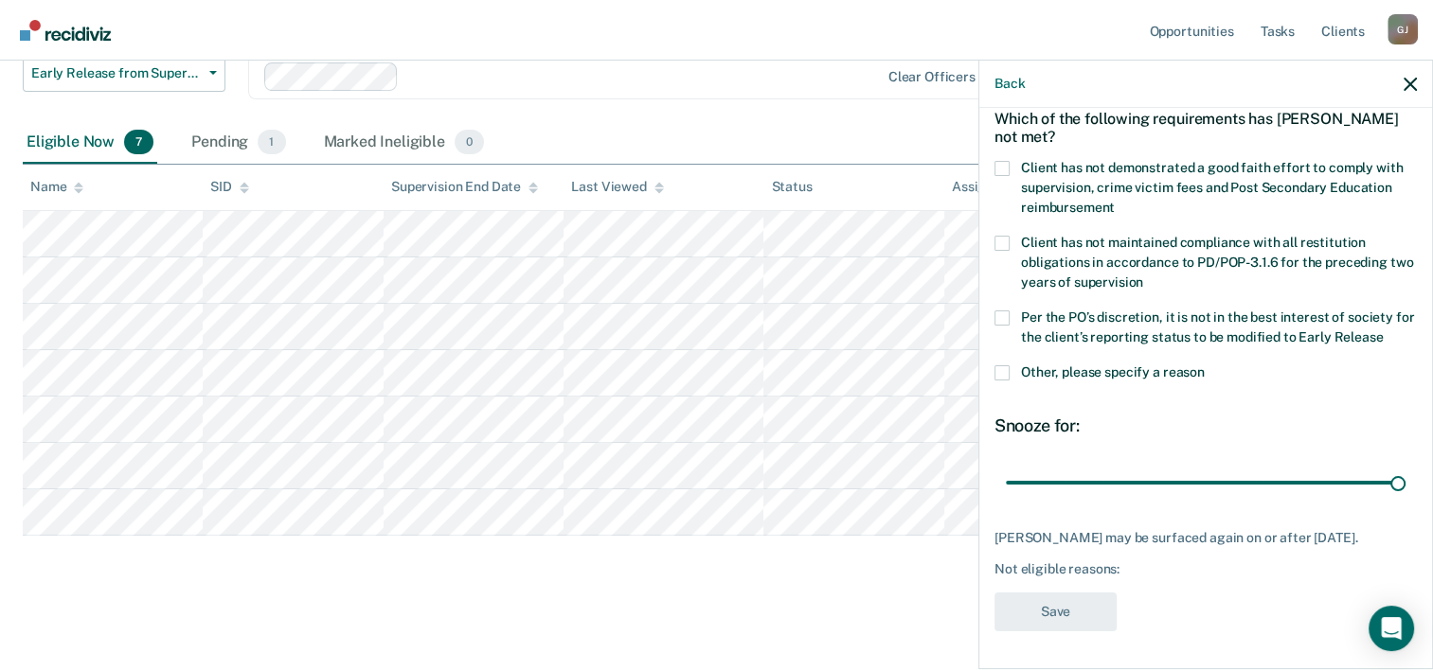
click at [1005, 365] on span at bounding box center [1001, 372] width 15 height 15
click at [1204, 365] on input "Other, please specify a reason" at bounding box center [1204, 365] width 0 height 0
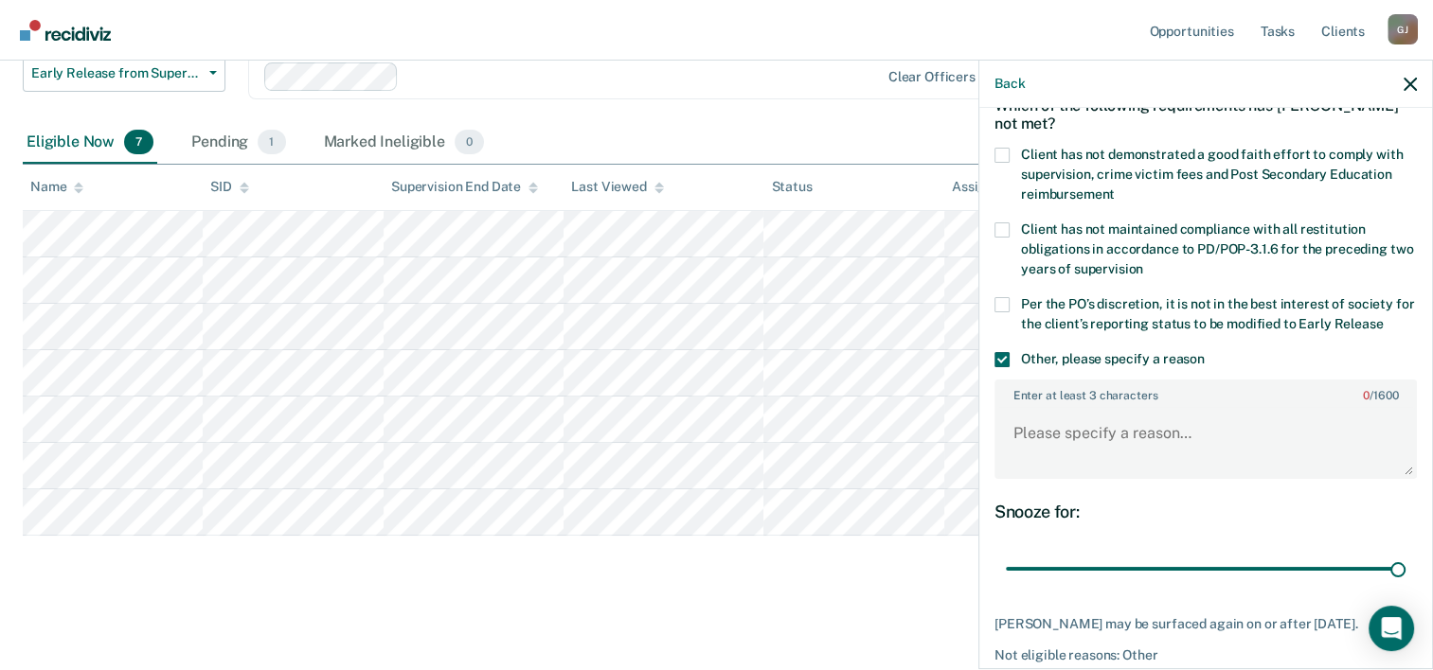
click at [1000, 302] on span at bounding box center [1001, 304] width 15 height 15
click at [1382, 317] on input "Per the PO’s discretion, it is not in the best interest of society for the clie…" at bounding box center [1382, 317] width 0 height 0
click at [1000, 361] on span at bounding box center [1001, 359] width 15 height 15
click at [1204, 352] on input "Other, please specify a reason" at bounding box center [1204, 352] width 0 height 0
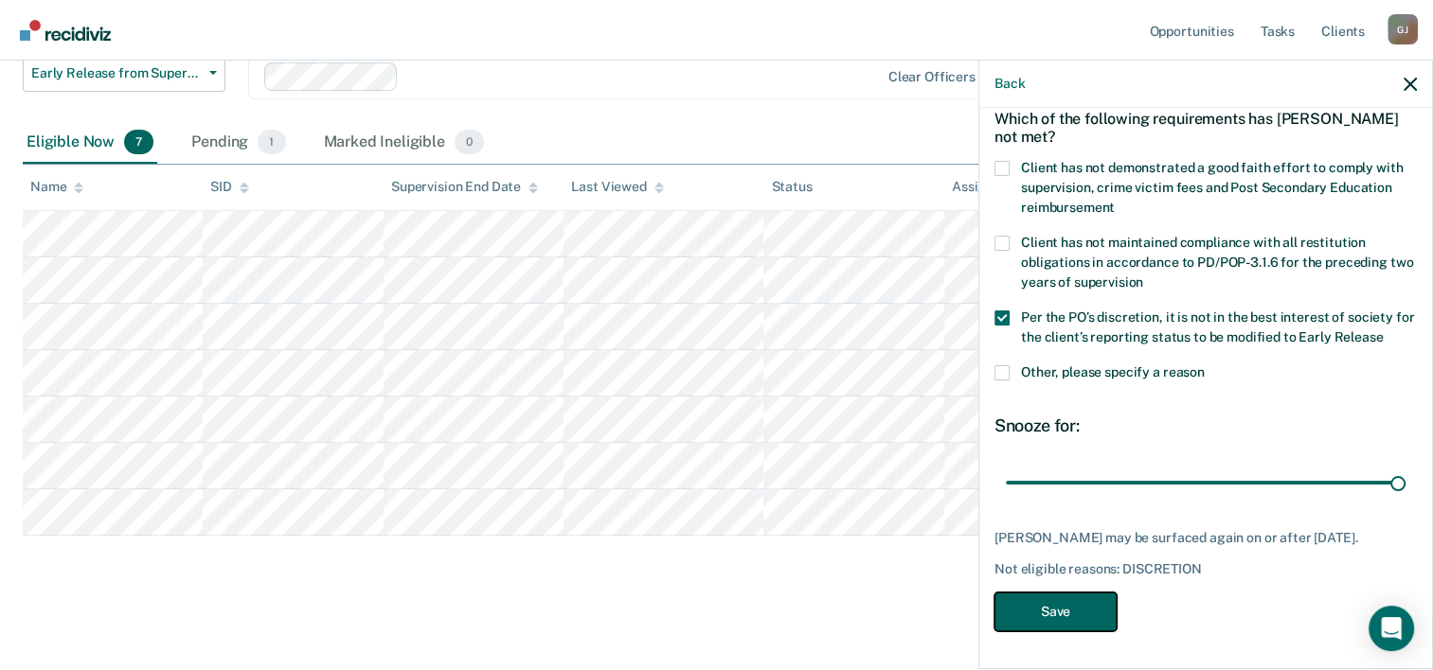
click at [1059, 616] on button "Save" at bounding box center [1055, 612] width 122 height 39
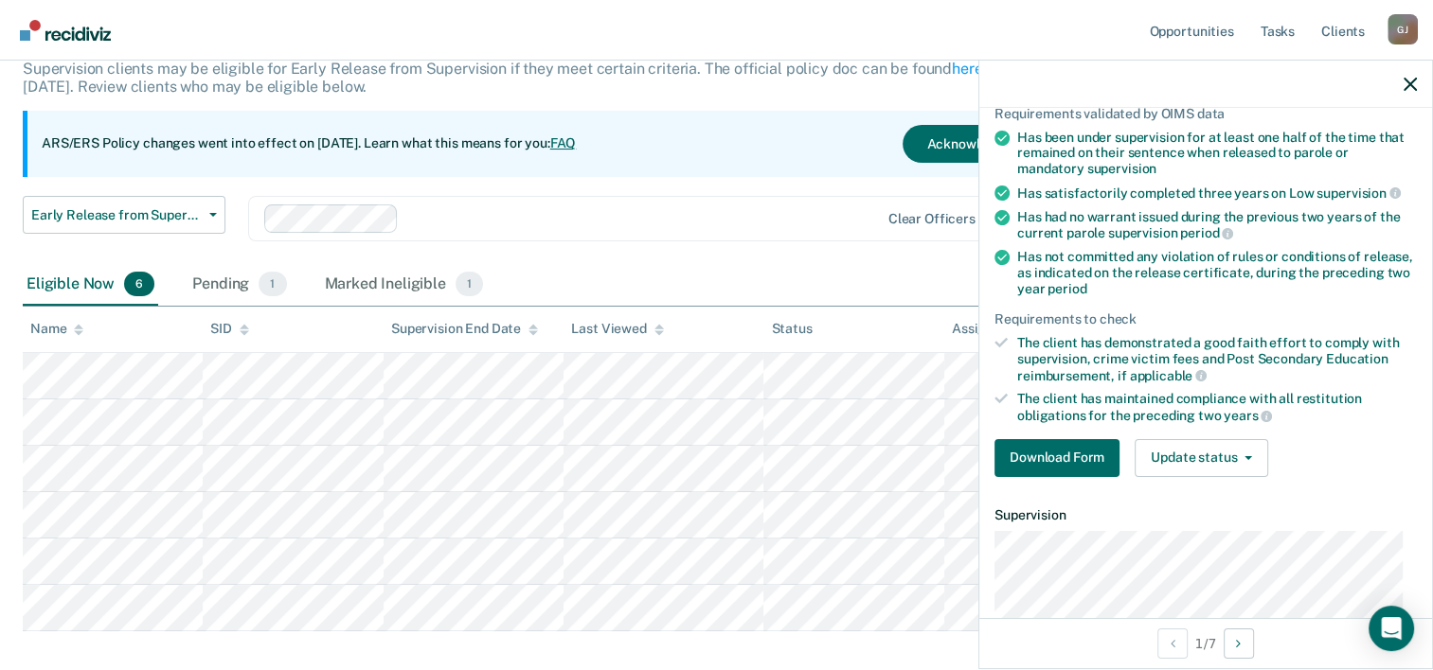
scroll to position [284, 0]
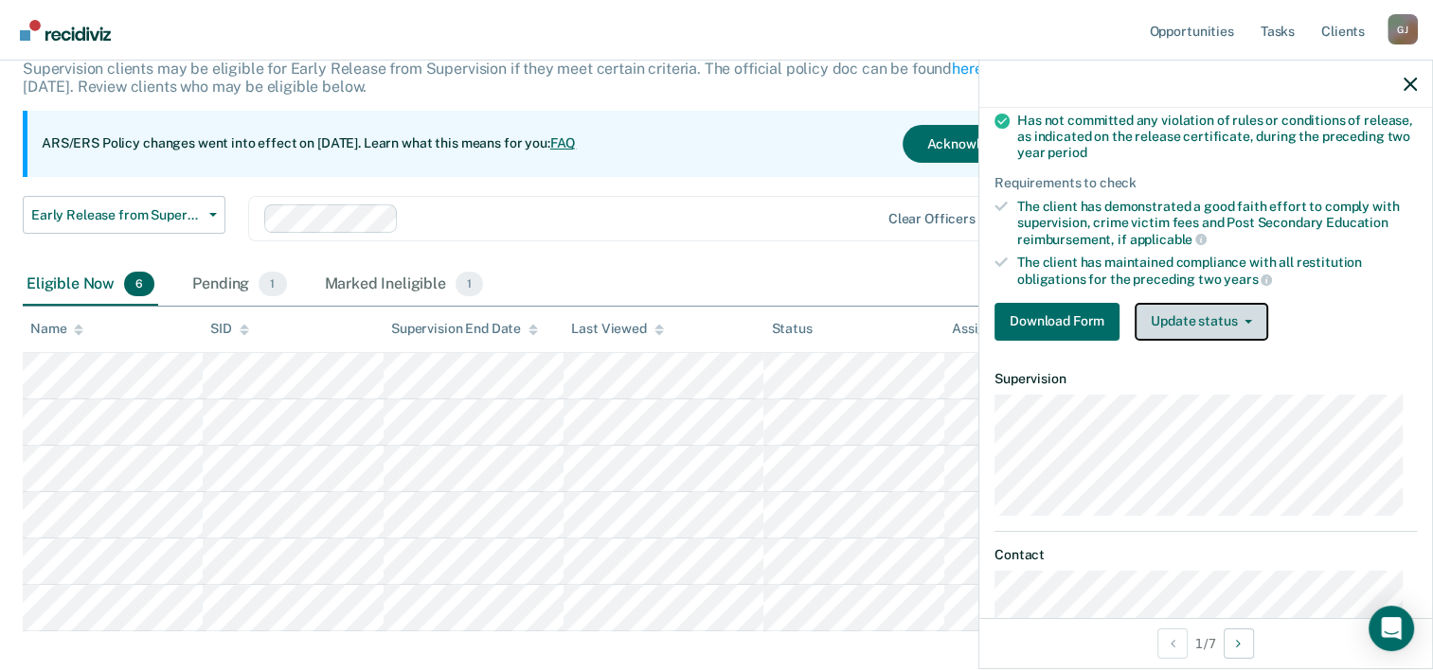
click at [1238, 320] on span "button" at bounding box center [1244, 322] width 15 height 4
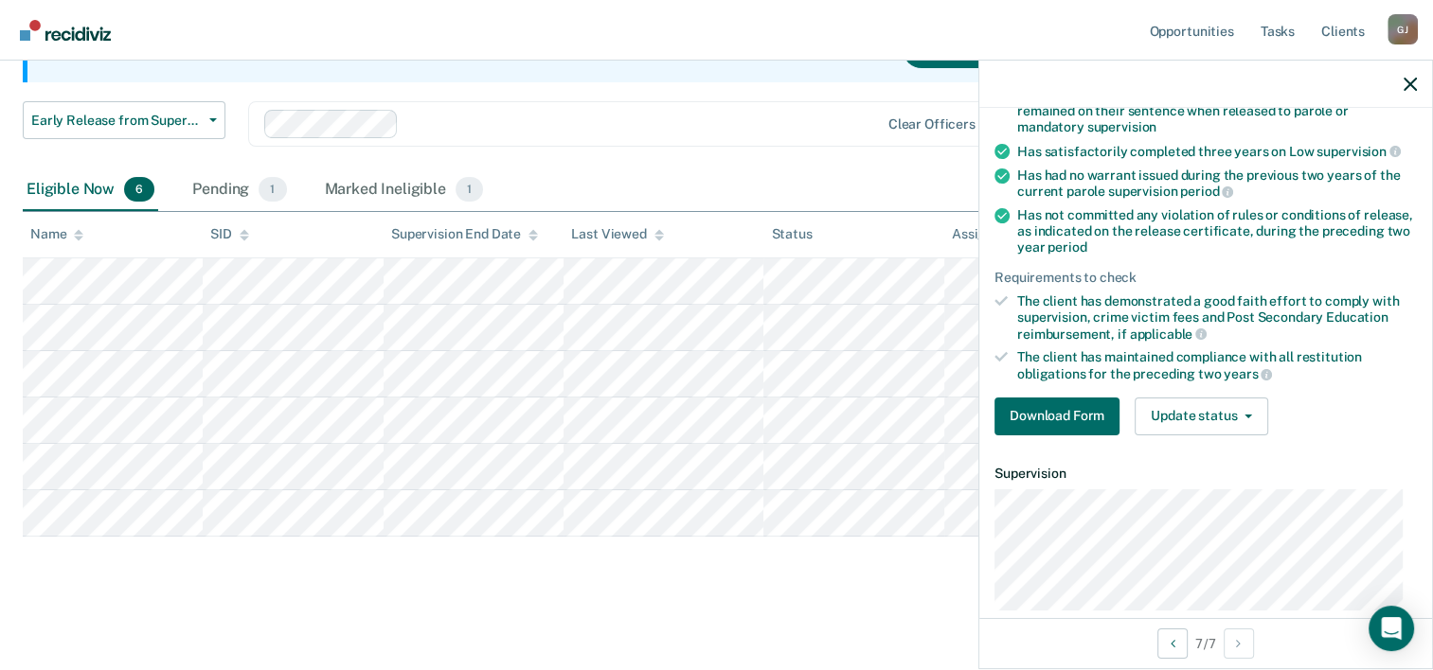
scroll to position [95, 0]
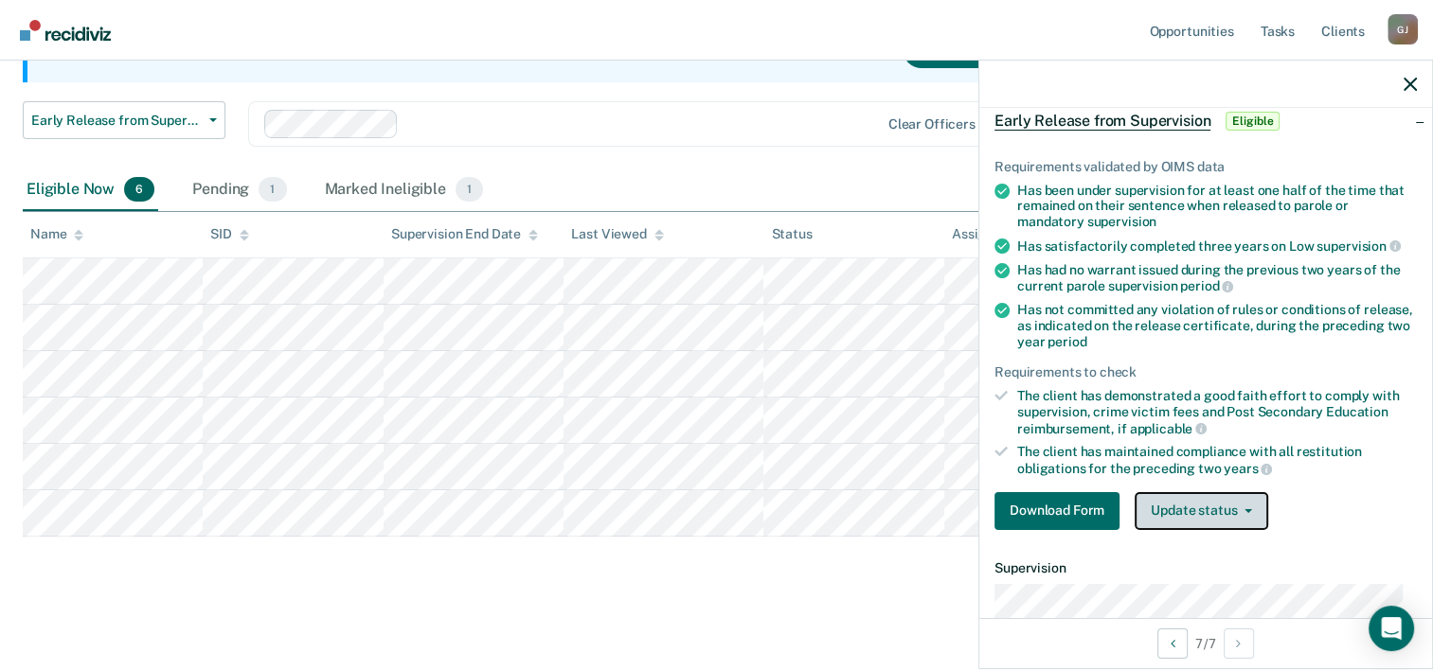
click at [1244, 509] on icon "button" at bounding box center [1248, 511] width 8 height 4
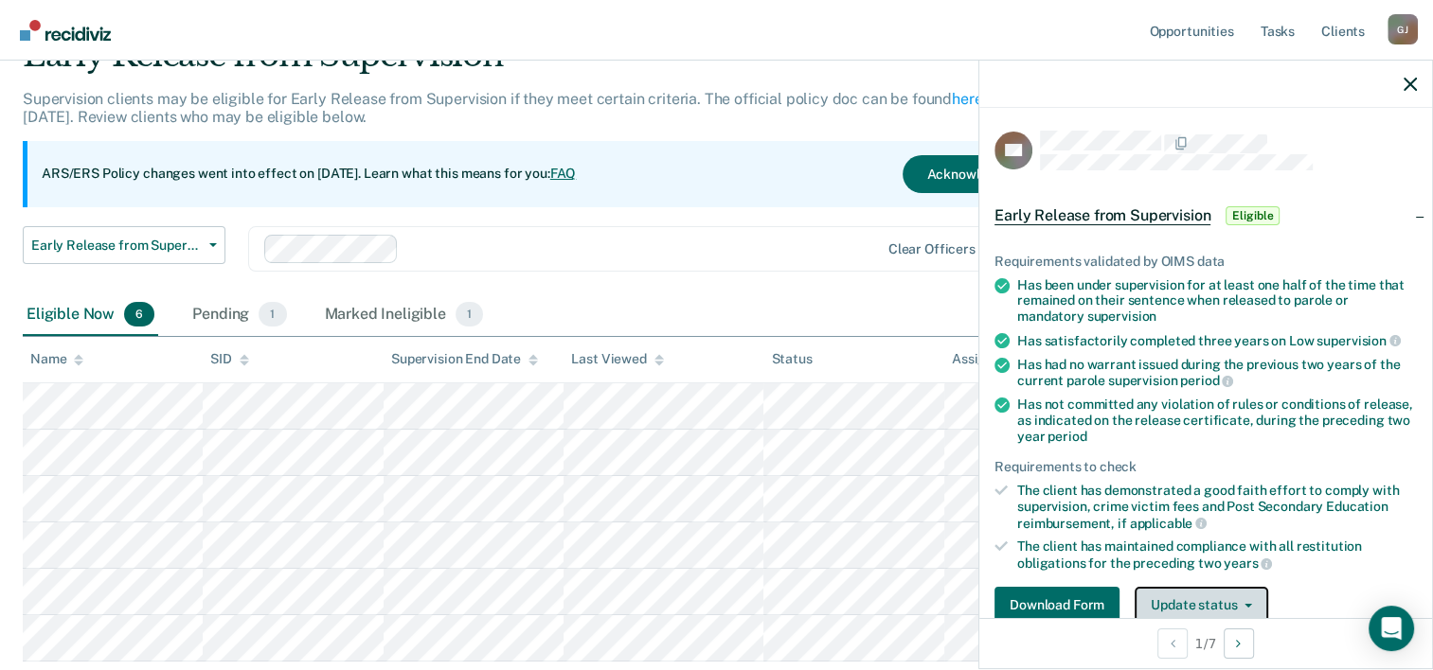
click at [1242, 597] on button "Update status" at bounding box center [1201, 606] width 134 height 38
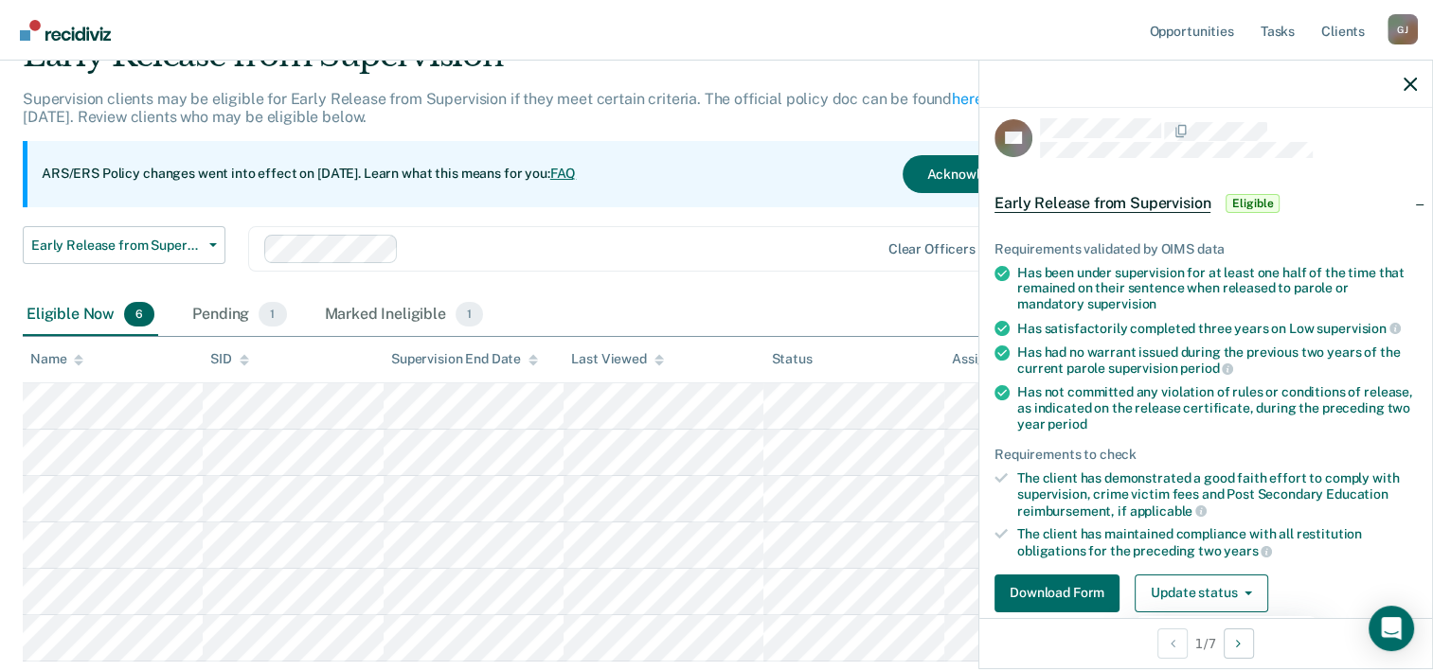
scroll to position [0, 0]
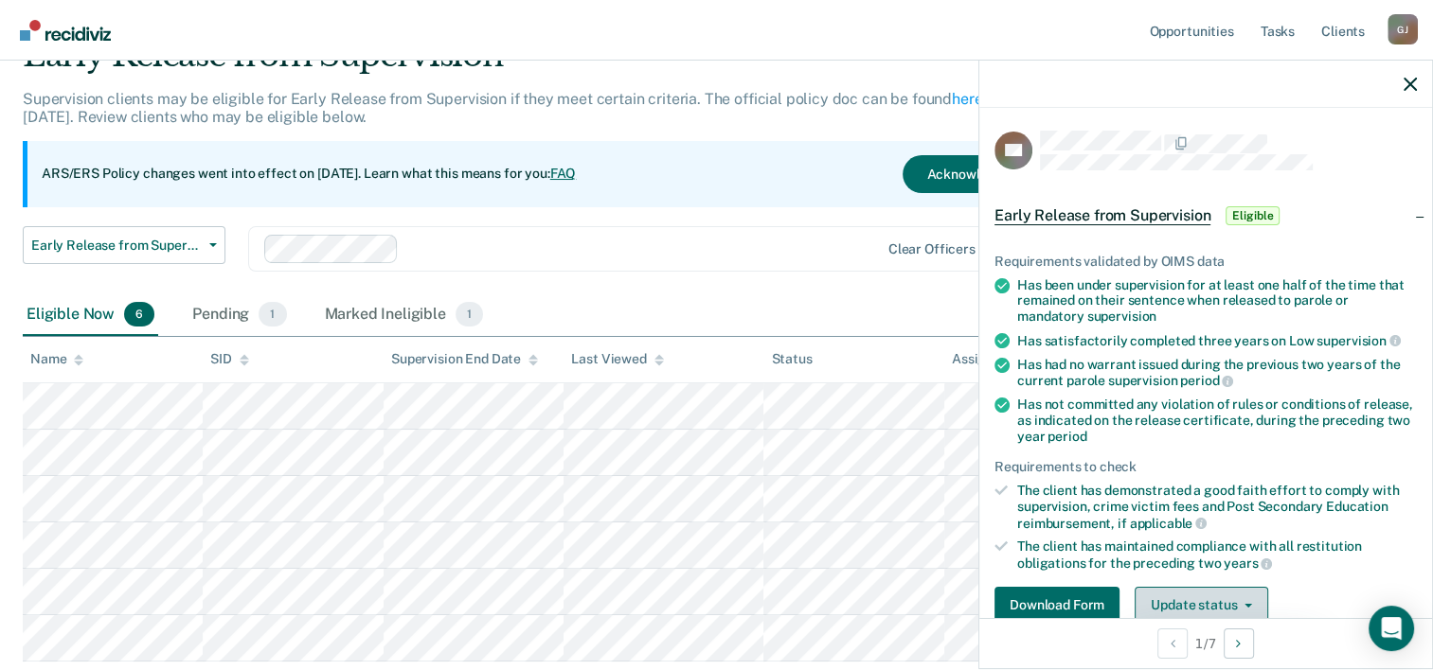
click at [1247, 604] on icon "button" at bounding box center [1248, 606] width 8 height 4
click at [1247, 261] on div "Requirements validated by OIMS data" at bounding box center [1205, 262] width 422 height 16
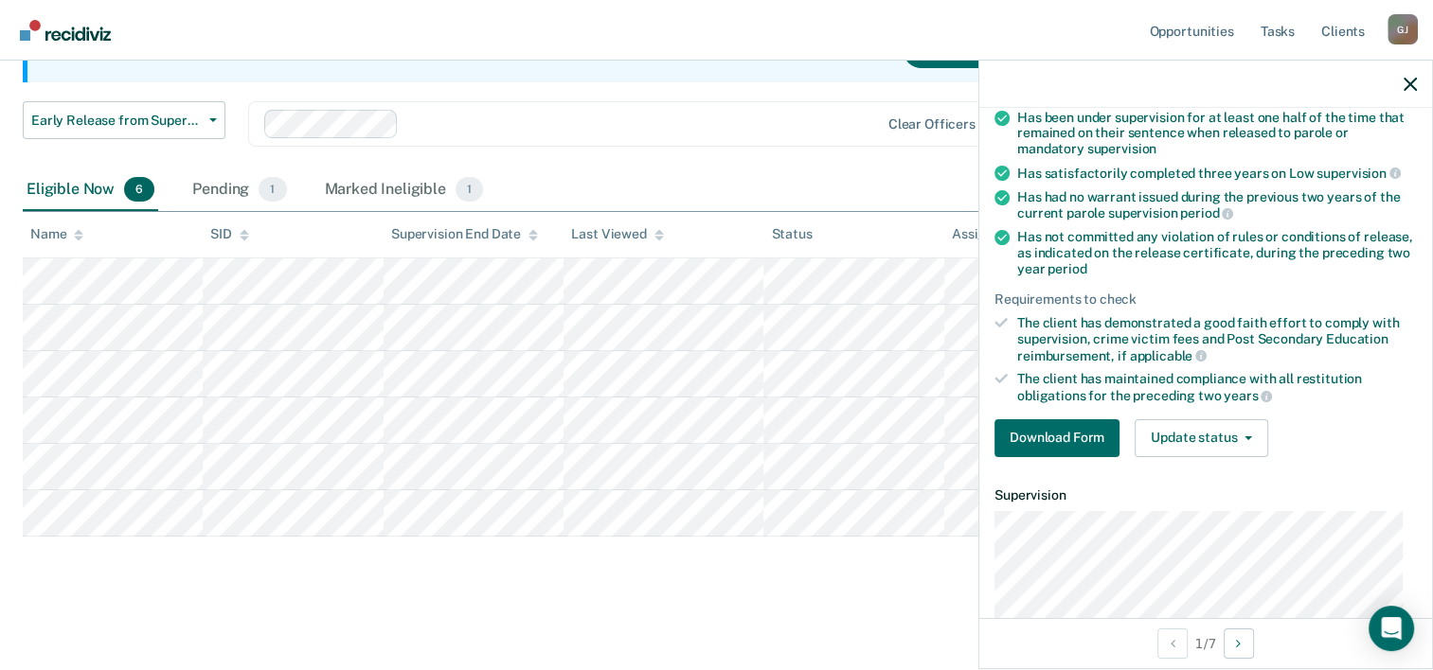
scroll to position [189, 0]
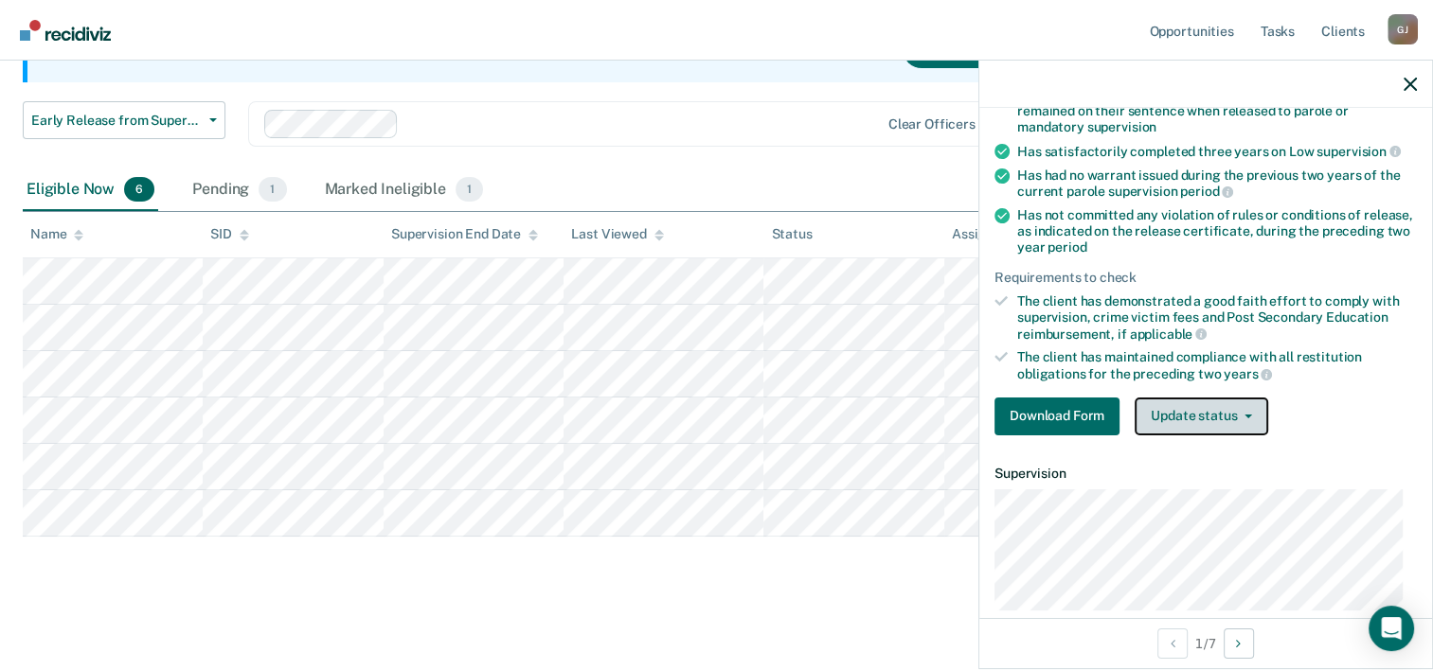
click at [1244, 415] on icon "button" at bounding box center [1248, 417] width 8 height 4
click at [1329, 388] on div "Requirements validated by OIMS data Has been under supervision for at least one…" at bounding box center [1205, 242] width 453 height 417
click at [1243, 405] on button "Update status" at bounding box center [1201, 417] width 134 height 38
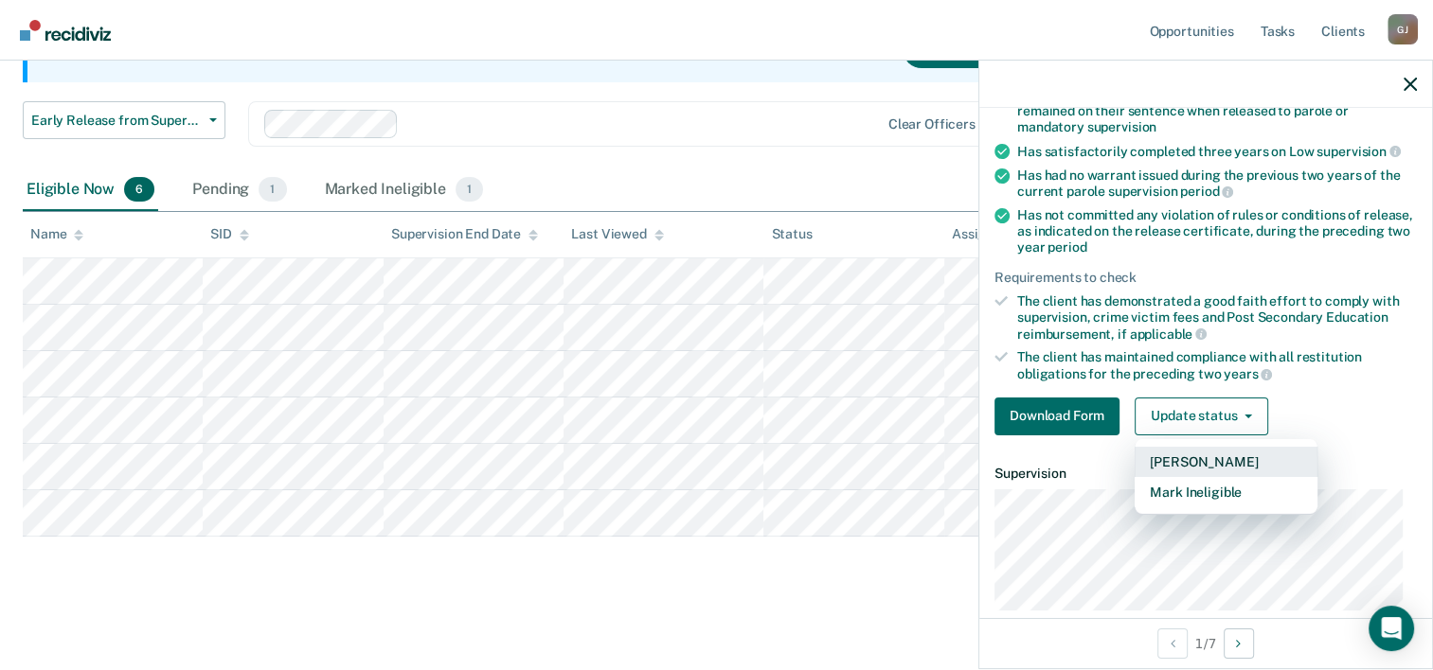
click at [1196, 457] on button "[PERSON_NAME]" at bounding box center [1225, 462] width 183 height 30
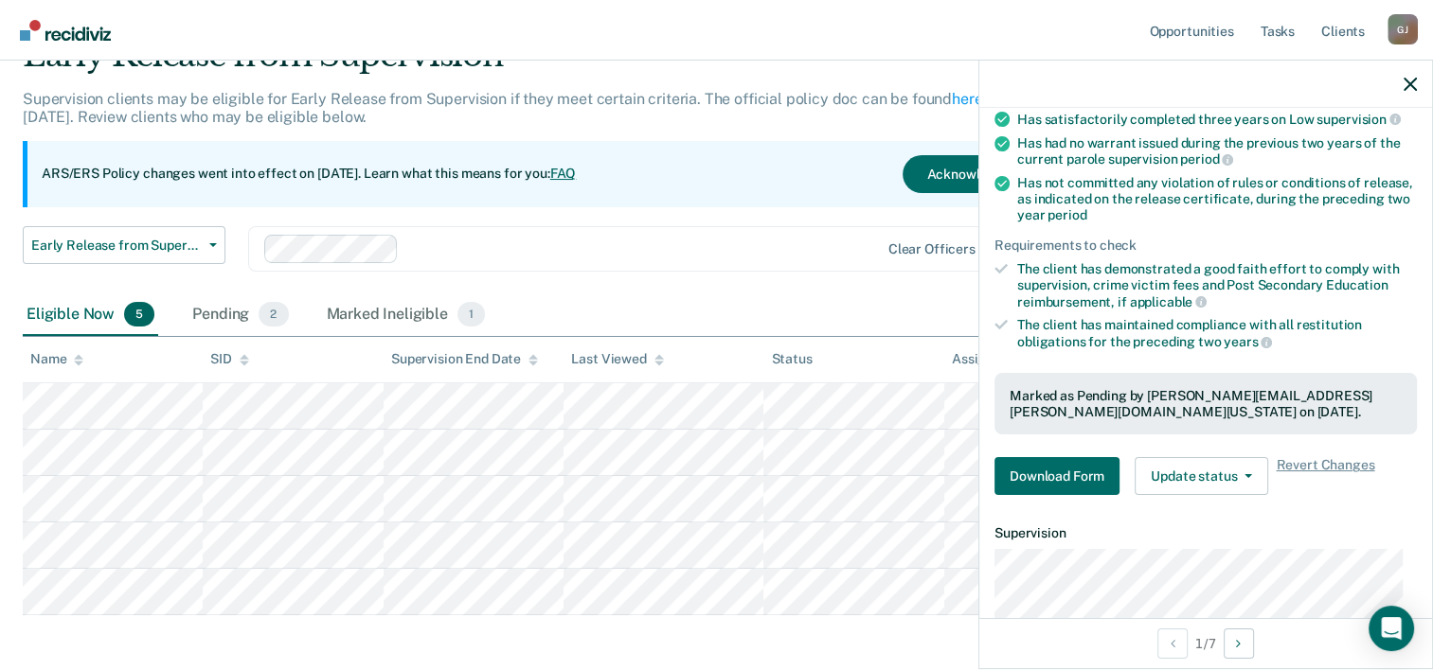
scroll to position [251, 0]
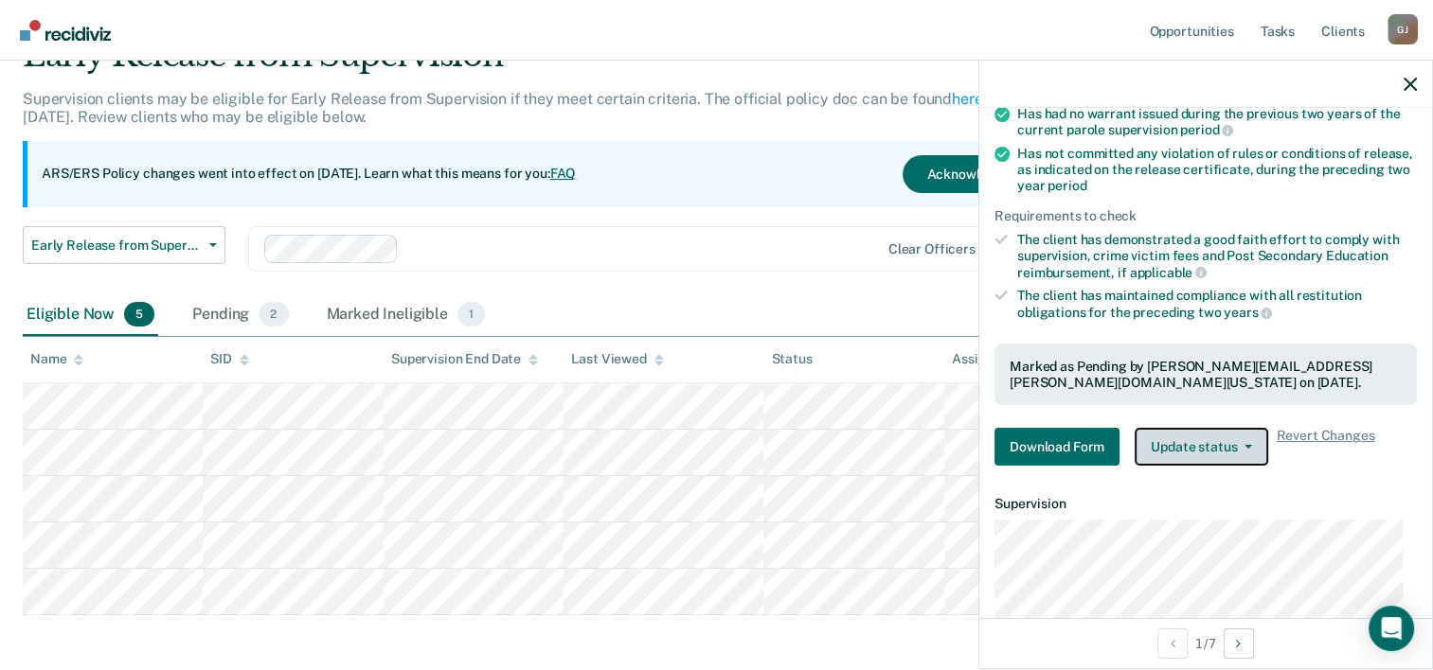
click at [1246, 445] on icon "button" at bounding box center [1248, 447] width 8 height 4
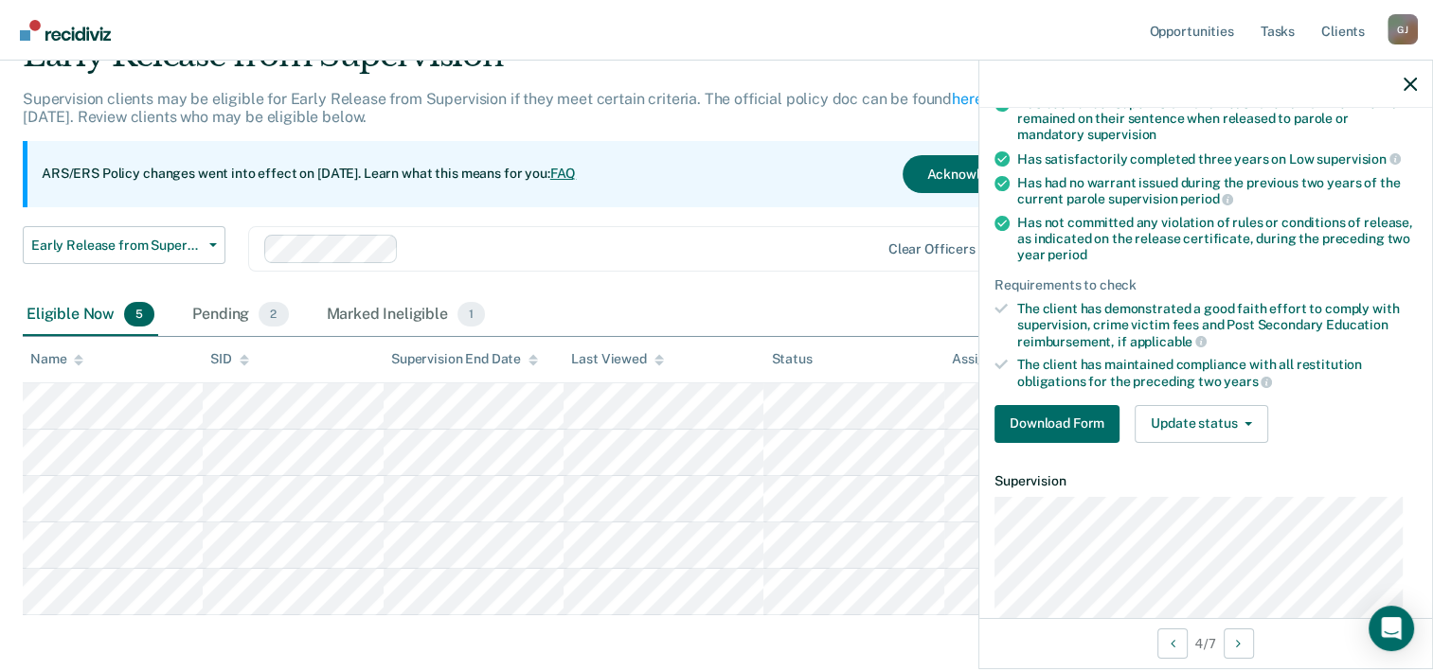
scroll to position [189, 0]
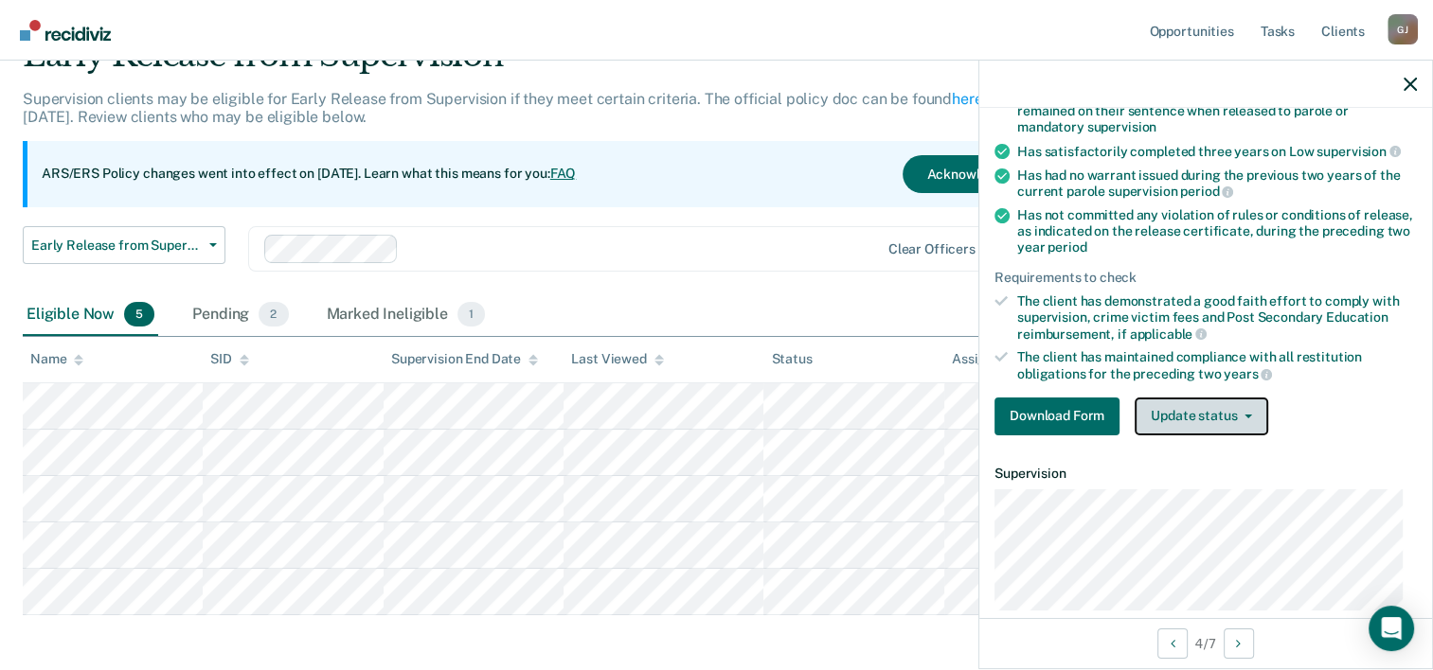
click at [1249, 415] on icon "button" at bounding box center [1248, 417] width 8 height 4
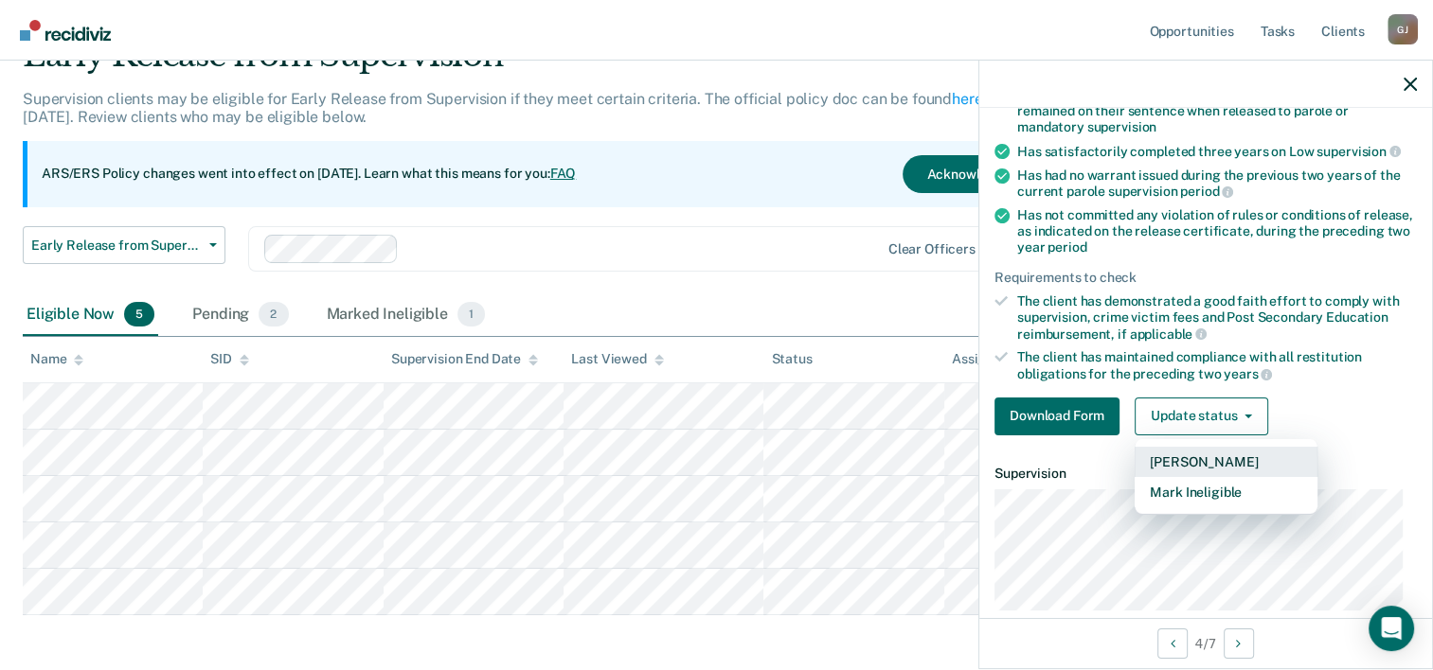
click at [1204, 456] on button "[PERSON_NAME]" at bounding box center [1225, 462] width 183 height 30
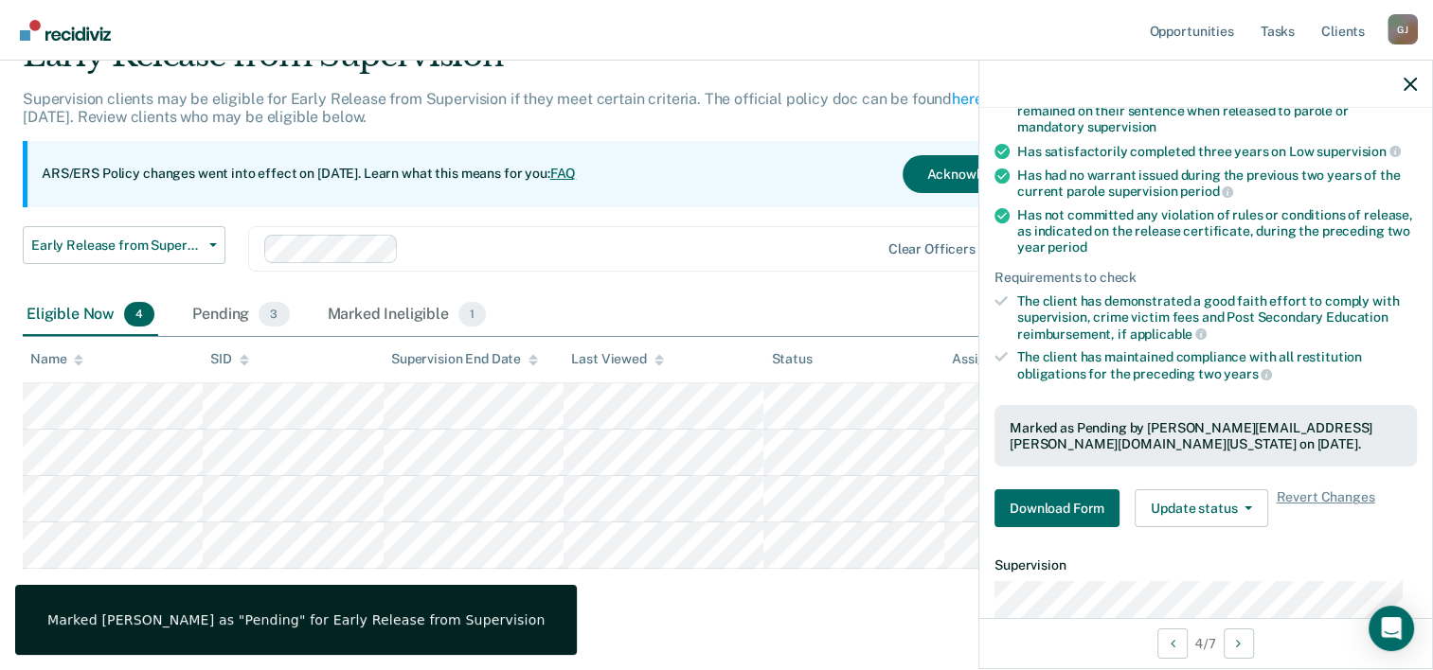
click at [1301, 543] on article "IA Early Release from Supervision Pending Requirements validated by OIMS data H…" at bounding box center [1205, 389] width 422 height 896
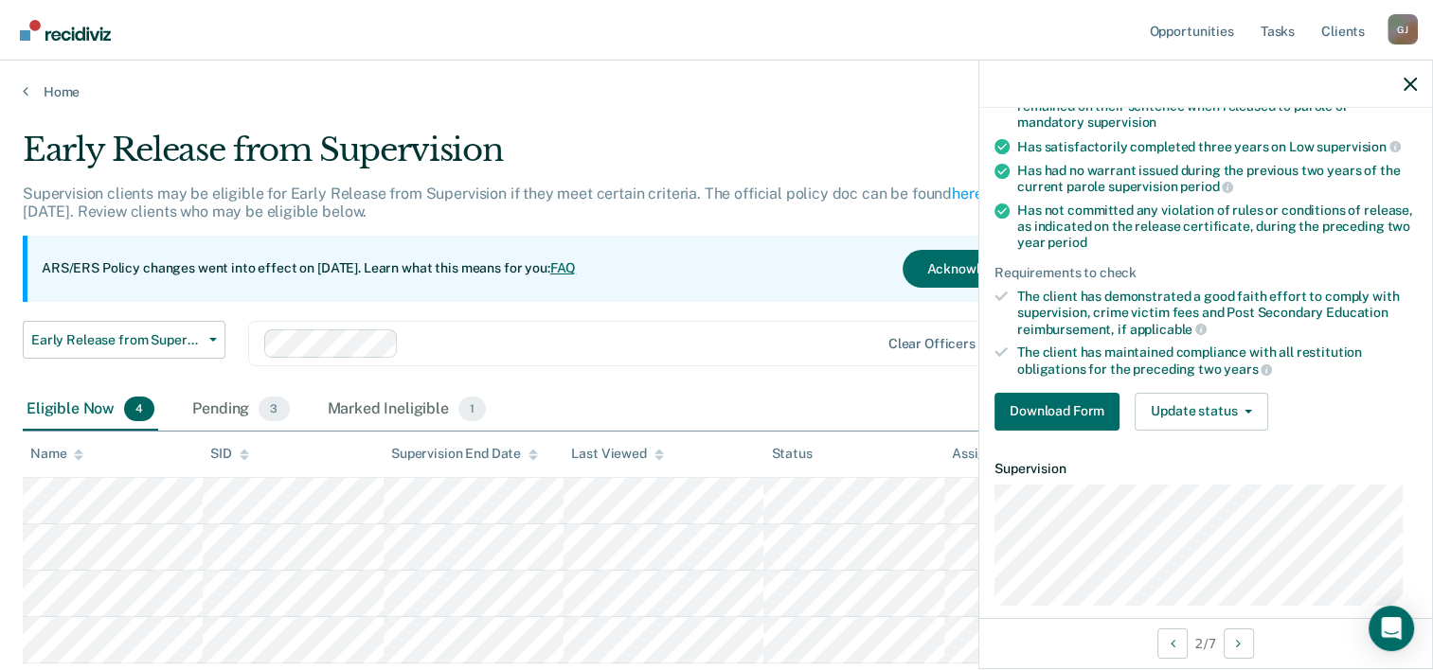
scroll to position [284, 0]
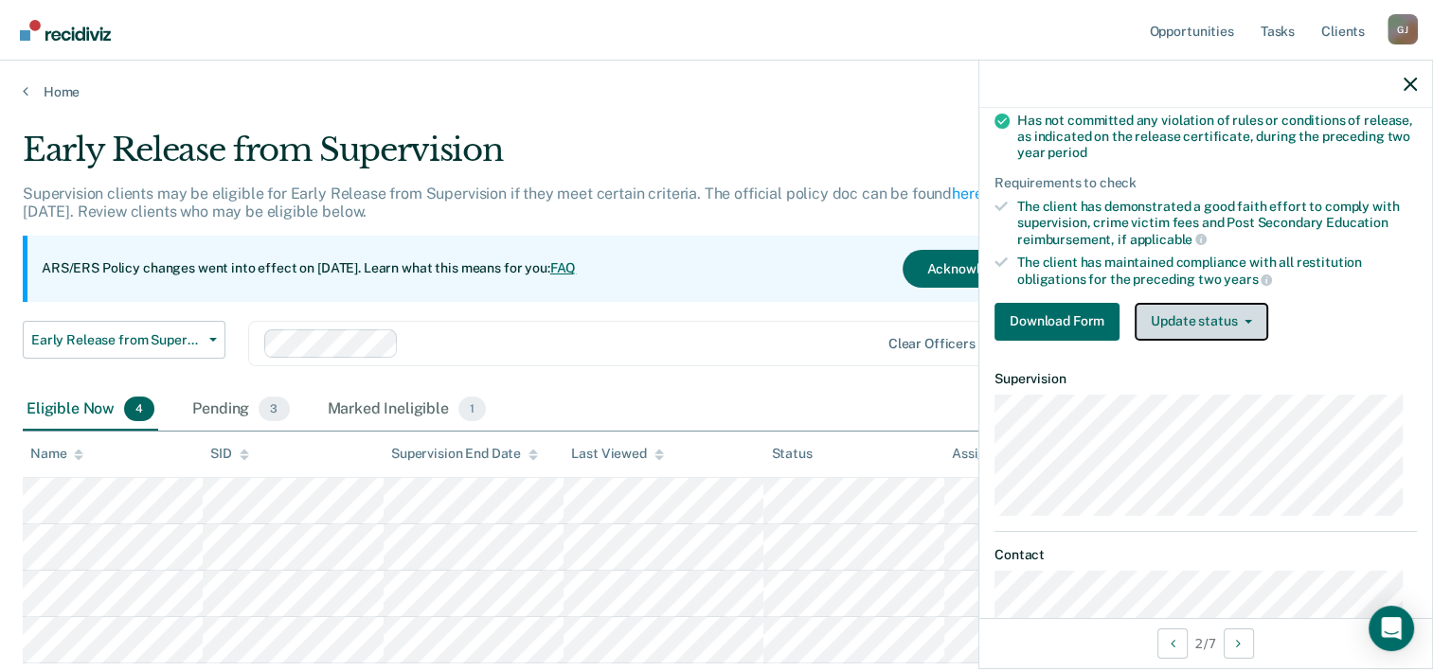
click at [1247, 320] on icon "button" at bounding box center [1248, 322] width 8 height 4
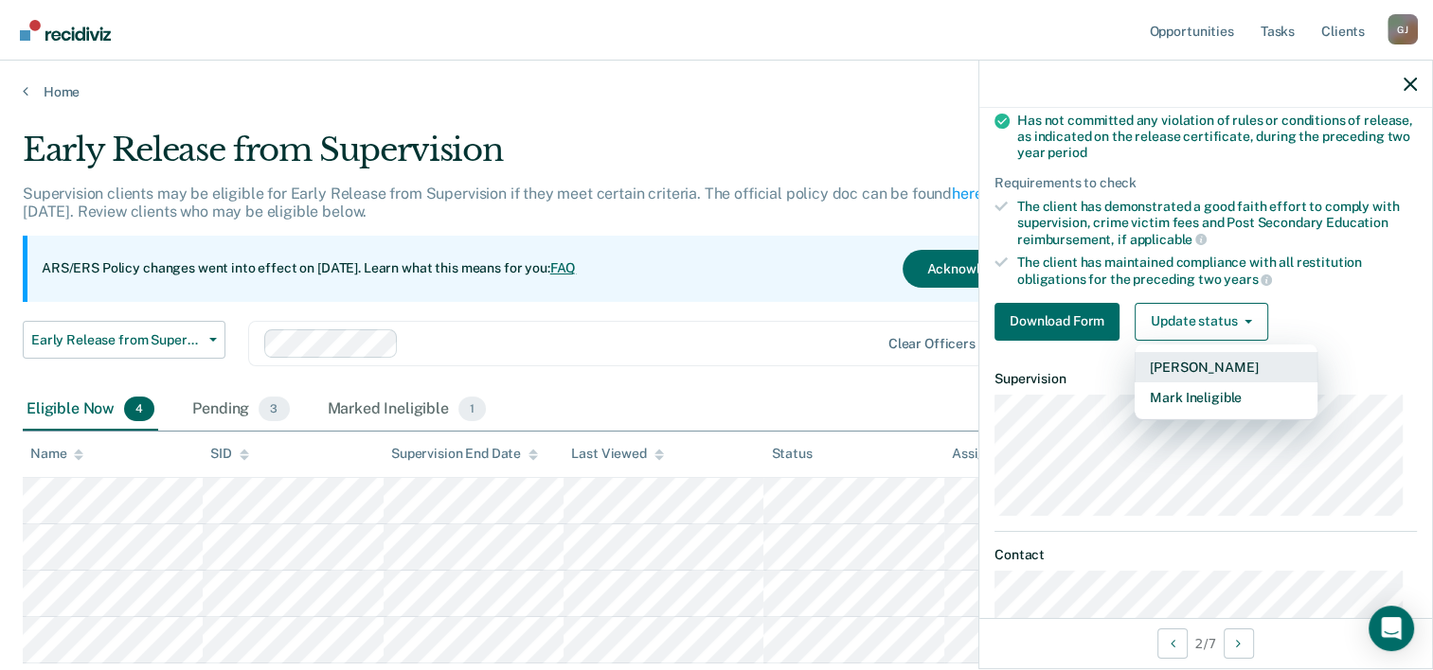
click at [1199, 358] on button "[PERSON_NAME]" at bounding box center [1225, 367] width 183 height 30
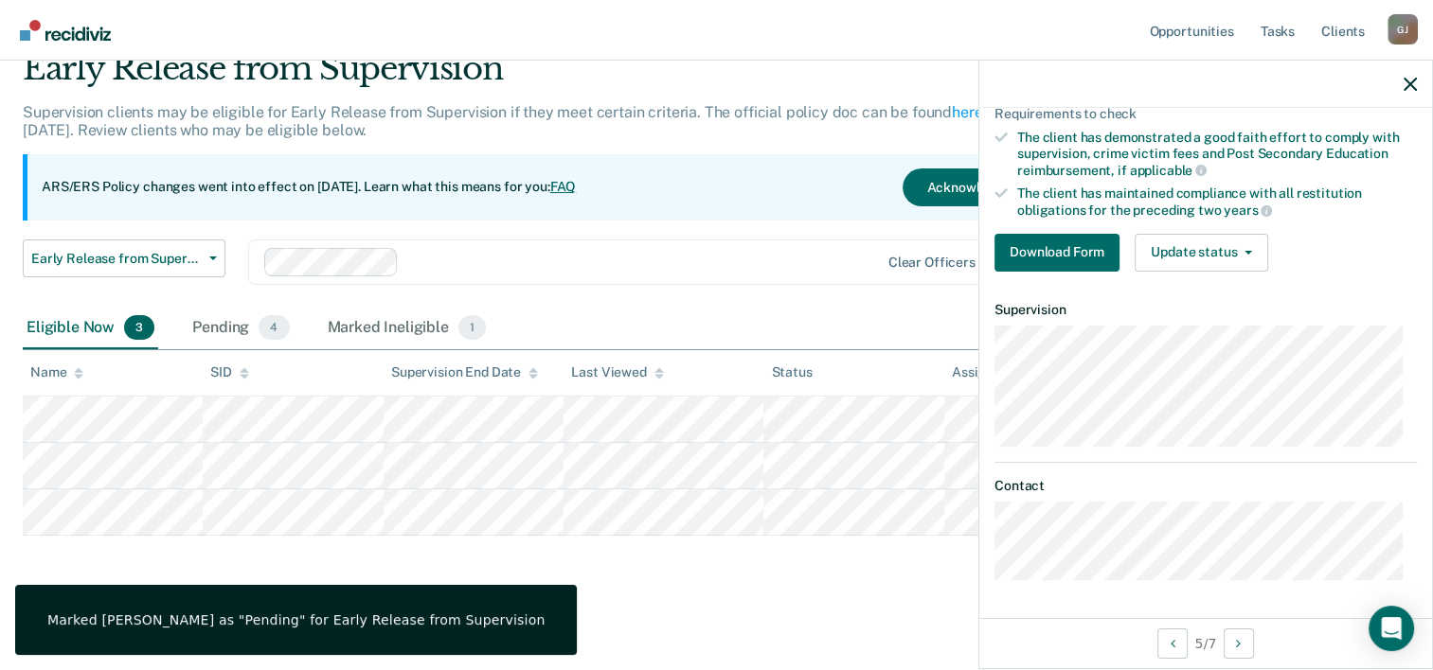
scroll to position [348, 0]
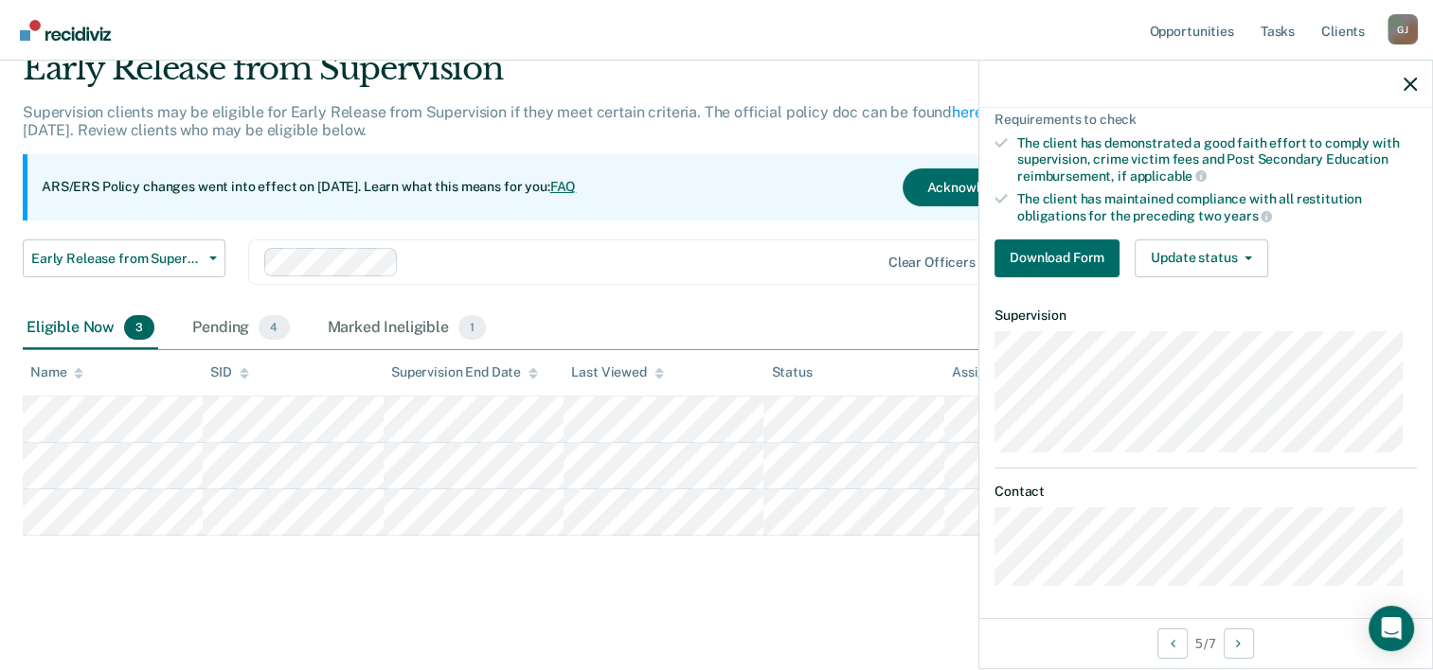
click at [489, 582] on div "Early Release from Supervision Supervision clients may be eligible for Early Re…" at bounding box center [716, 320] width 1387 height 542
click at [1249, 250] on button "Update status" at bounding box center [1201, 259] width 134 height 38
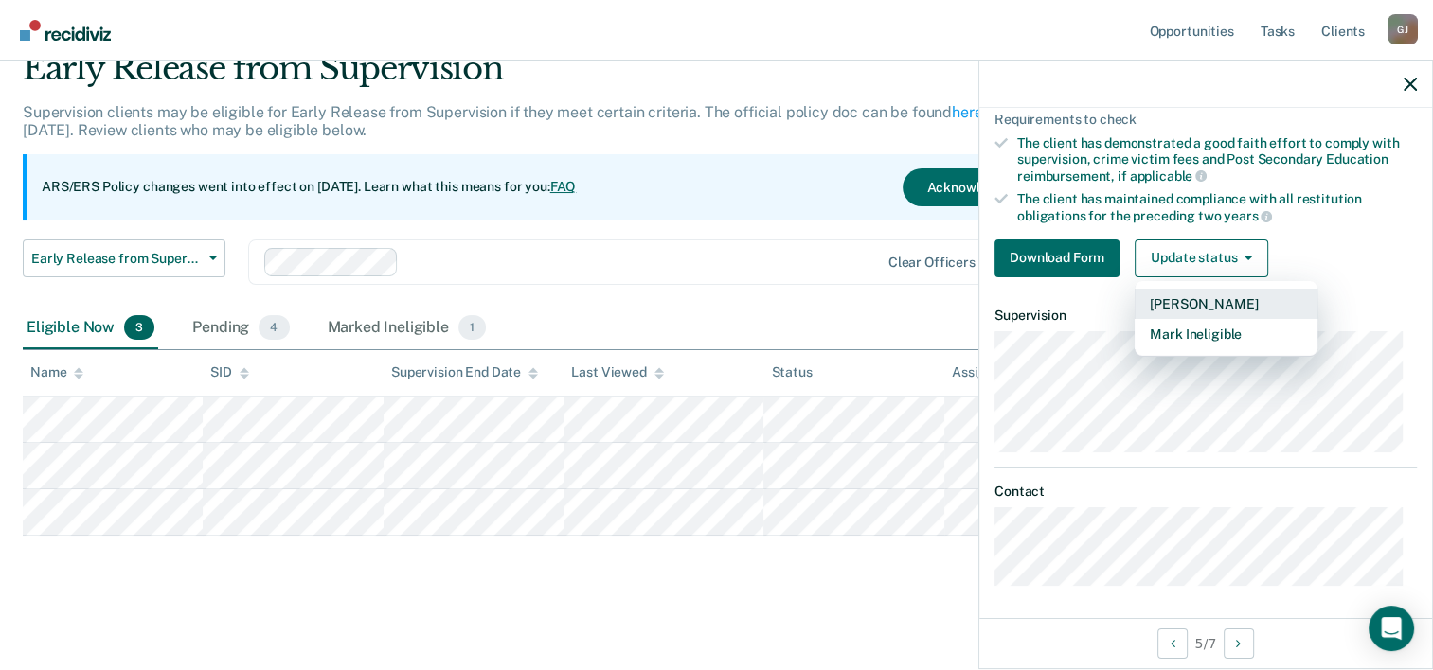
click at [1191, 298] on button "[PERSON_NAME]" at bounding box center [1225, 304] width 183 height 30
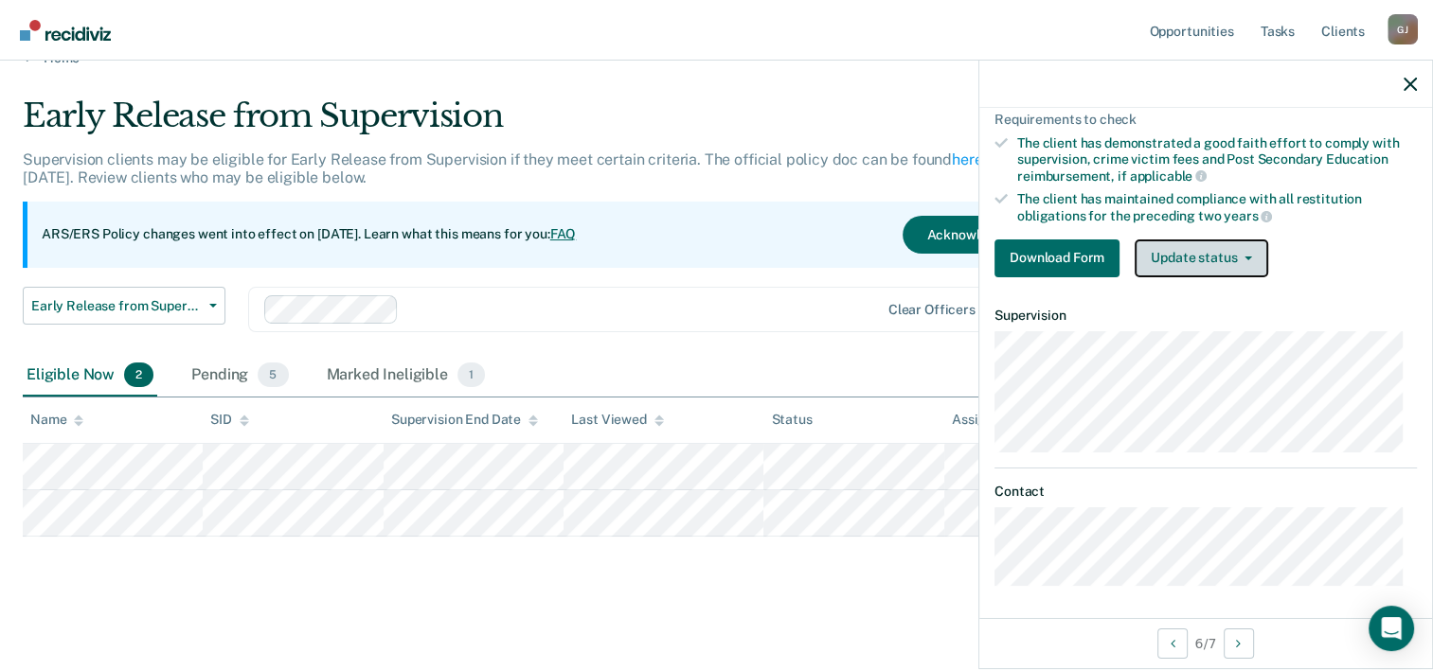
click at [1252, 250] on button "Update status" at bounding box center [1201, 259] width 134 height 38
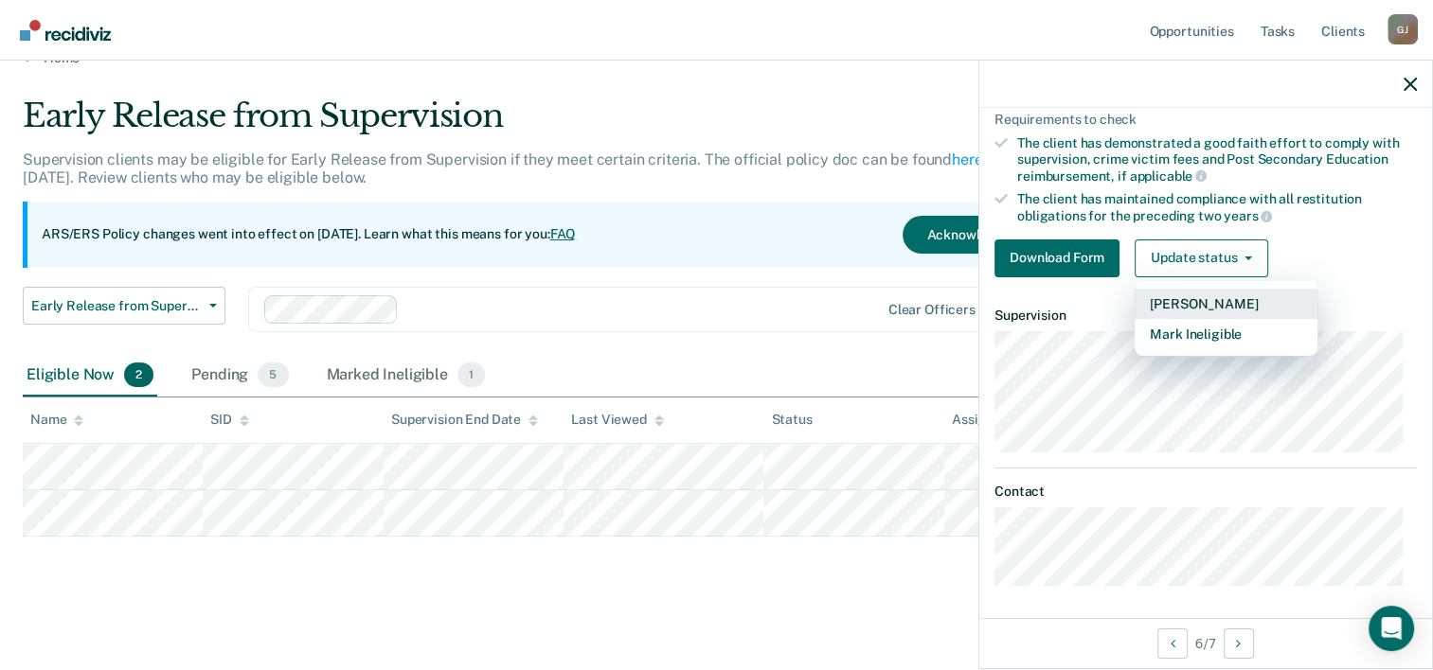
click at [1203, 299] on button "[PERSON_NAME]" at bounding box center [1225, 304] width 183 height 30
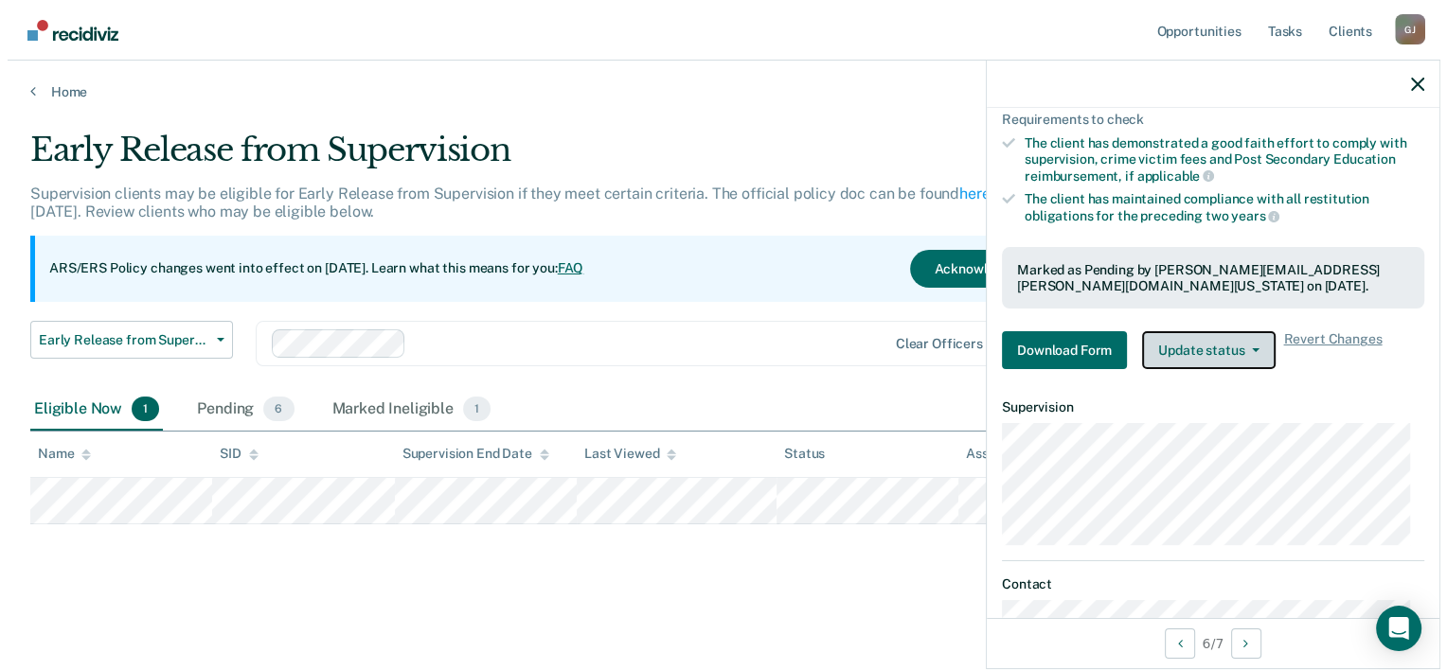
scroll to position [0, 0]
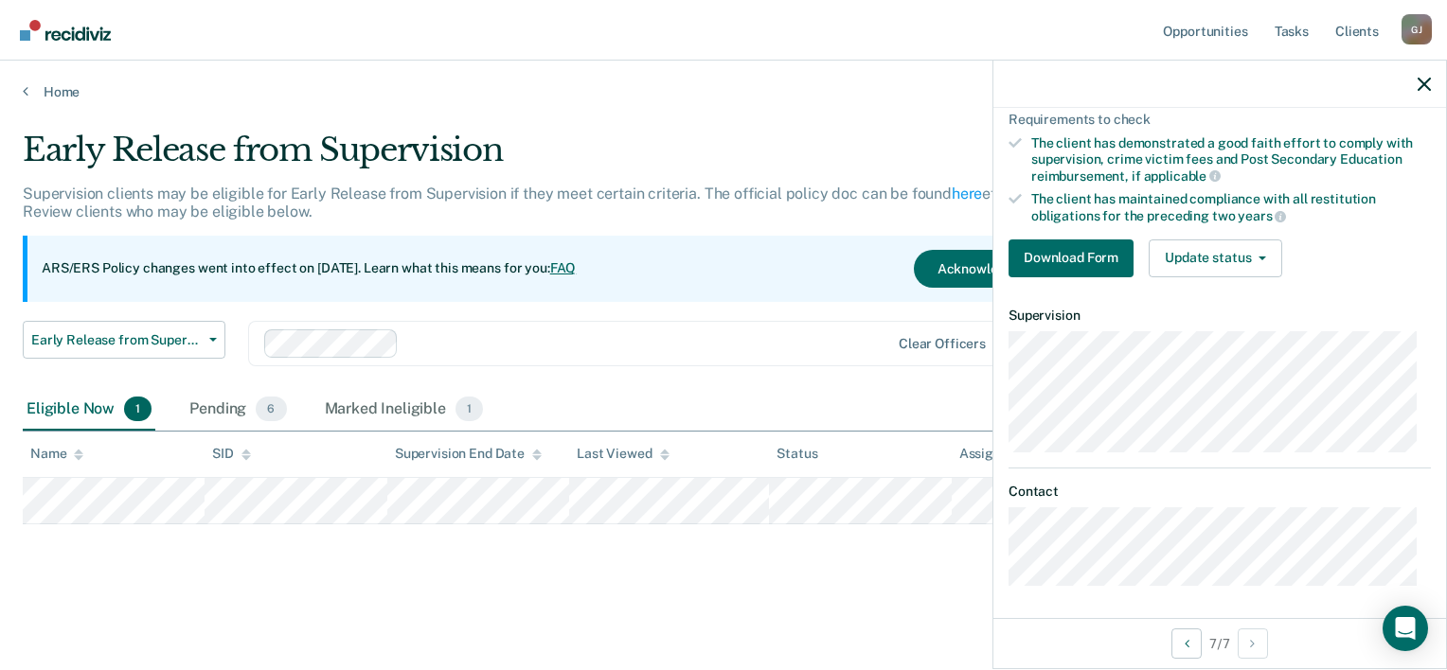
click at [442, 24] on nav "Opportunities Tasks Client s [PERSON_NAME] [PERSON_NAME] Profile How it works L…" at bounding box center [723, 30] width 1417 height 60
click at [1422, 81] on icon "button" at bounding box center [1423, 84] width 13 height 13
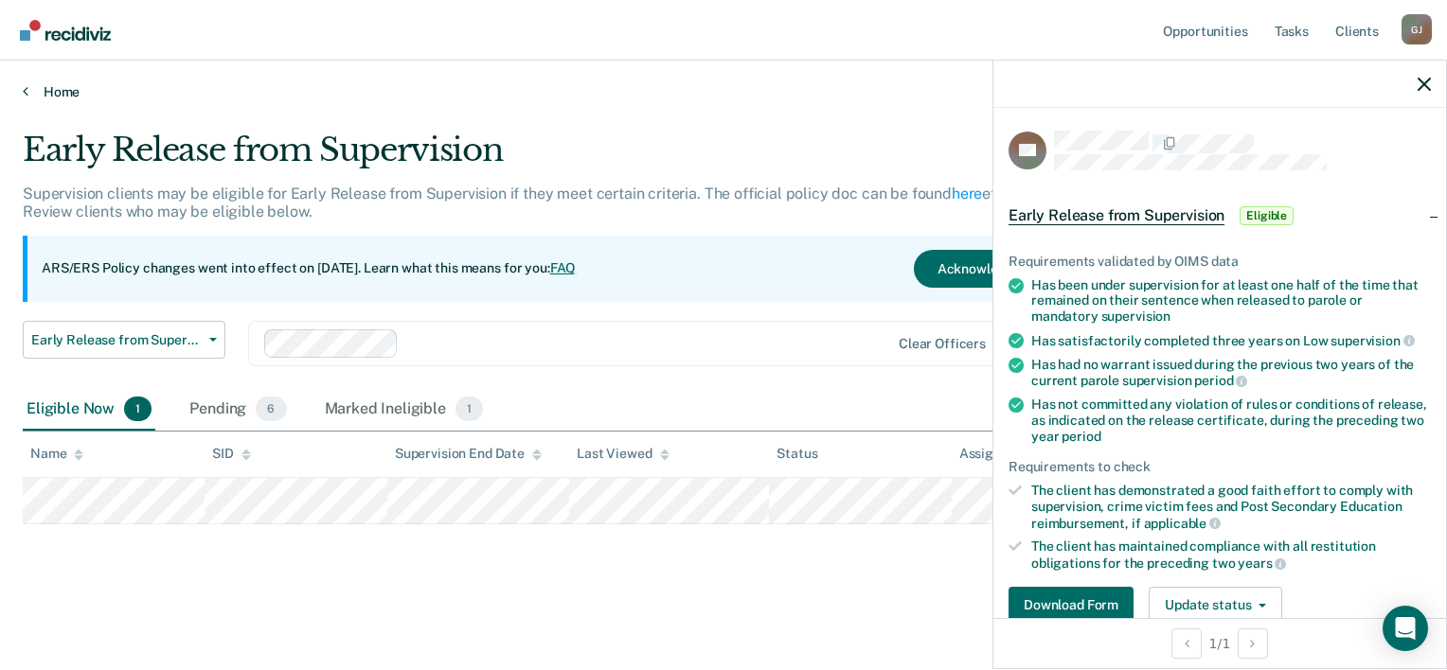
click at [698, 98] on link "Home" at bounding box center [723, 91] width 1401 height 17
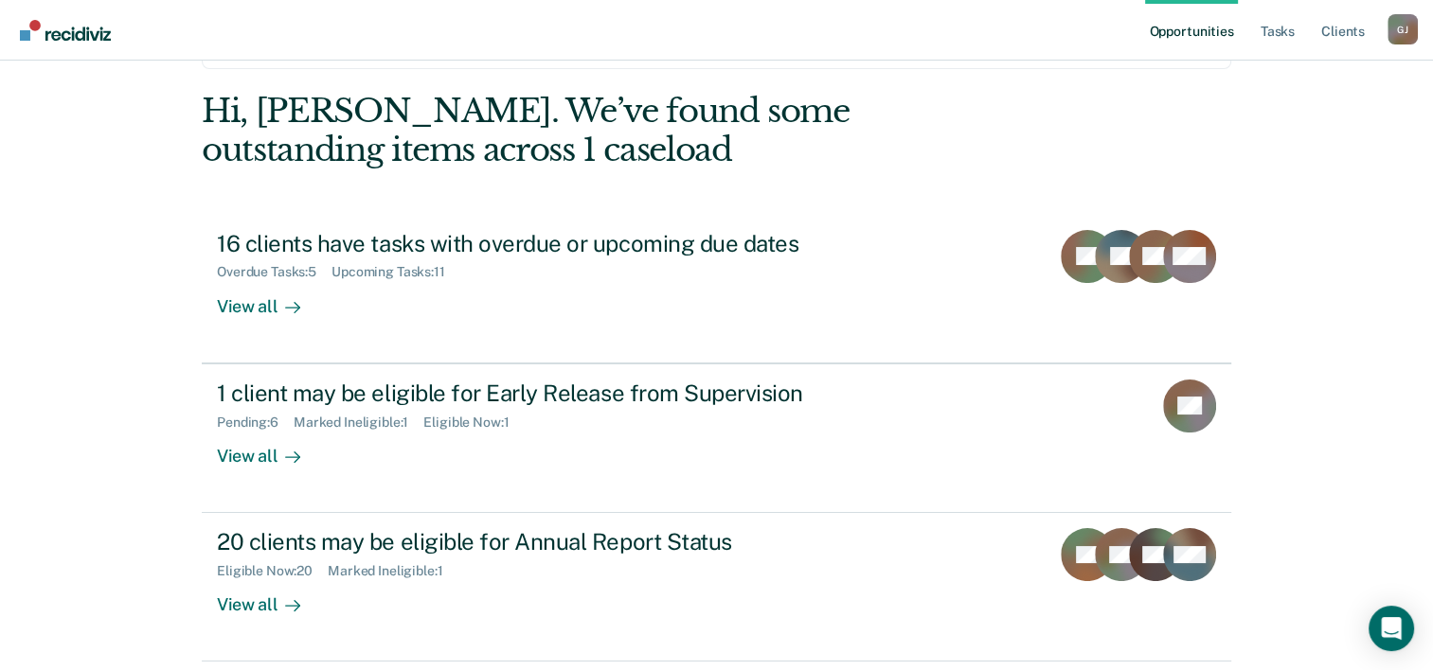
scroll to position [39, 0]
